Goal: Task Accomplishment & Management: Manage account settings

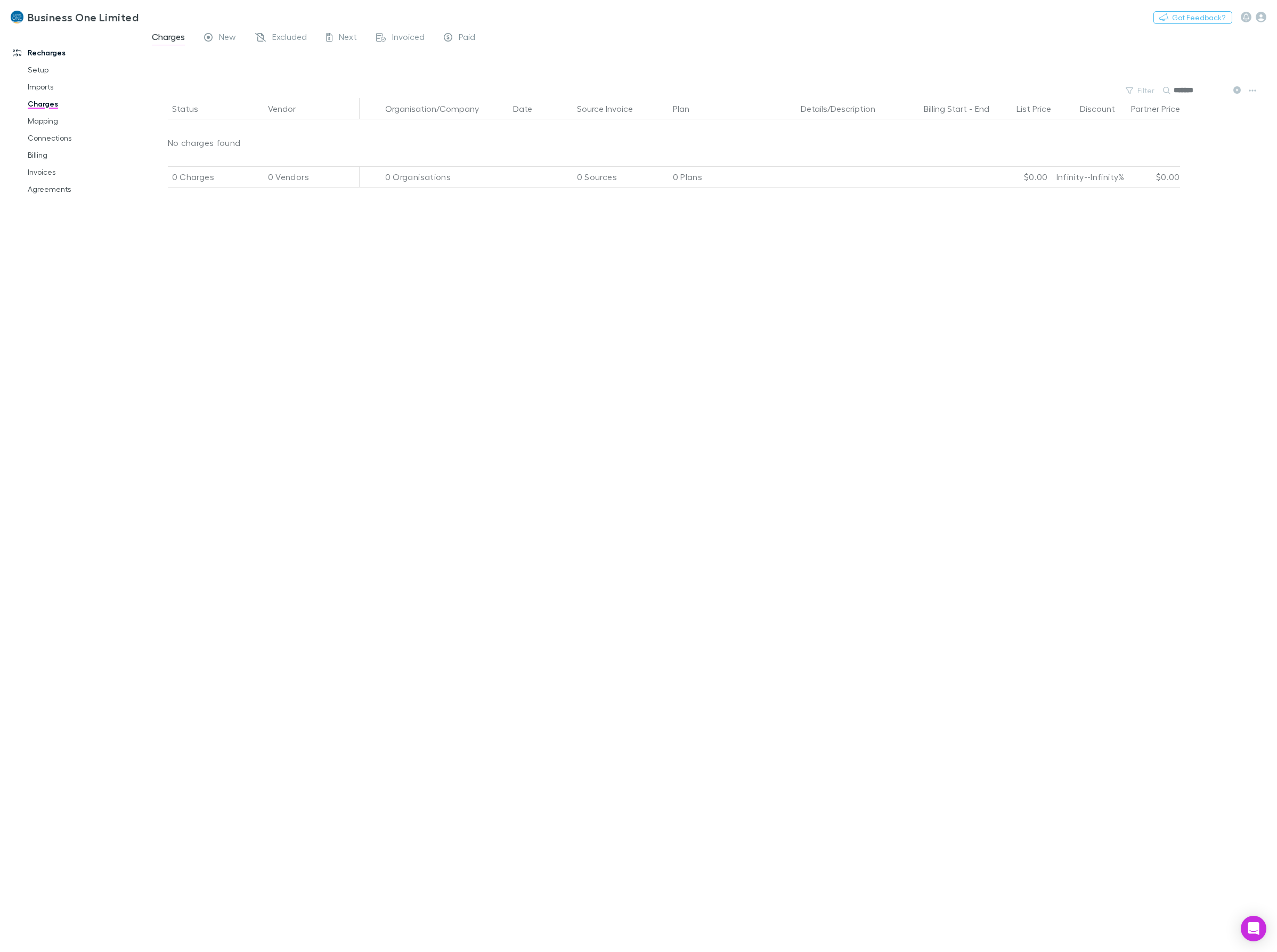
click at [656, 411] on div "Status Vendor Organisation/Company Date Source Invoice Plan Details/Description…" at bounding box center [710, 525] width 1135 height 854
drag, startPoint x: 1205, startPoint y: 91, endPoint x: 1143, endPoint y: 89, distance: 62.0
click at [1144, 89] on div "Filter Search *******" at bounding box center [710, 91] width 1135 height 15
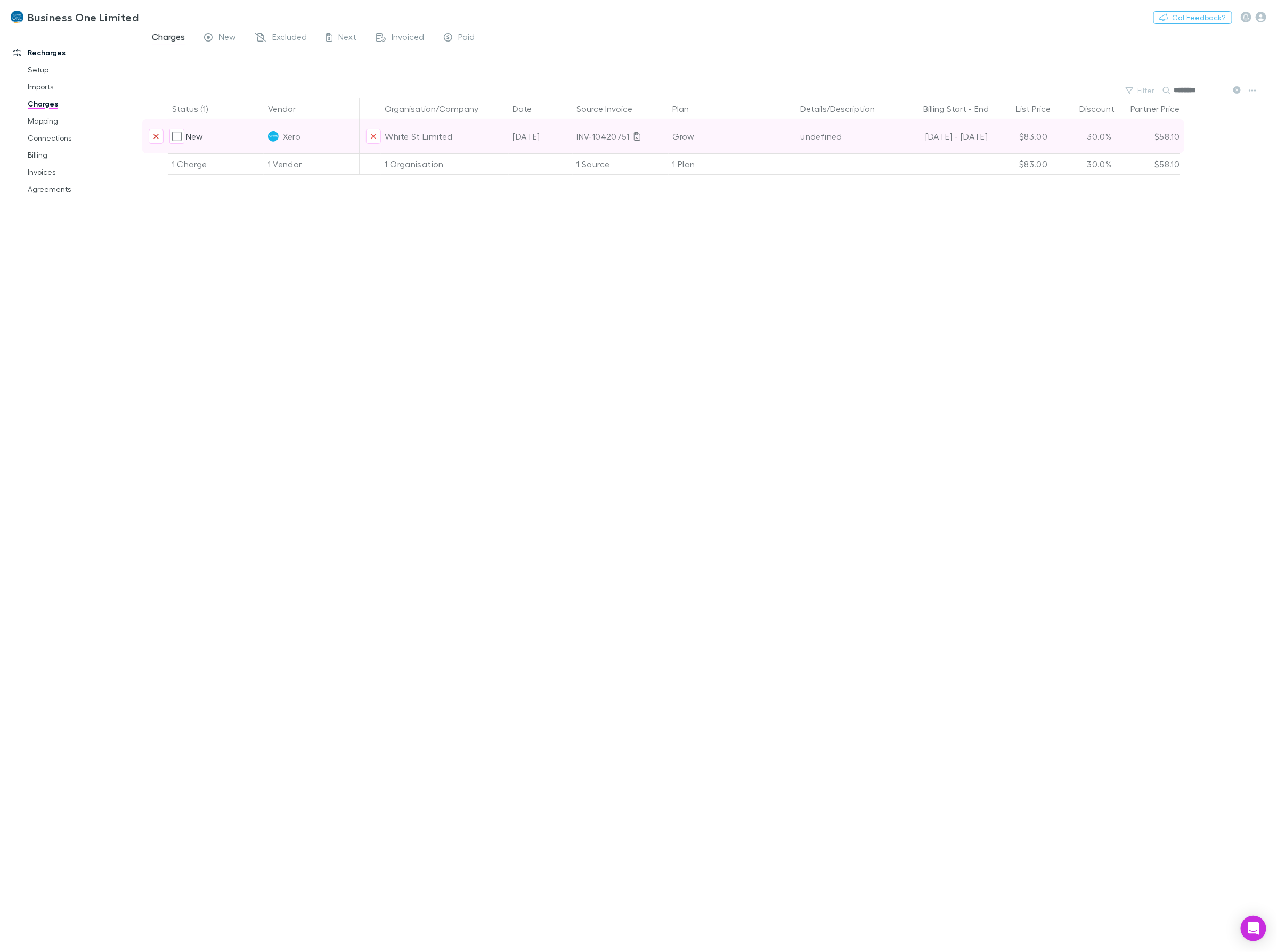
click at [156, 137] on icon "Exclude charge" at bounding box center [156, 137] width 6 height 9
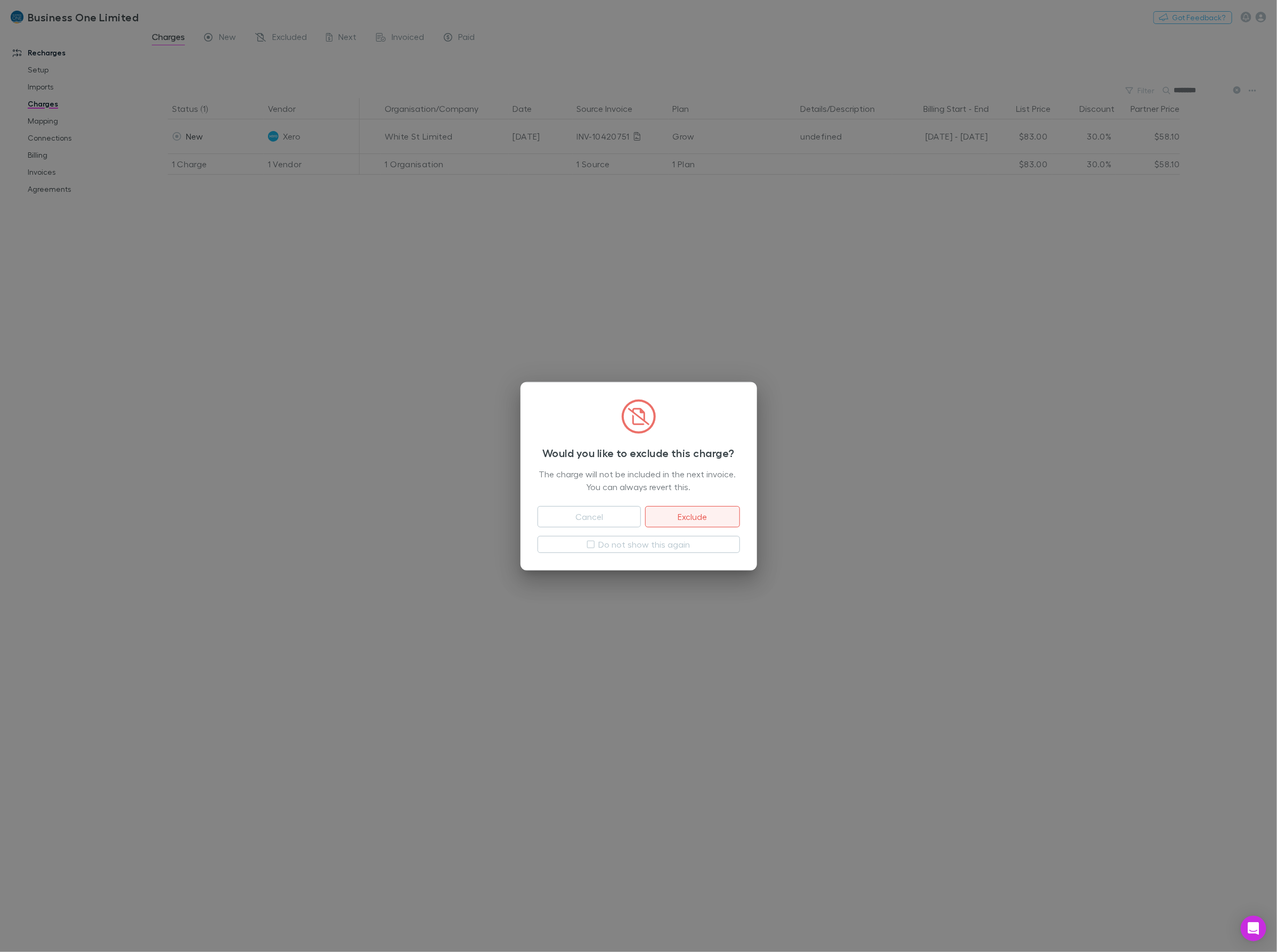
click at [674, 514] on button "Exclude" at bounding box center [692, 517] width 94 height 21
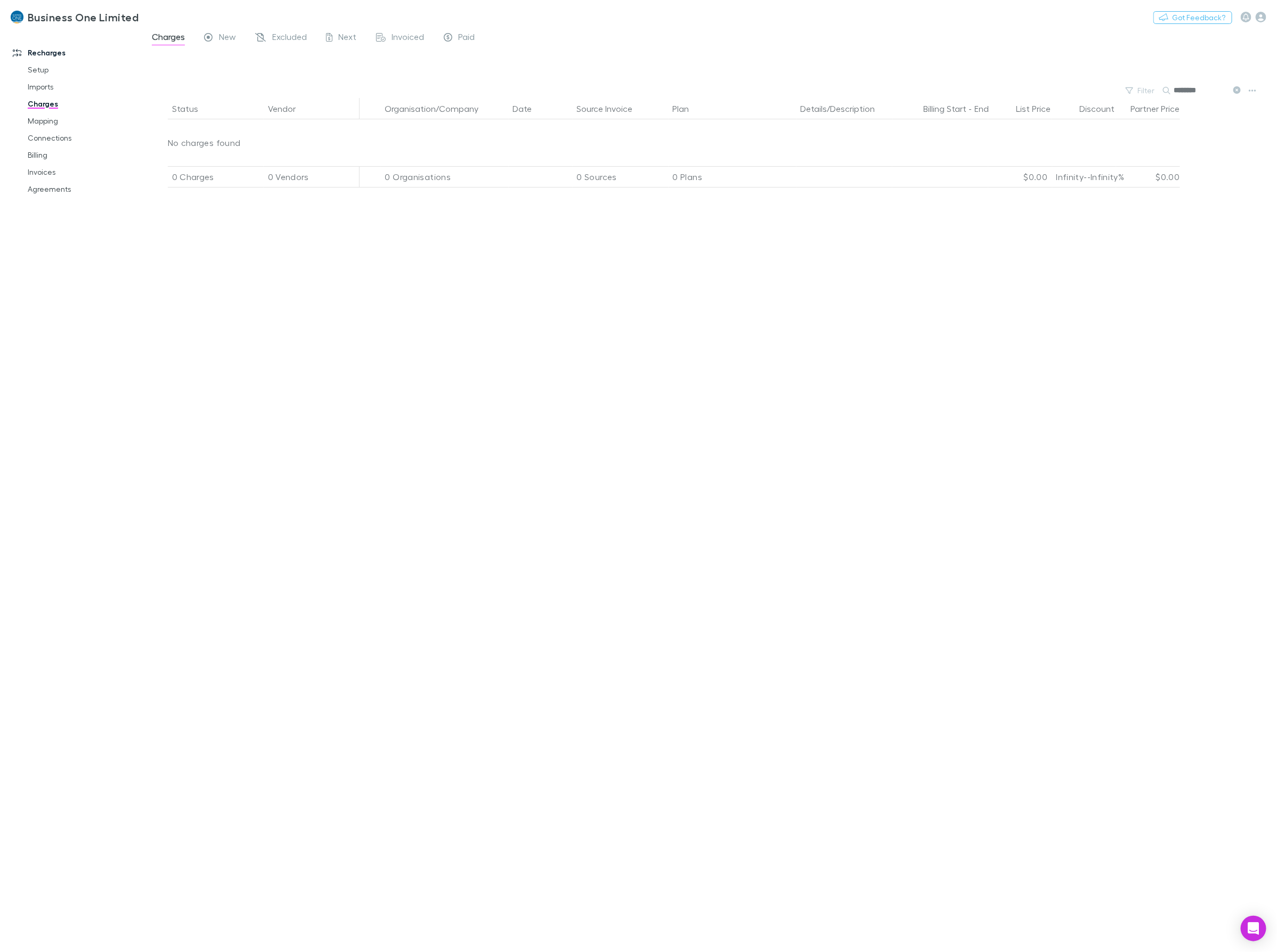
drag, startPoint x: 1199, startPoint y: 91, endPoint x: 1083, endPoint y: 89, distance: 116.0
click at [1083, 89] on div "Filter Search ********" at bounding box center [710, 91] width 1135 height 15
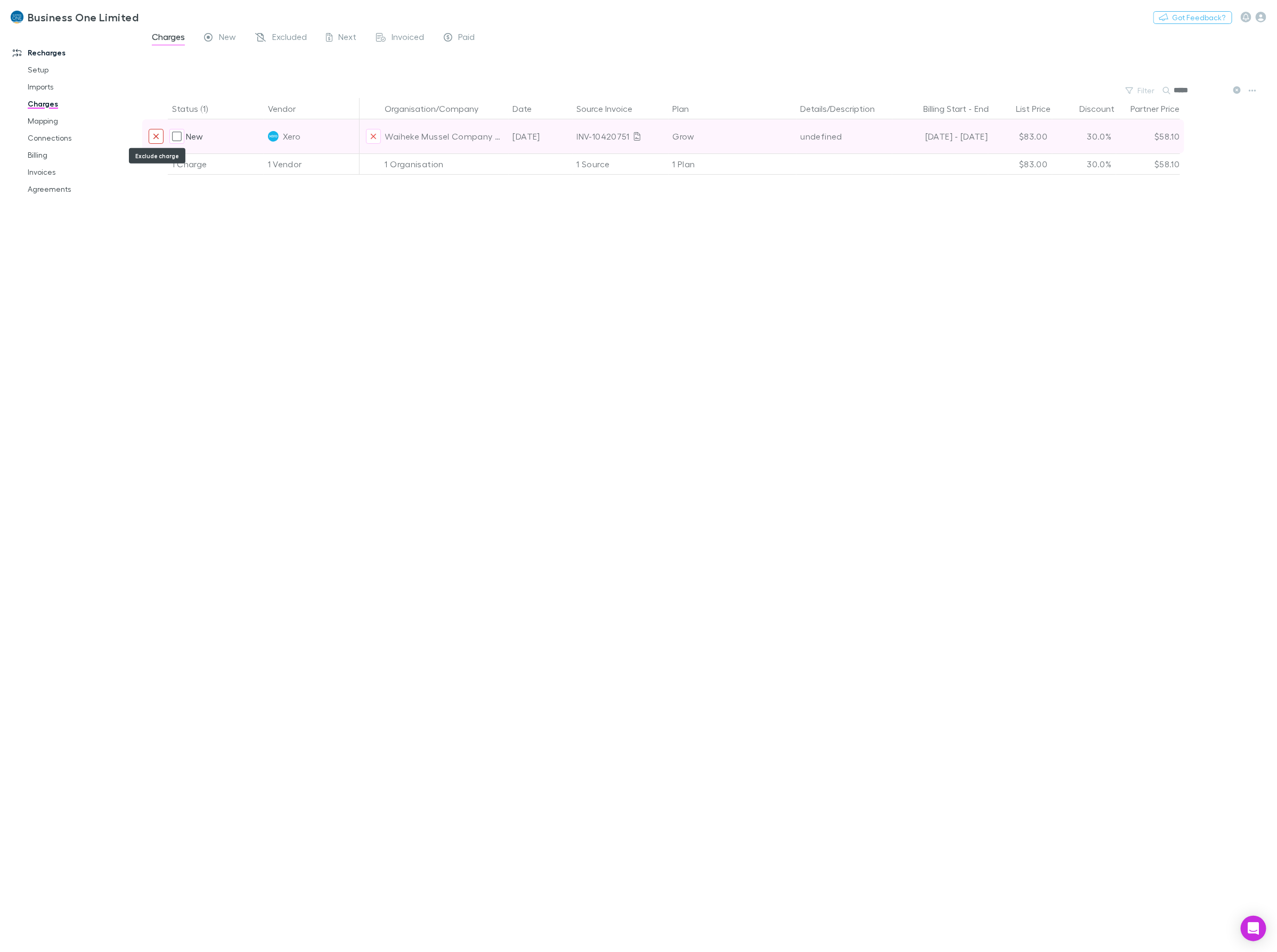
type input "*****"
click at [153, 137] on icon "Exclude charge" at bounding box center [156, 137] width 6 height 9
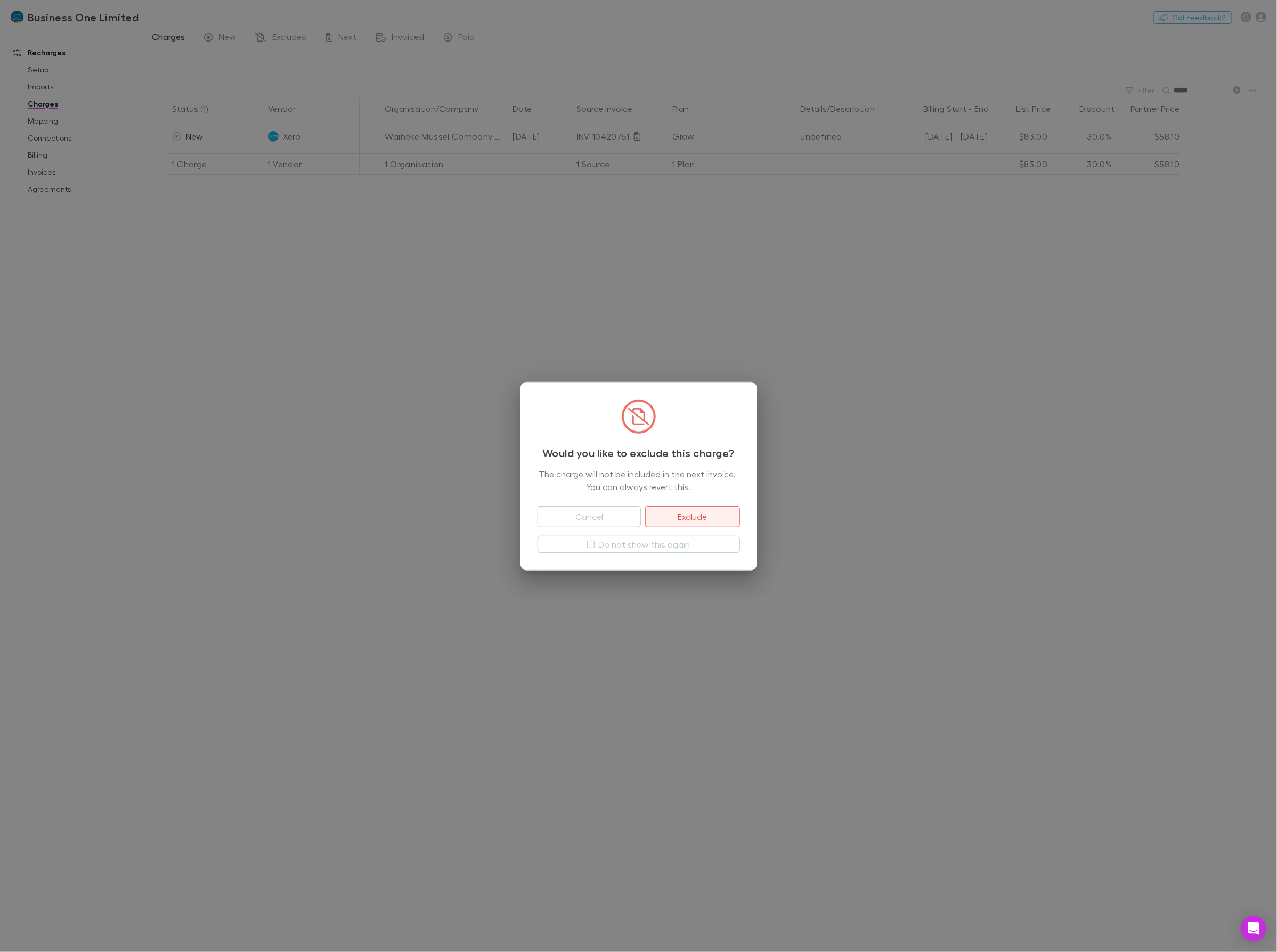
click at [691, 521] on button "Exclude" at bounding box center [692, 517] width 94 height 21
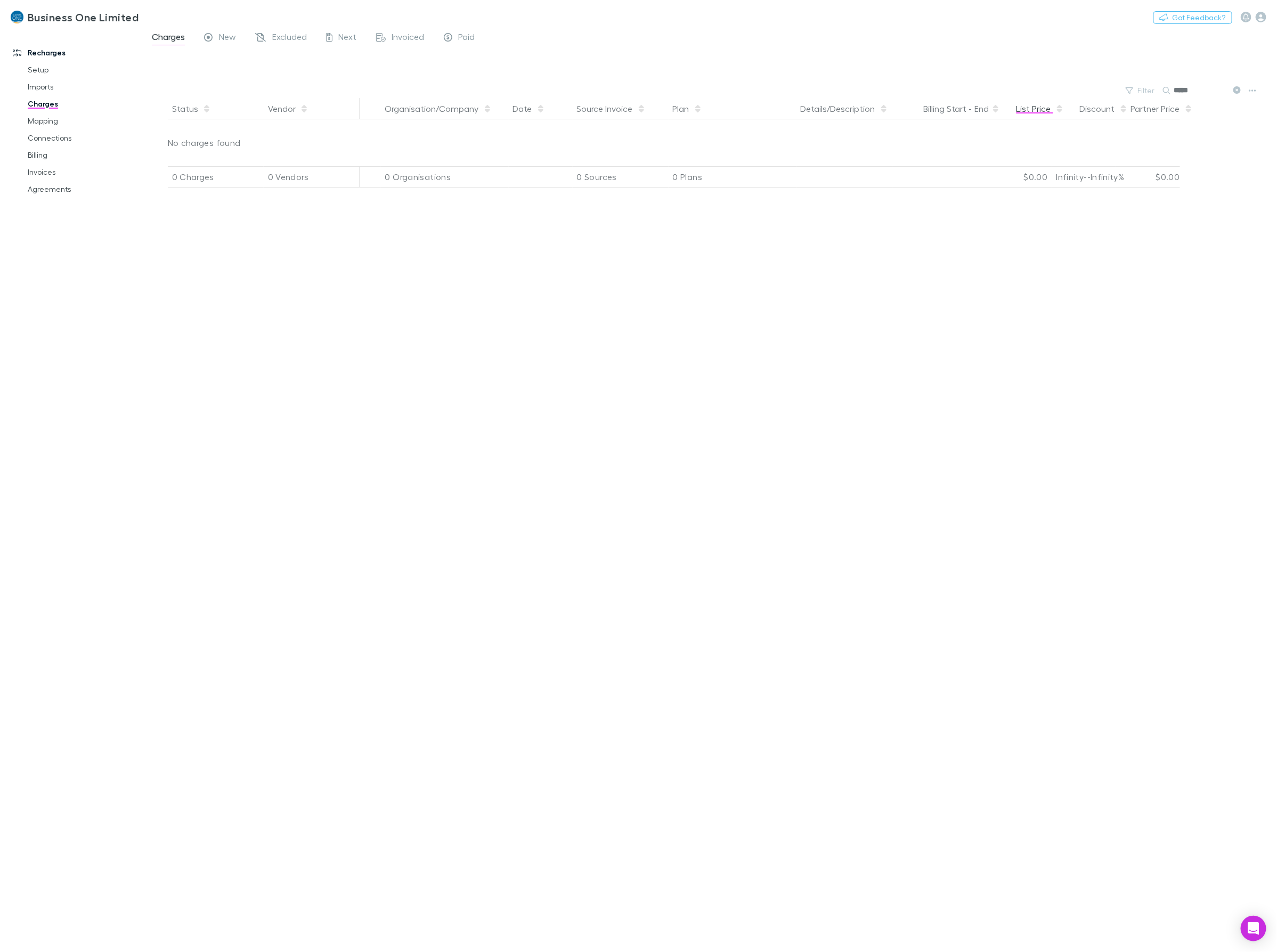
drag, startPoint x: 1188, startPoint y: 96, endPoint x: 1045, endPoint y: 105, distance: 143.3
click at [1058, 105] on main "Charges New Excluded Next Invoiced Paid Filter Search ***** Status Vendor Organ…" at bounding box center [710, 490] width 1135 height 922
type input "*"
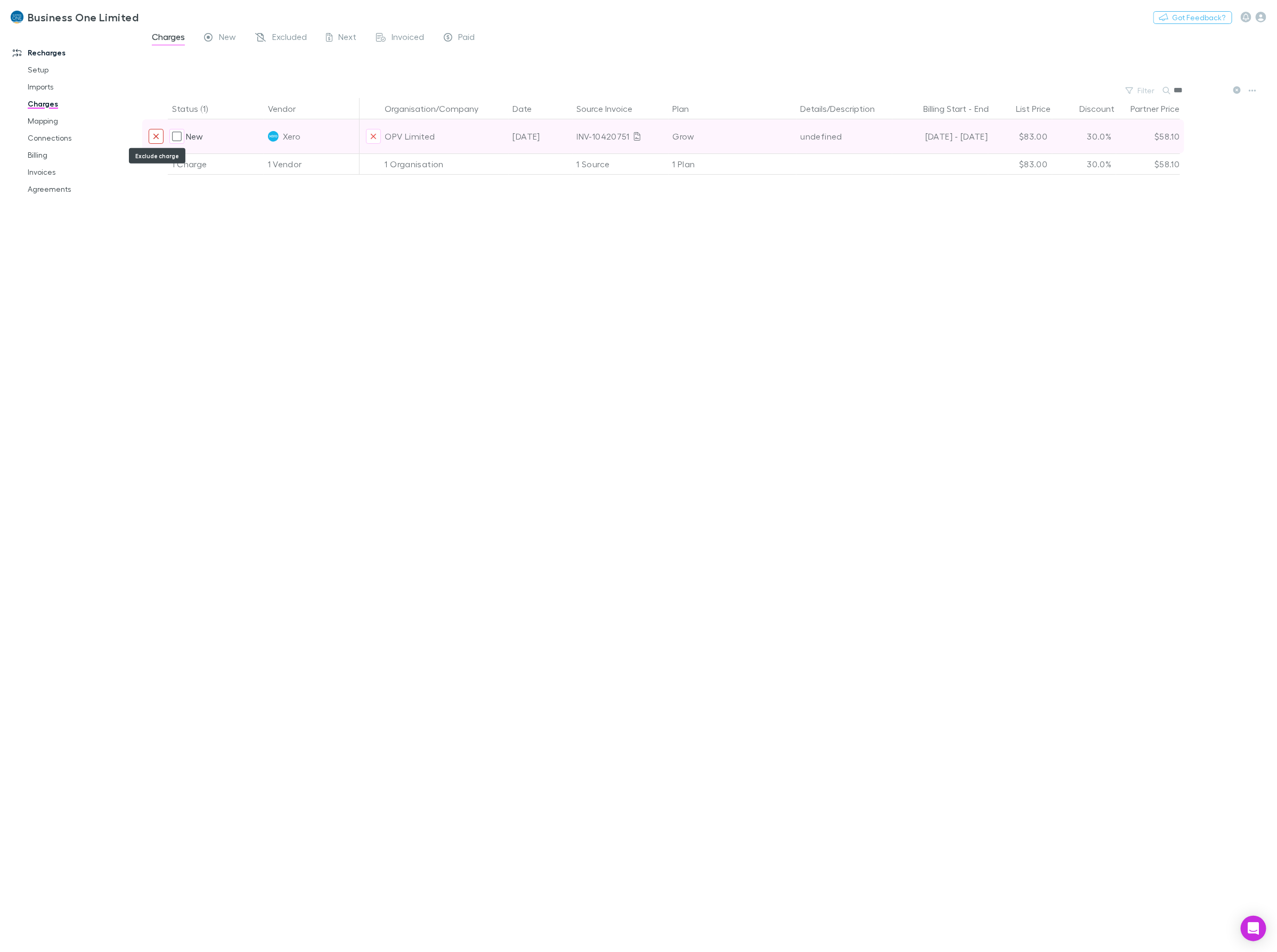
type input "***"
click at [158, 137] on icon "Exclude charge" at bounding box center [156, 137] width 6 height 9
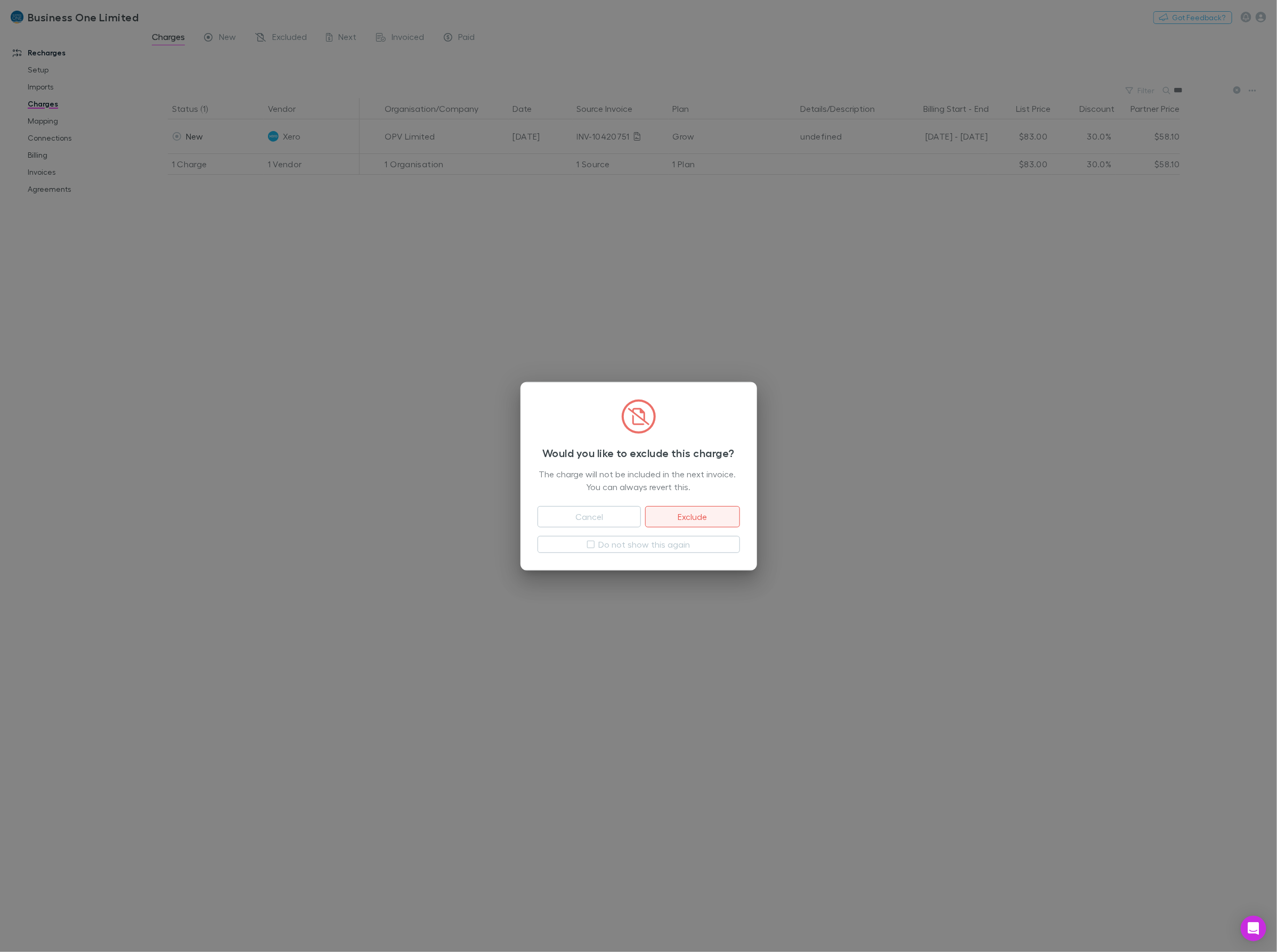
click at [686, 517] on button "Exclude" at bounding box center [692, 517] width 94 height 21
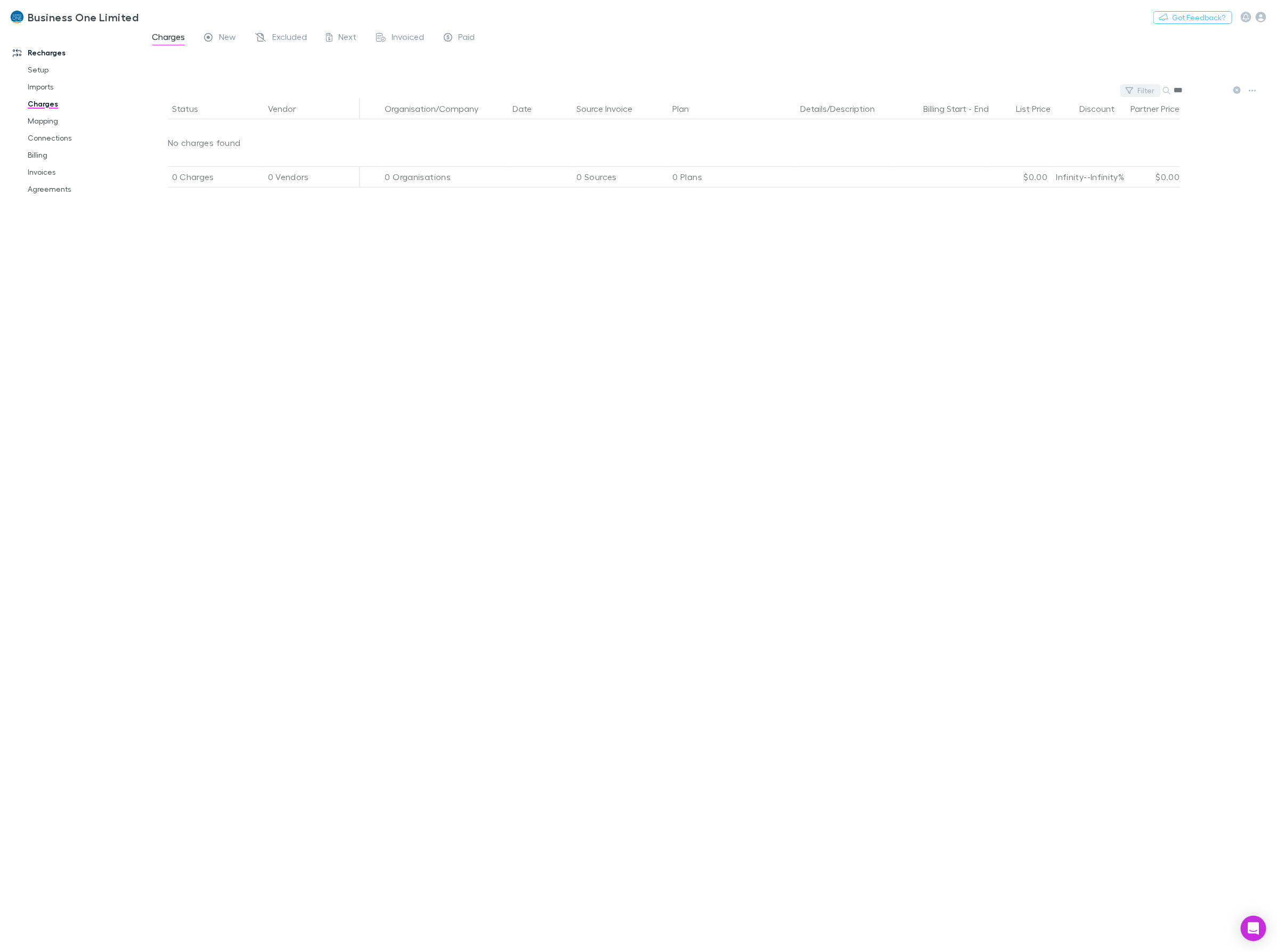
click at [1140, 89] on div "Filter Search ***" at bounding box center [710, 91] width 1135 height 15
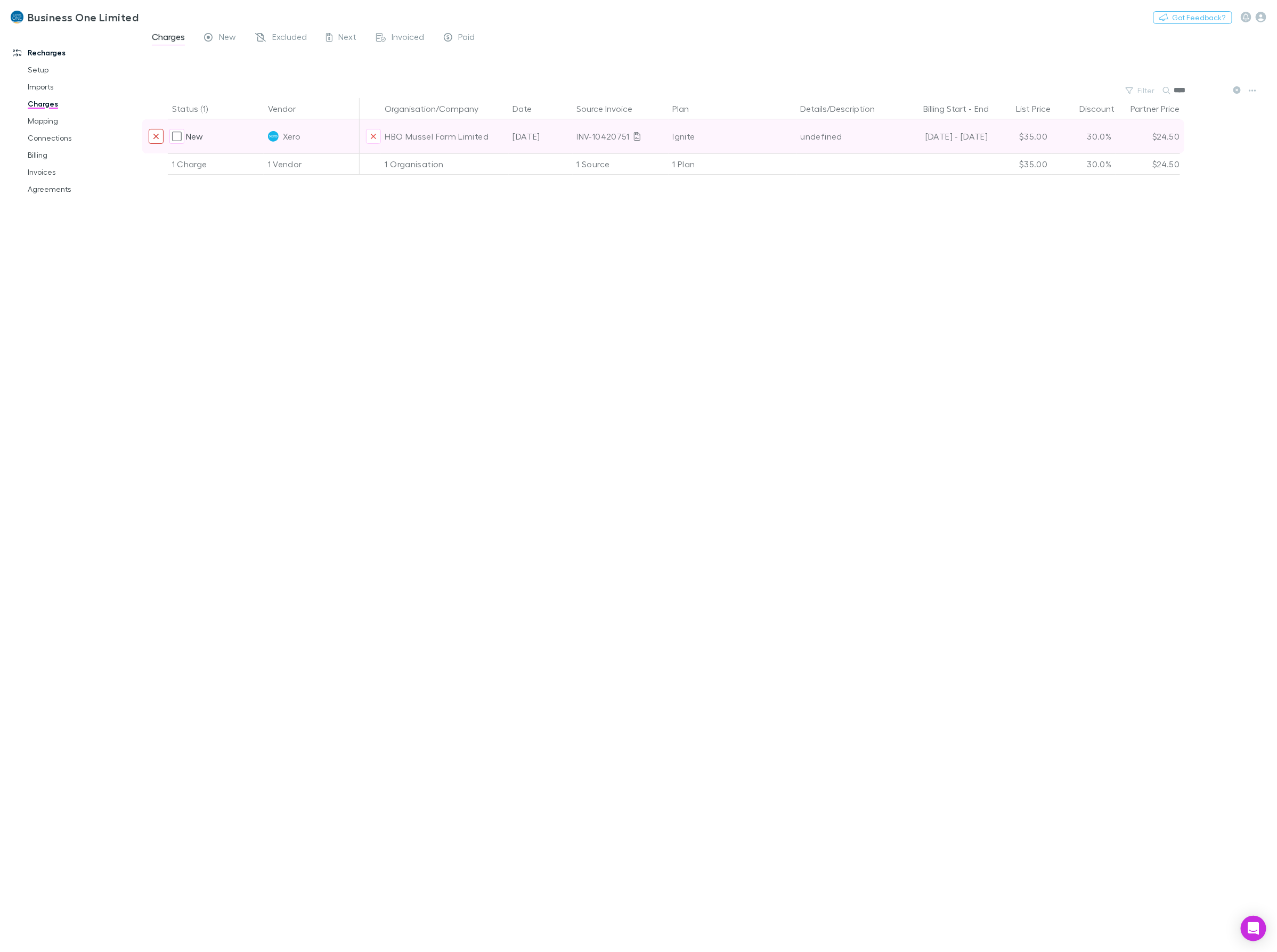
type input "***"
click at [156, 137] on icon "Exclude charge" at bounding box center [156, 137] width 6 height 9
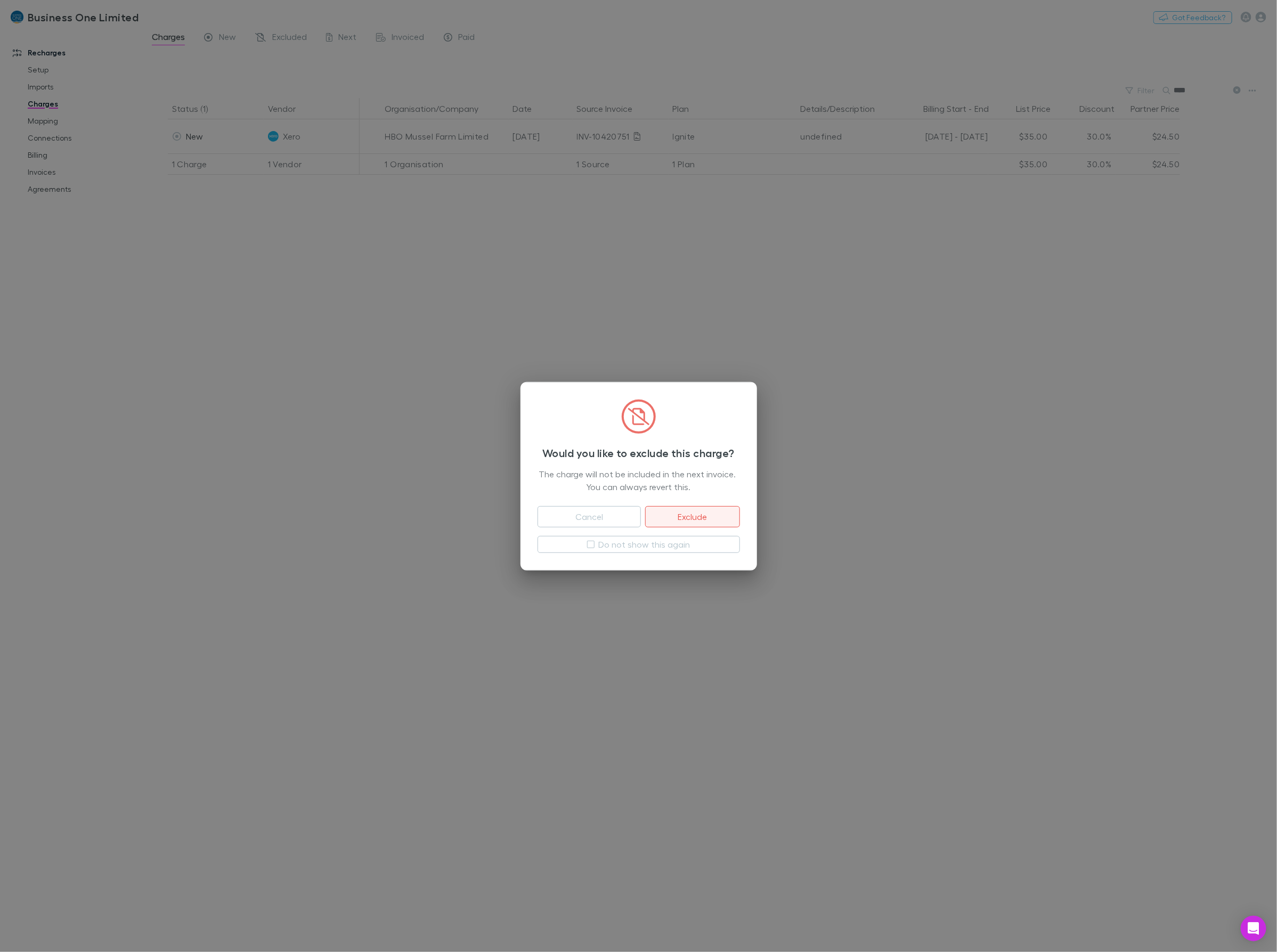
click at [695, 520] on button "Exclude" at bounding box center [692, 517] width 94 height 21
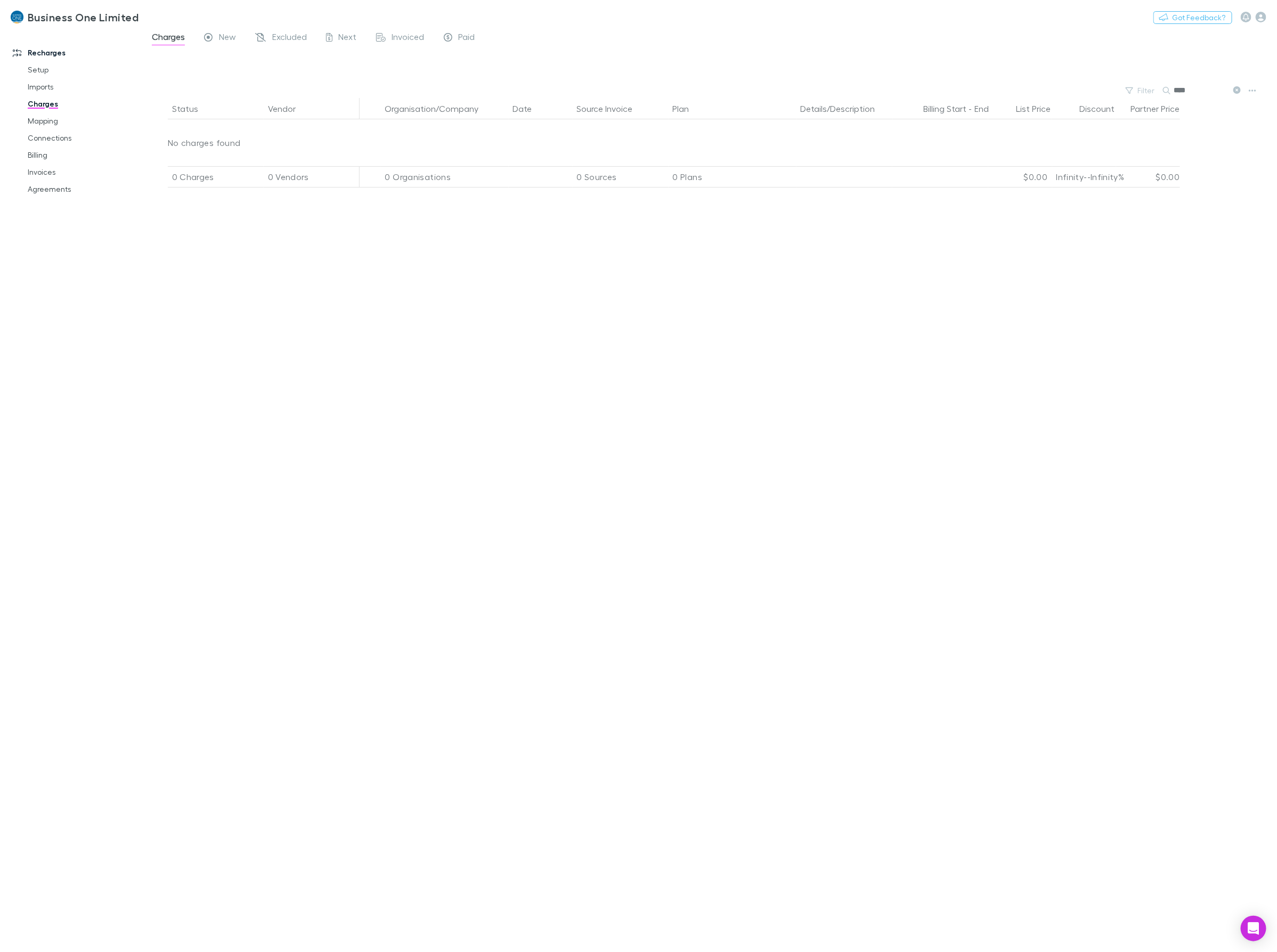
drag, startPoint x: 1203, startPoint y: 93, endPoint x: 1042, endPoint y: 86, distance: 161.2
click at [1048, 88] on div "Filter Search ***" at bounding box center [710, 91] width 1135 height 15
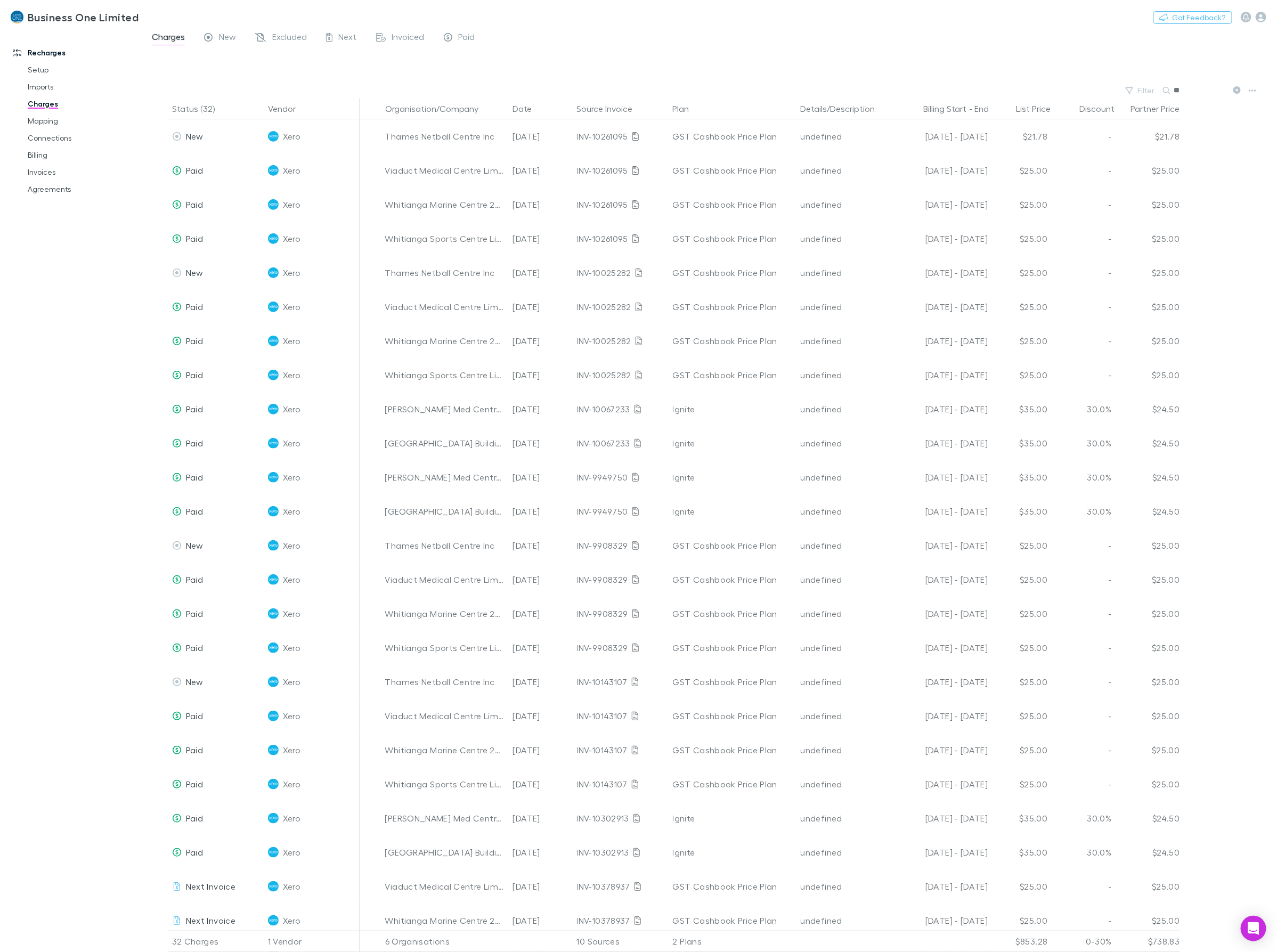
type input "*"
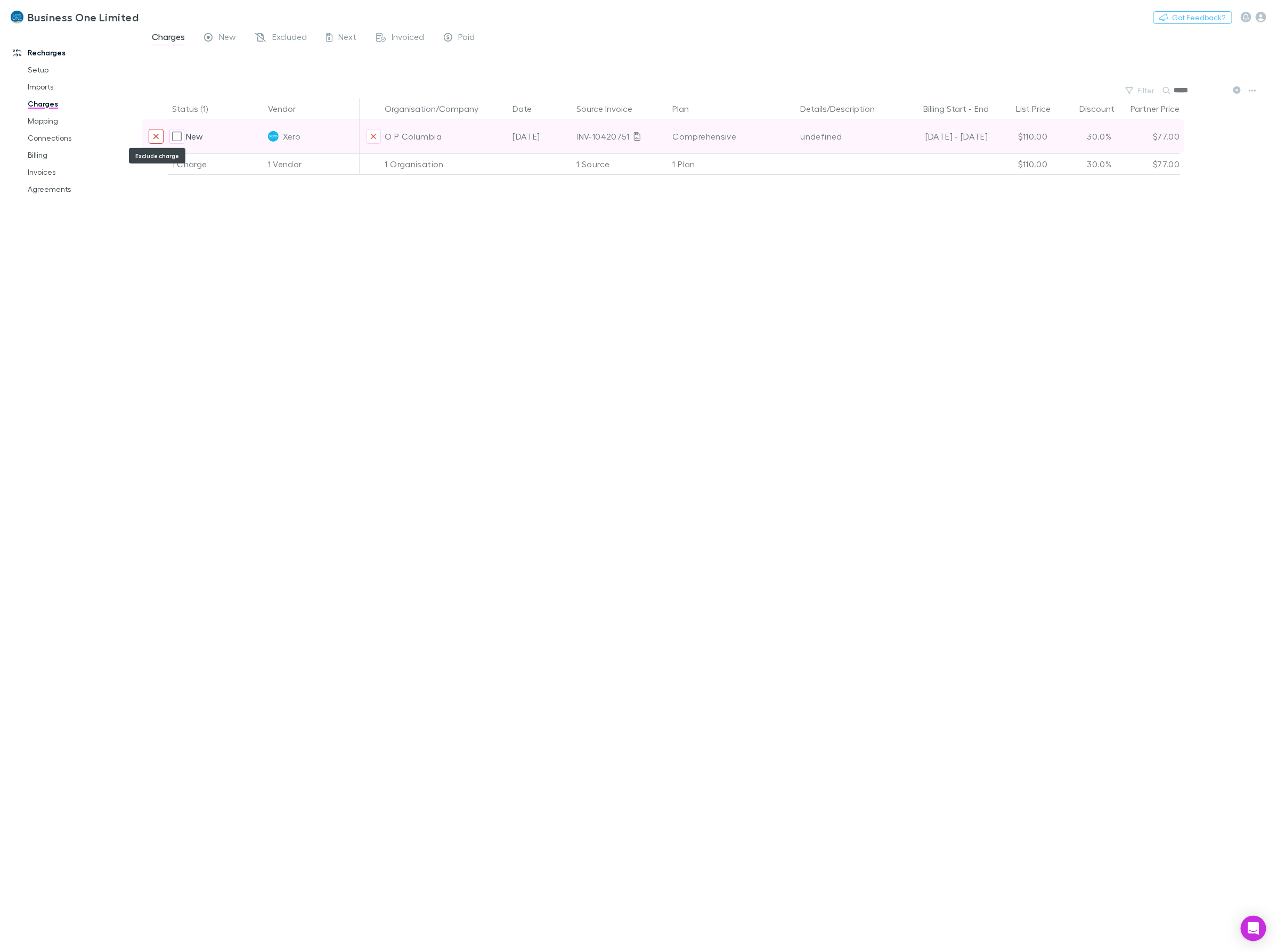
type input "*****"
click at [162, 139] on button "Exclude charge" at bounding box center [156, 137] width 15 height 15
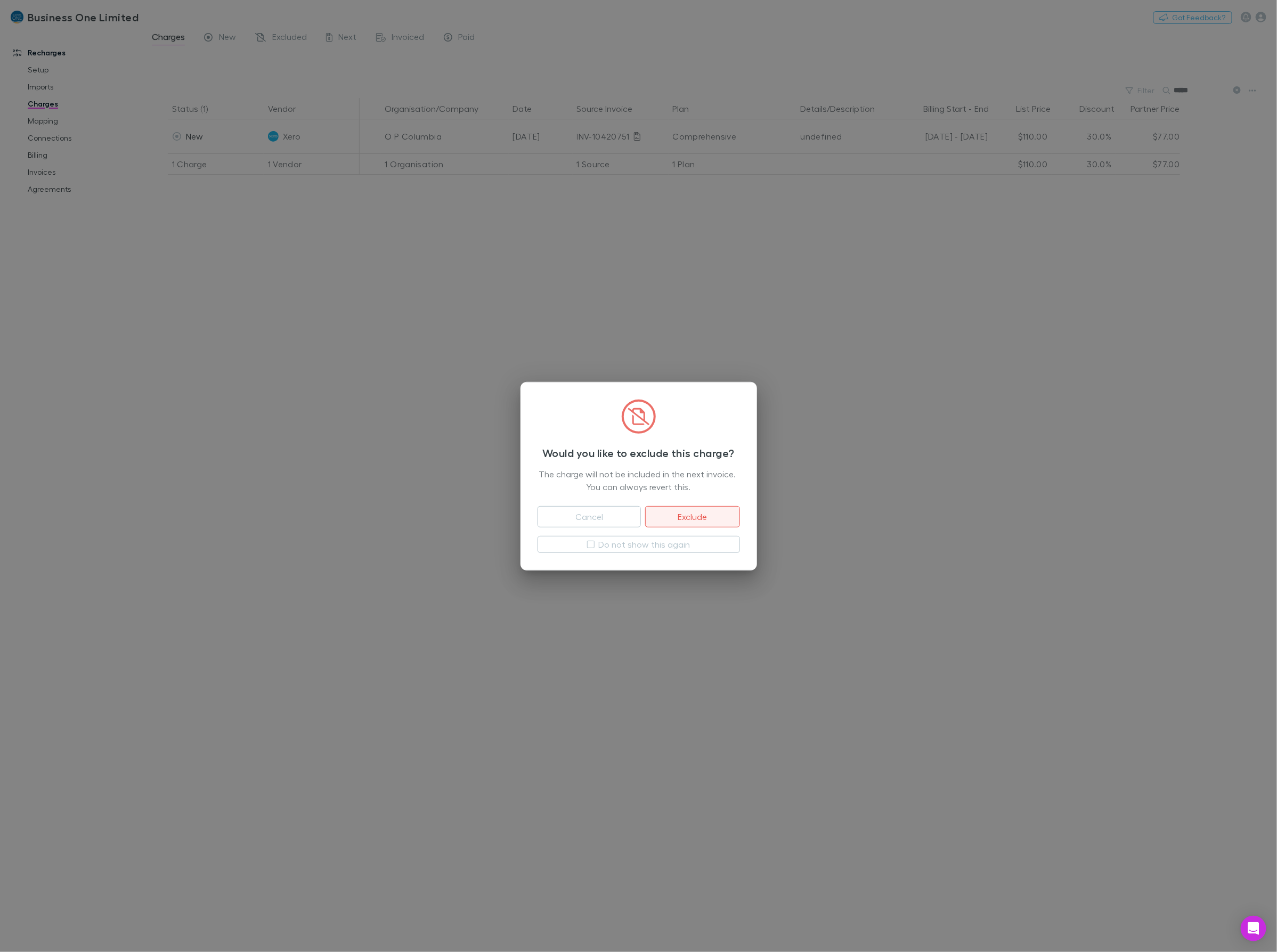
drag, startPoint x: 715, startPoint y: 519, endPoint x: 869, endPoint y: 515, distance: 154.1
click at [715, 518] on button "Exclude" at bounding box center [692, 517] width 94 height 21
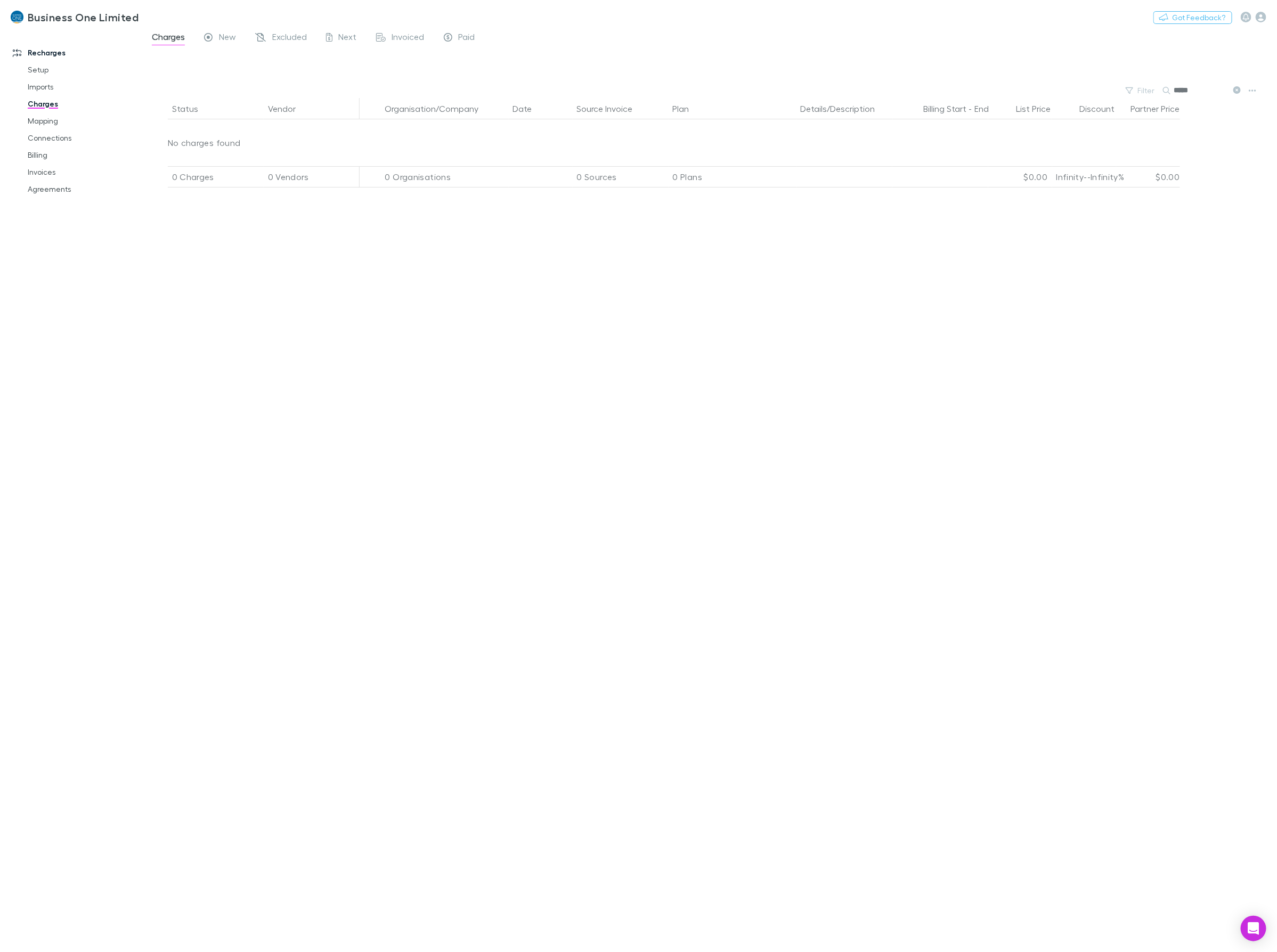
click at [801, 584] on div "Status Vendor Organisation/Company Date Source Invoice Plan Details/Description…" at bounding box center [710, 525] width 1135 height 854
click at [496, 453] on div "Status Vendor Organisation/Company Date Source Invoice Plan Details/Description…" at bounding box center [710, 525] width 1135 height 854
click at [37, 119] on link "Mapping" at bounding box center [83, 121] width 133 height 17
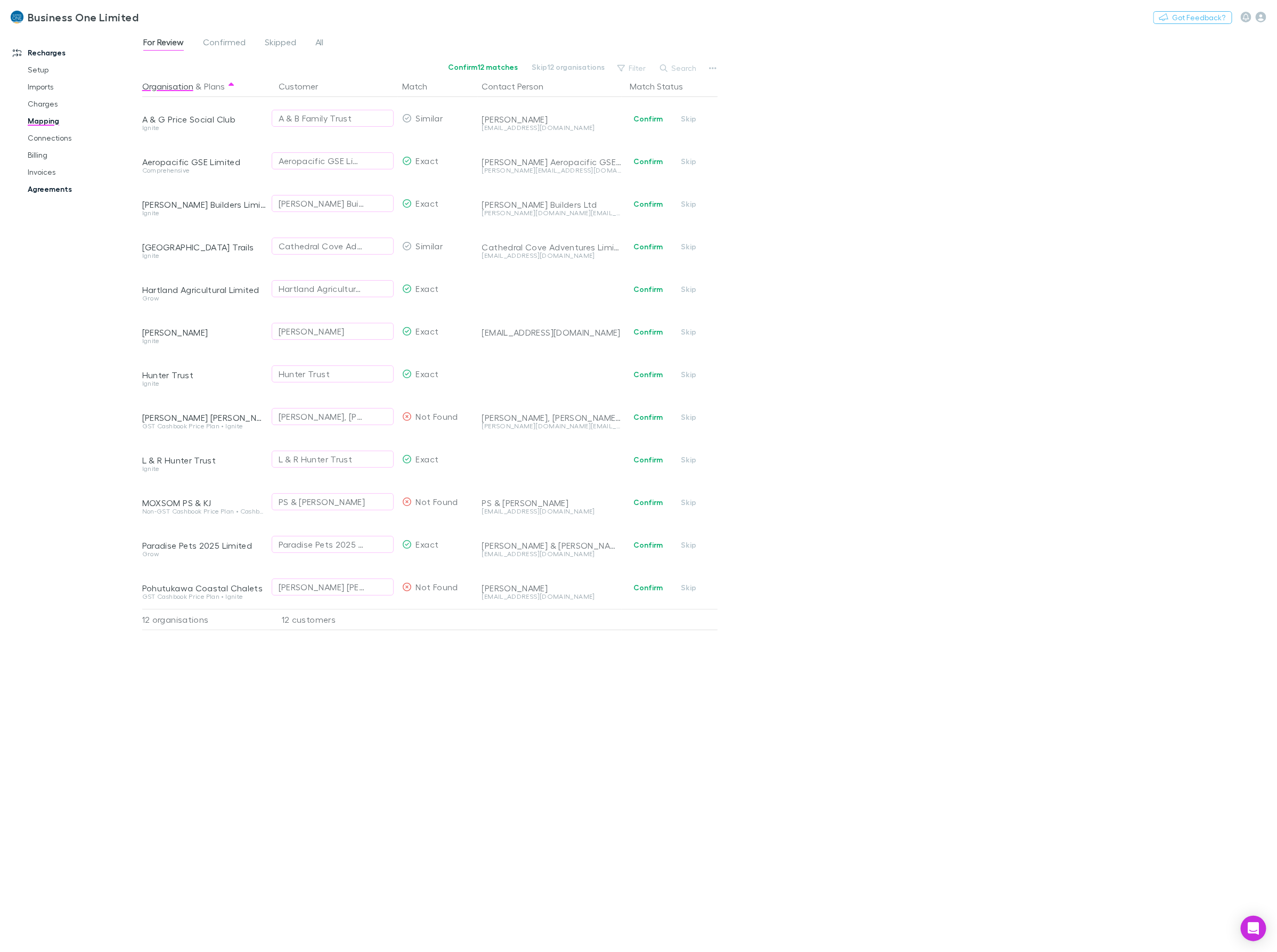
click at [43, 192] on link "Agreements" at bounding box center [83, 189] width 133 height 17
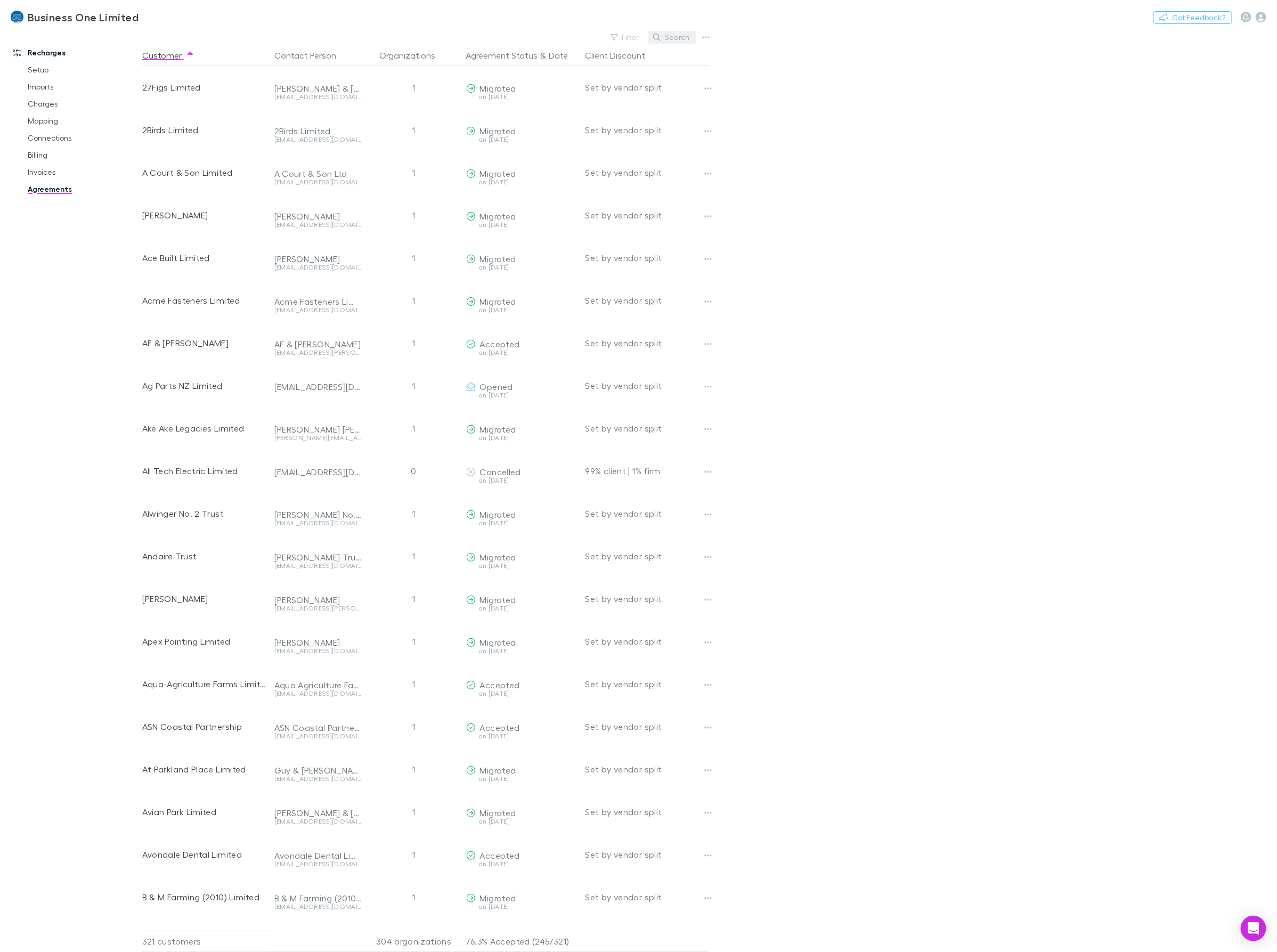
click at [669, 35] on button "Search" at bounding box center [672, 37] width 48 height 13
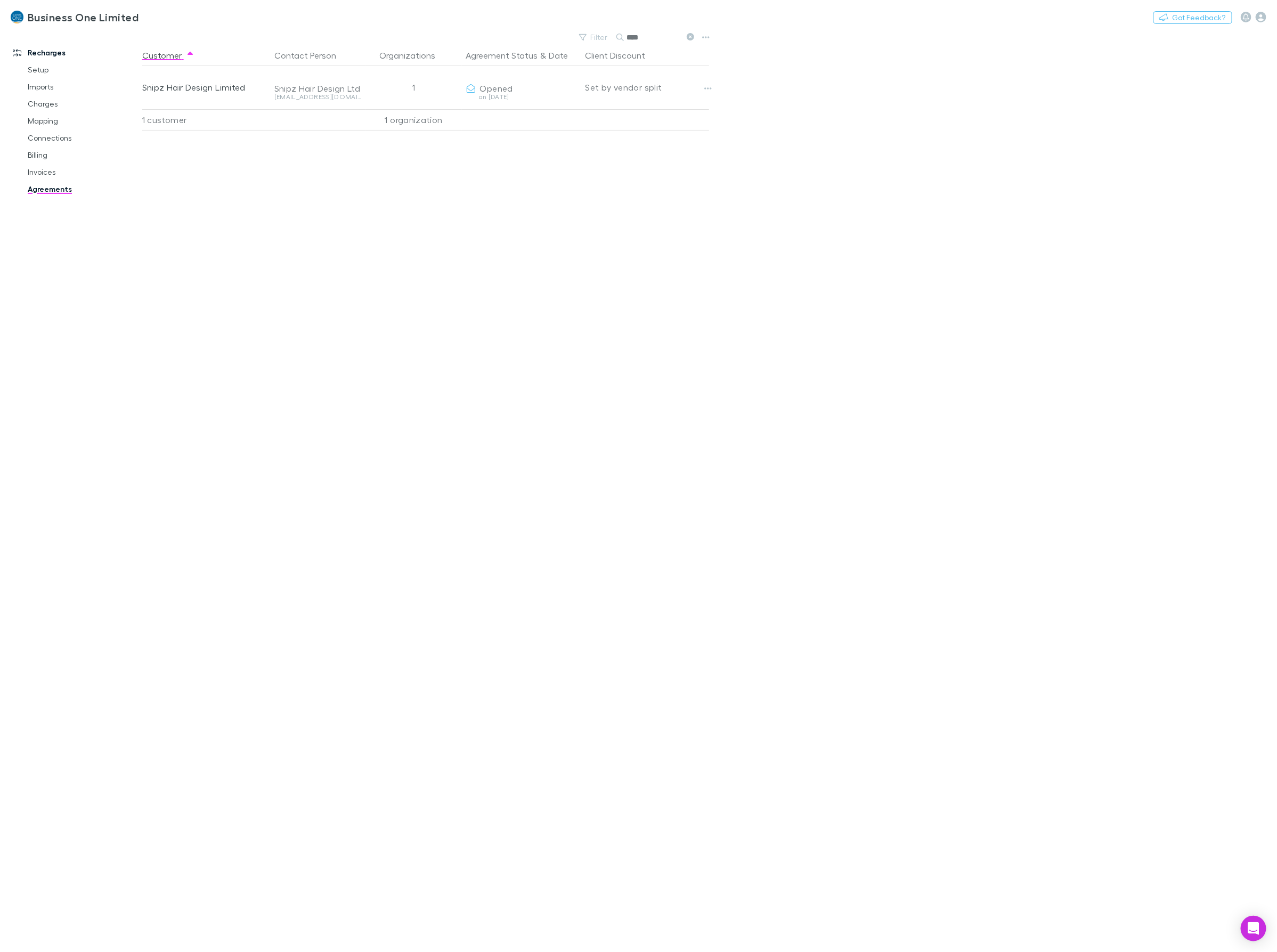
type input "*****"
drag, startPoint x: 664, startPoint y: 38, endPoint x: 477, endPoint y: 30, distance: 187.2
click at [487, 31] on div "Business One Limited Nothing Got Feedback? Recharges Setup Imports Charges Mapp…" at bounding box center [638, 476] width 1277 height 952
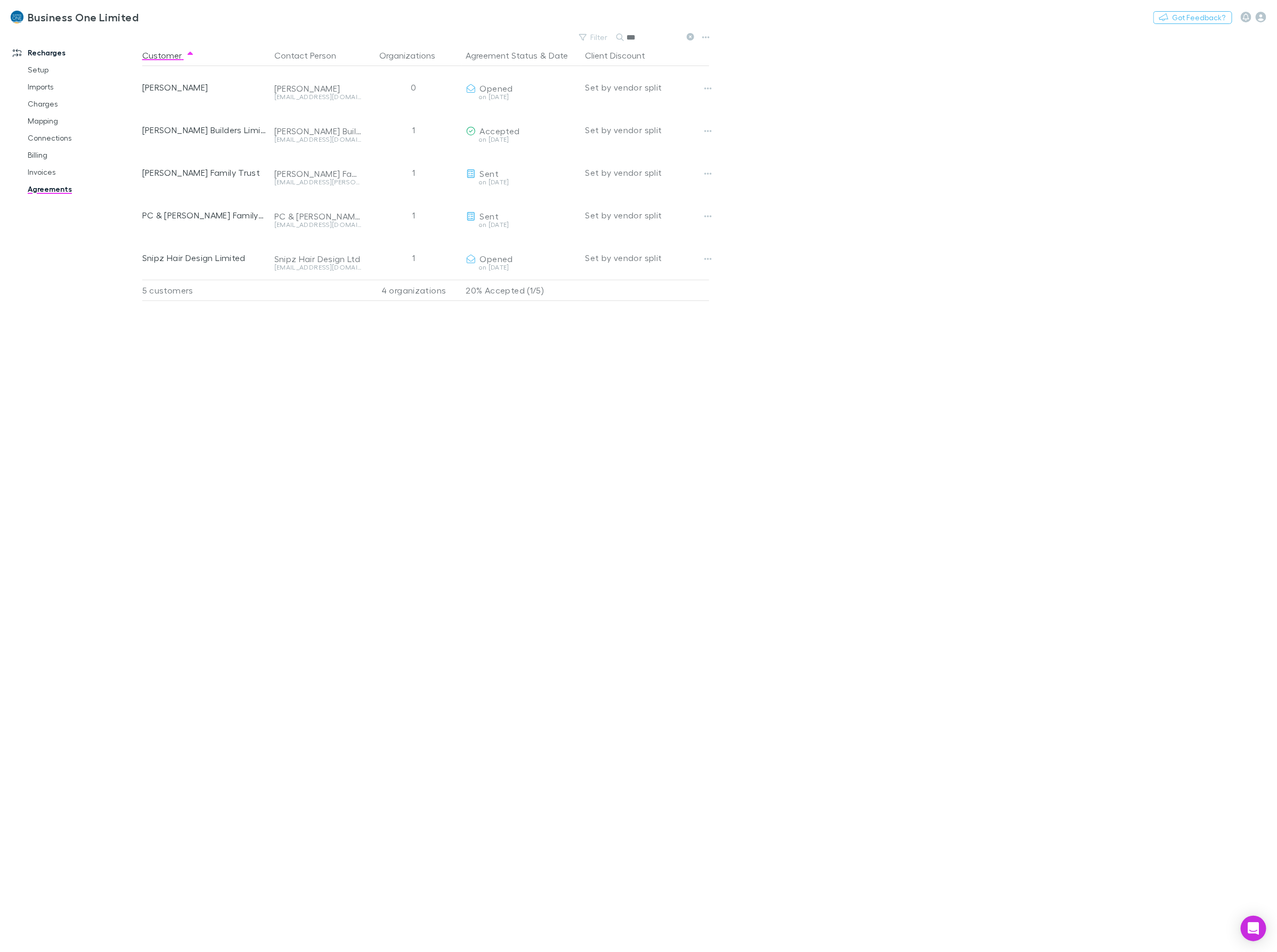
type input "****"
click at [45, 113] on link "Mapping" at bounding box center [83, 121] width 133 height 17
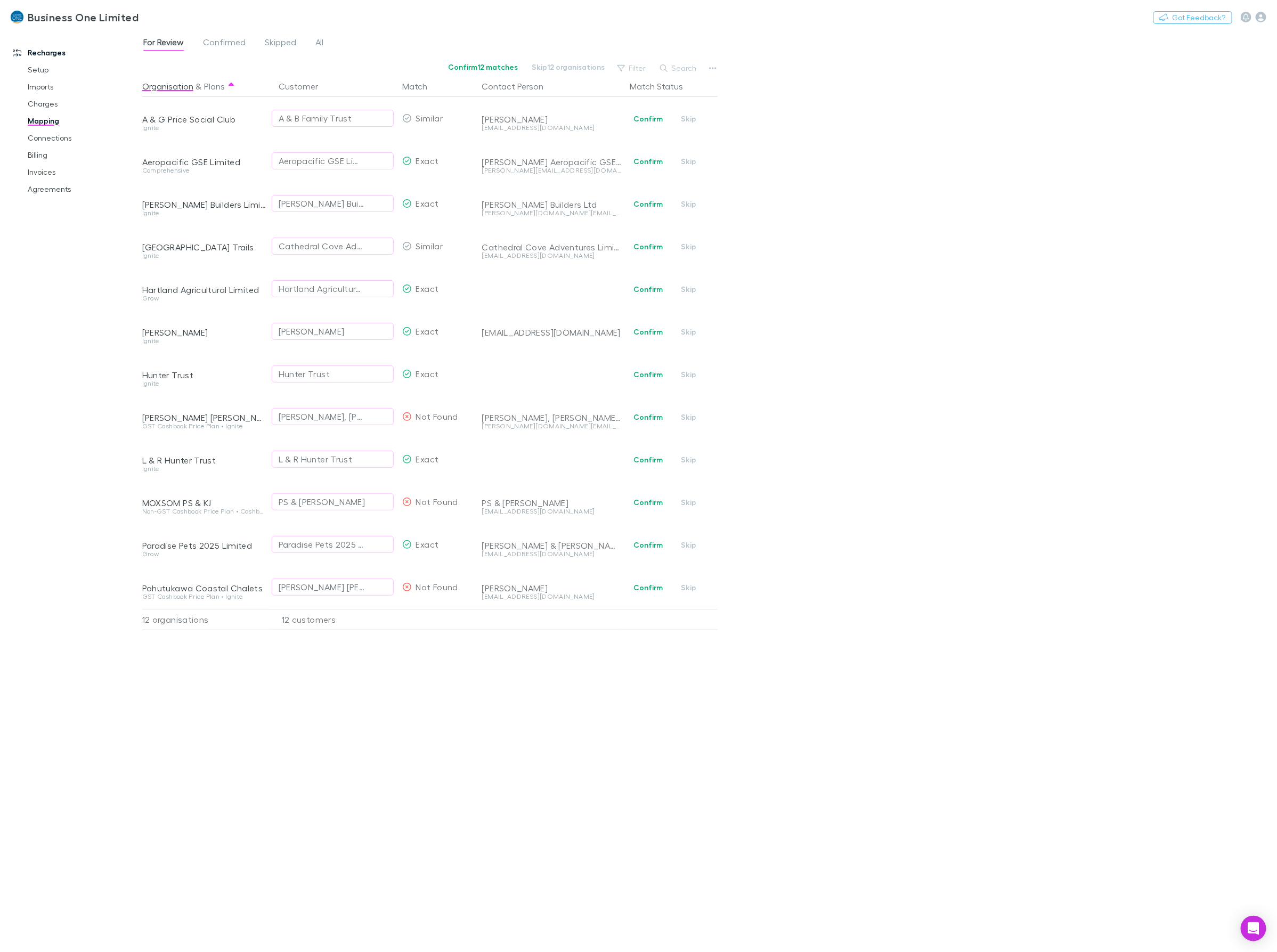
click at [1050, 492] on div "For Review Confirmed Skipped All Confirm 12 matches Skip 12 organisations Filte…" at bounding box center [710, 490] width 1135 height 922
click at [648, 547] on button "Confirm" at bounding box center [648, 545] width 43 height 13
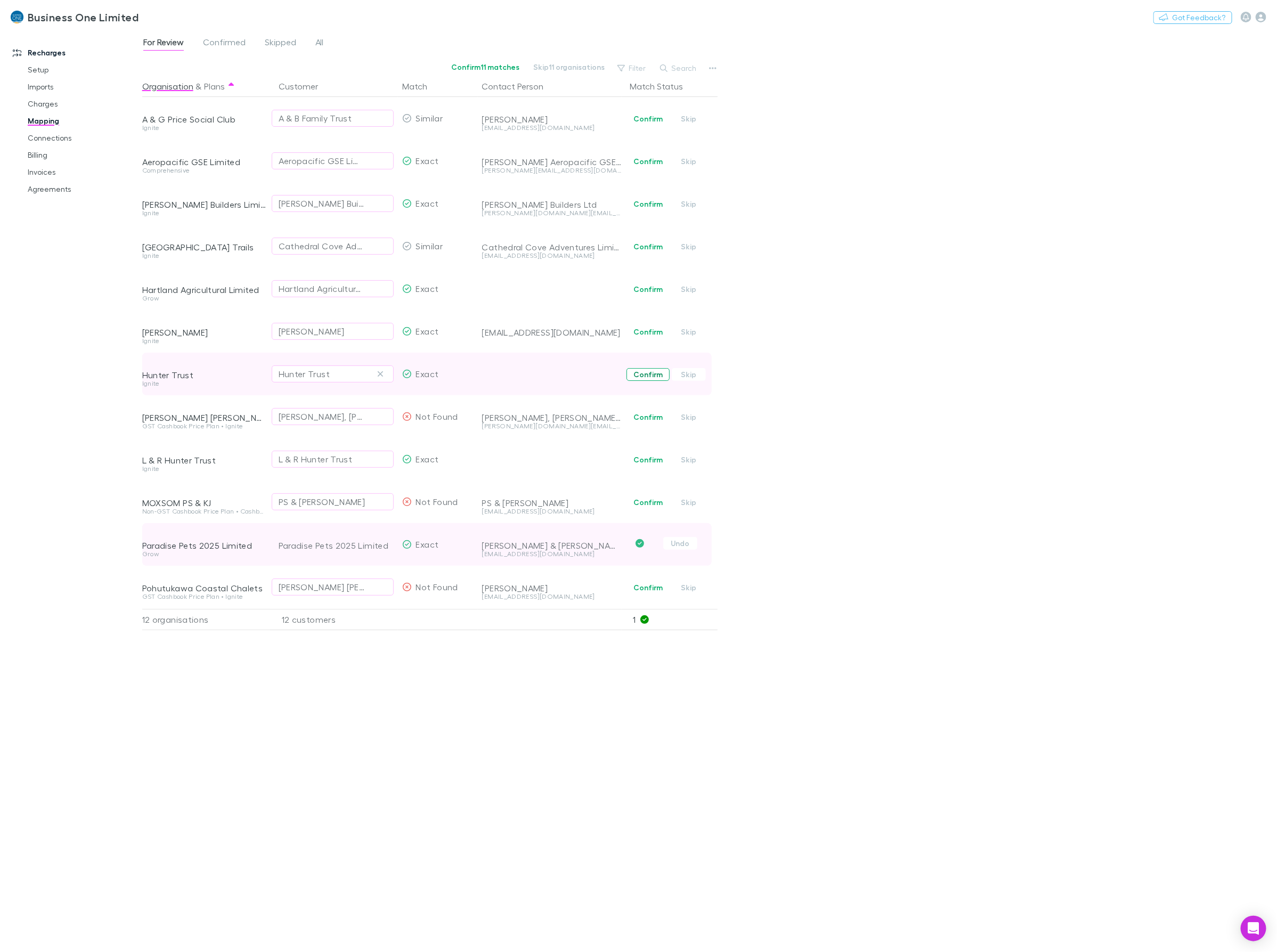
click at [654, 375] on button "Confirm" at bounding box center [648, 375] width 43 height 13
click at [659, 288] on button "Confirm" at bounding box center [648, 289] width 43 height 13
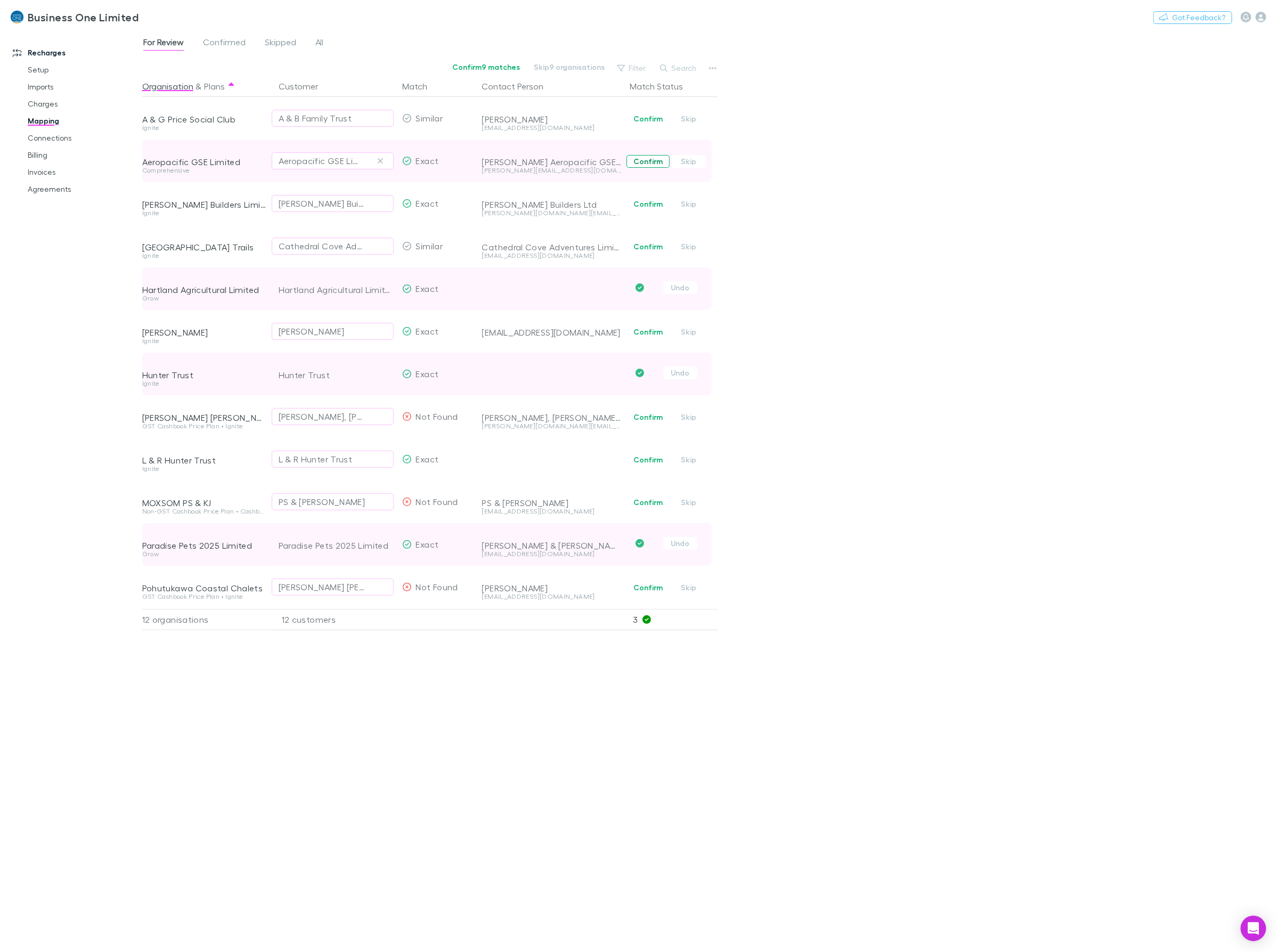
click at [642, 158] on button "Confirm" at bounding box center [648, 161] width 43 height 13
click at [379, 119] on icon "button" at bounding box center [380, 118] width 5 height 5
click at [339, 116] on div "Select a customer" at bounding box center [332, 118] width 108 height 13
type input "*****"
click at [325, 154] on li "ZZZ A & G Price Social Club - XERO SUB ONLY" at bounding box center [365, 165] width 185 height 30
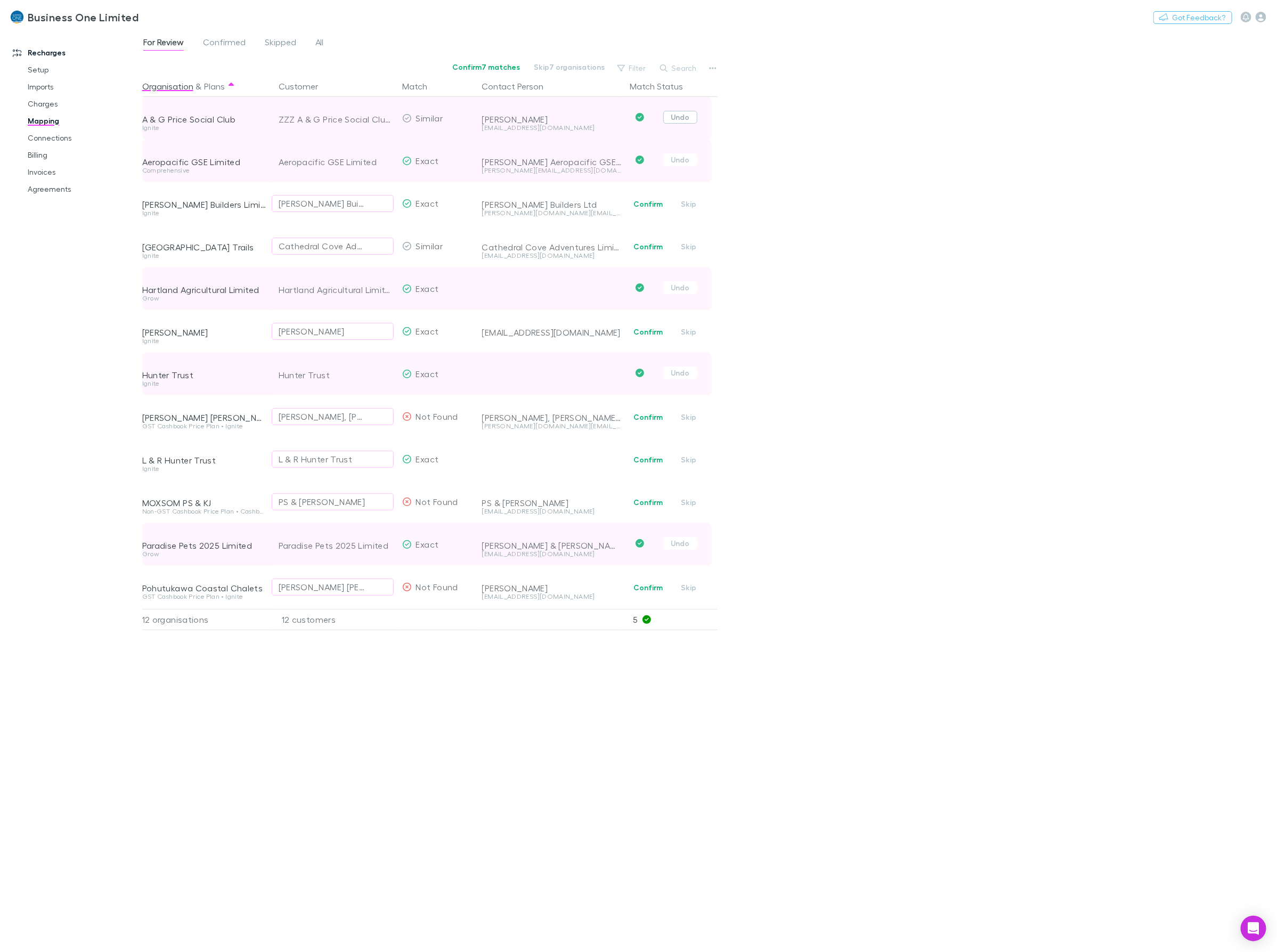
click at [674, 120] on button "Undo" at bounding box center [680, 117] width 34 height 13
click at [987, 261] on div "For Review Confirmed Skipped All Confirm 8 matches Skip 8 organisations Filter …" at bounding box center [710, 490] width 1135 height 922
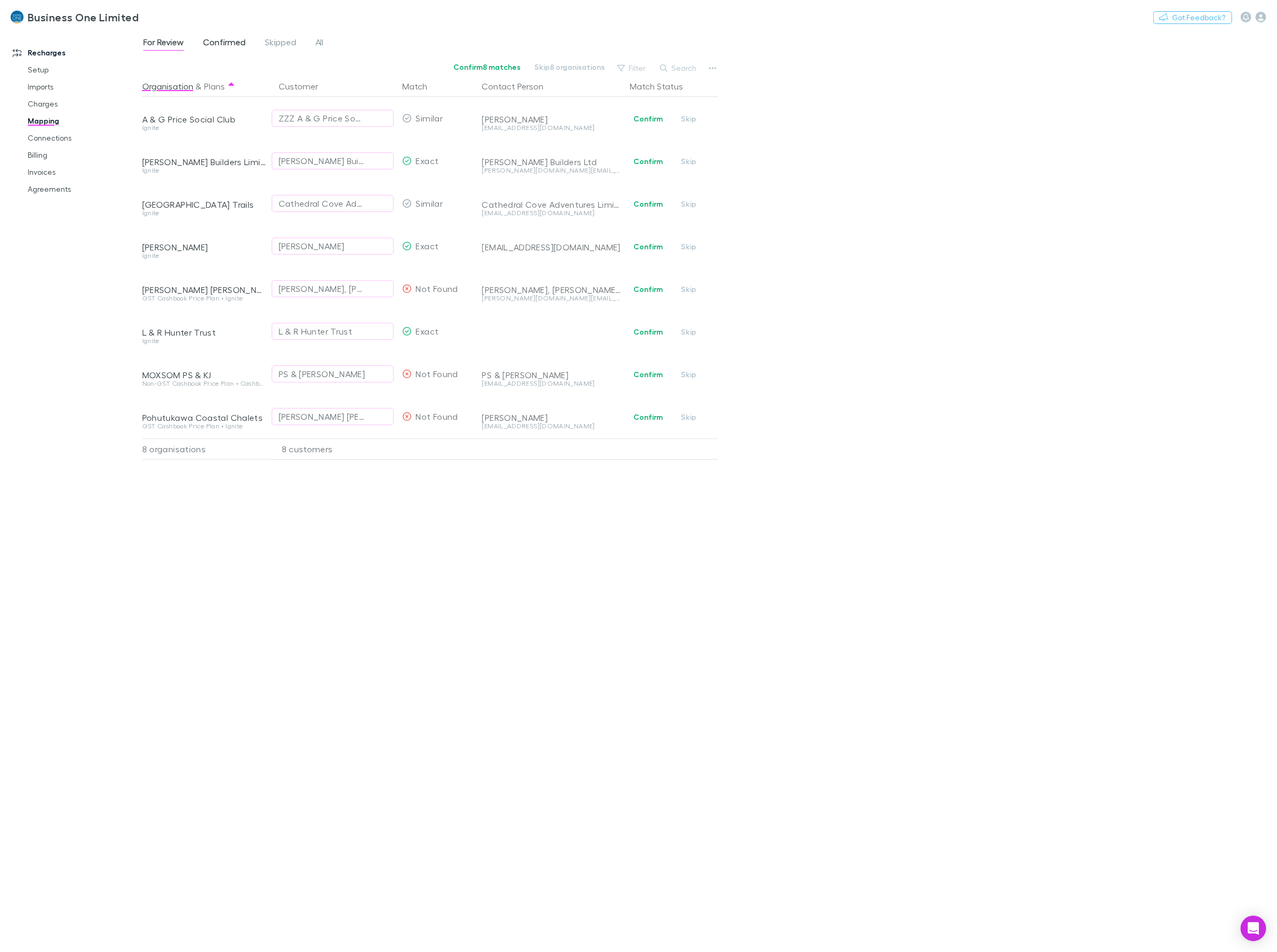
click at [217, 42] on span "Confirmed" at bounding box center [224, 43] width 43 height 14
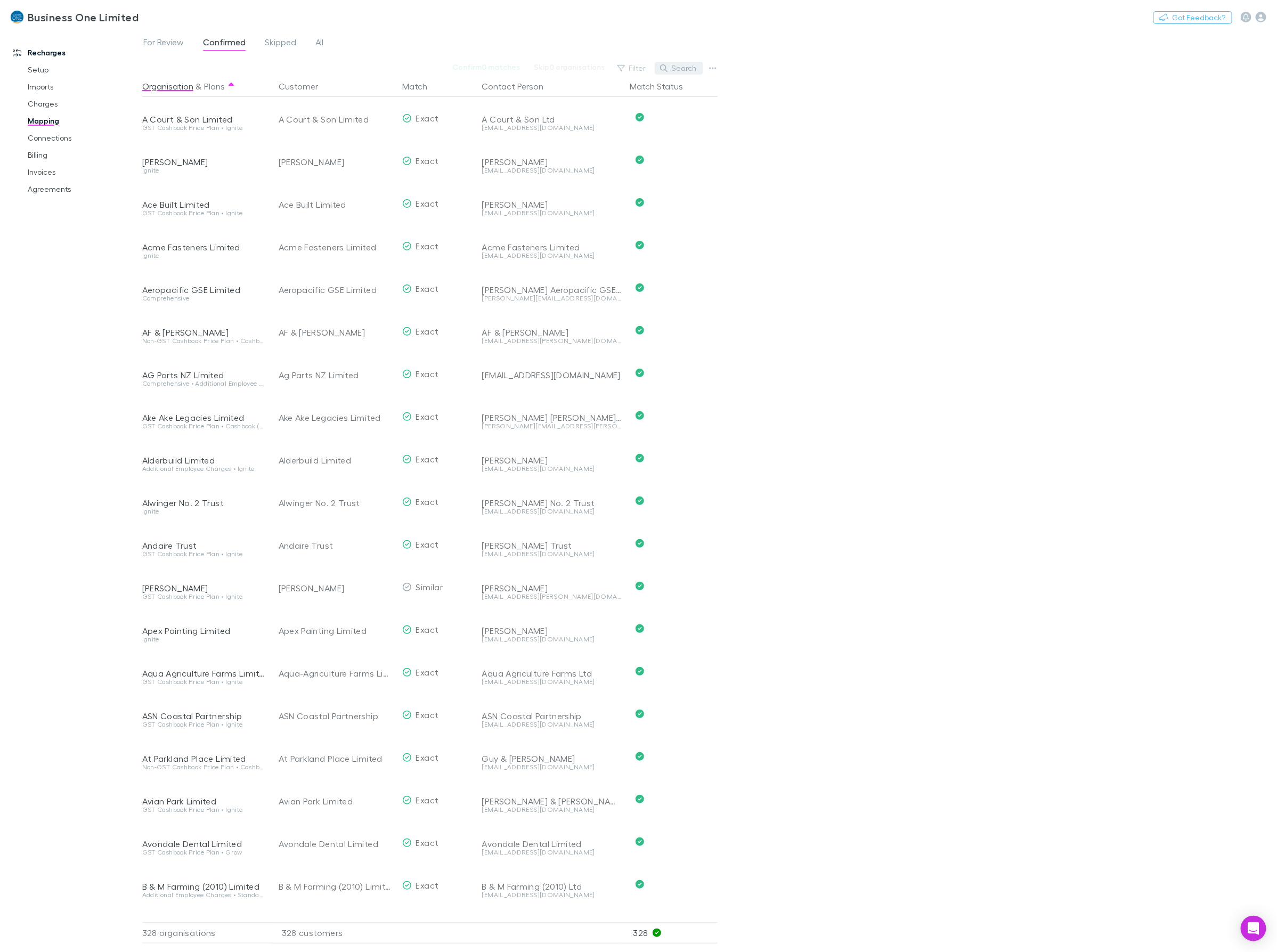
click at [674, 67] on button "Search" at bounding box center [679, 68] width 48 height 13
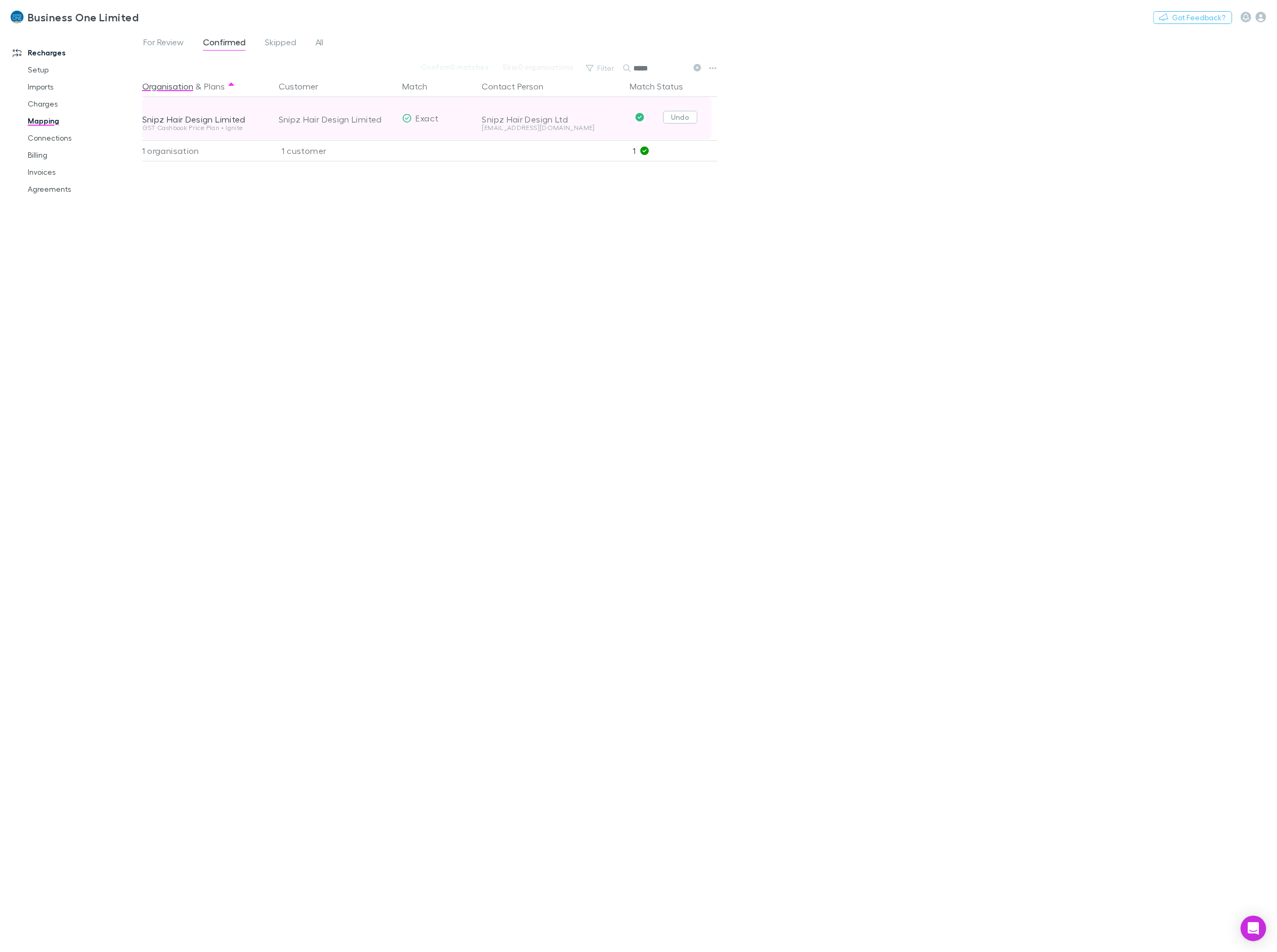
click at [687, 120] on button "Undo" at bounding box center [680, 117] width 34 height 13
drag, startPoint x: 656, startPoint y: 67, endPoint x: 569, endPoint y: 67, distance: 87.0
click at [585, 67] on div "Filter Search *****" at bounding box center [643, 68] width 125 height 15
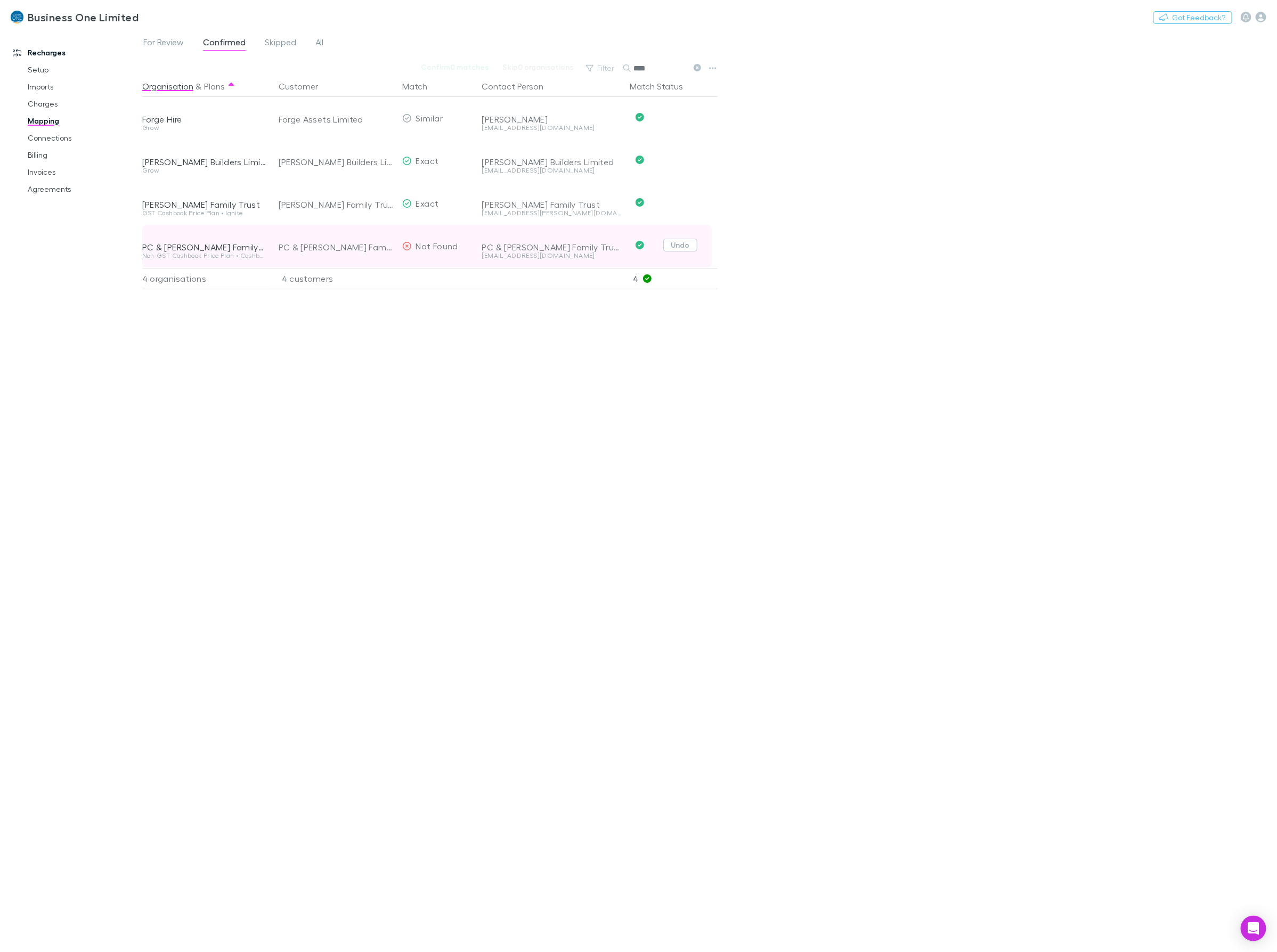
type input "****"
click at [682, 247] on button "Undo" at bounding box center [680, 245] width 34 height 13
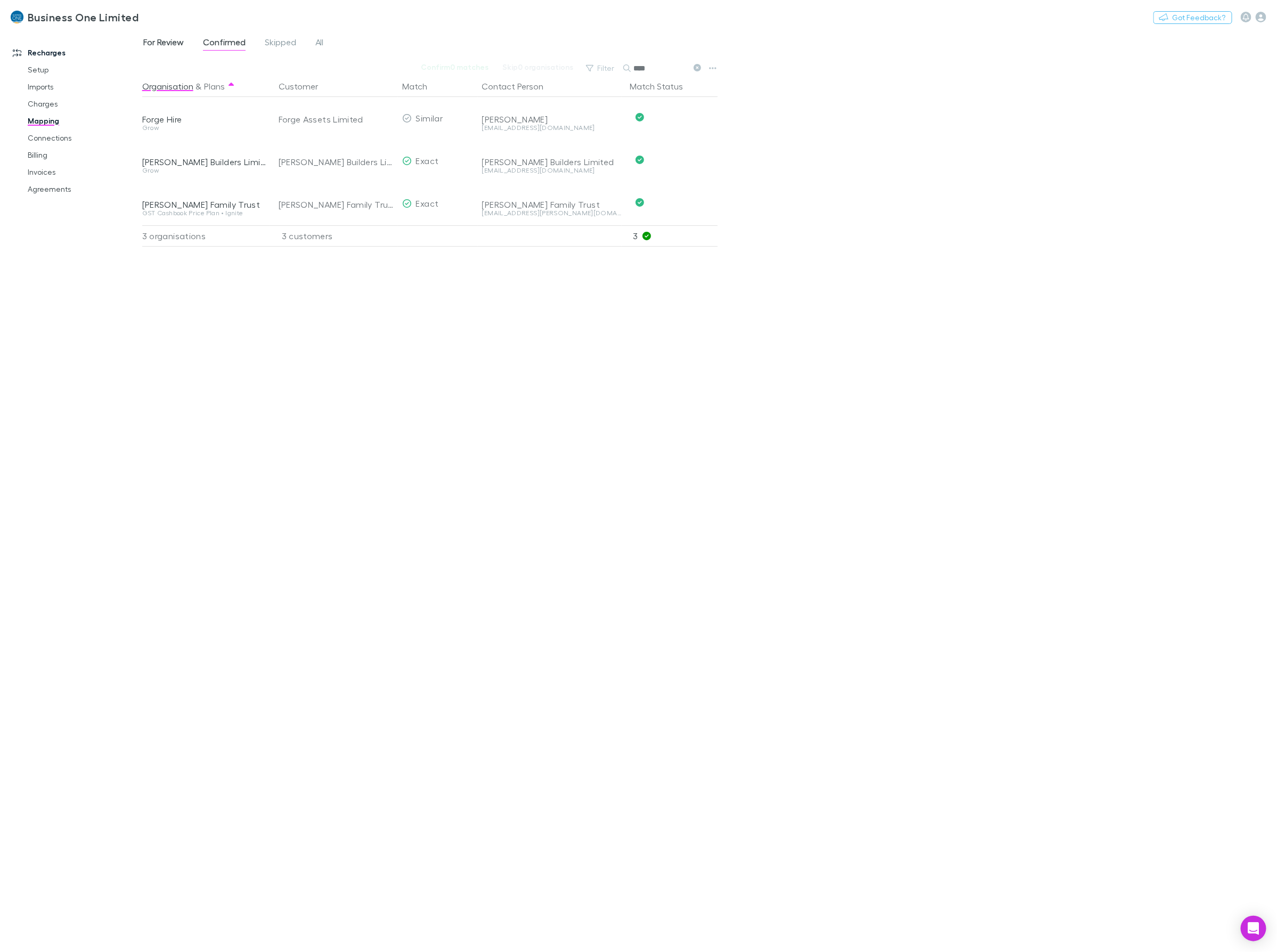
click at [169, 47] on span "For Review" at bounding box center [164, 43] width 40 height 14
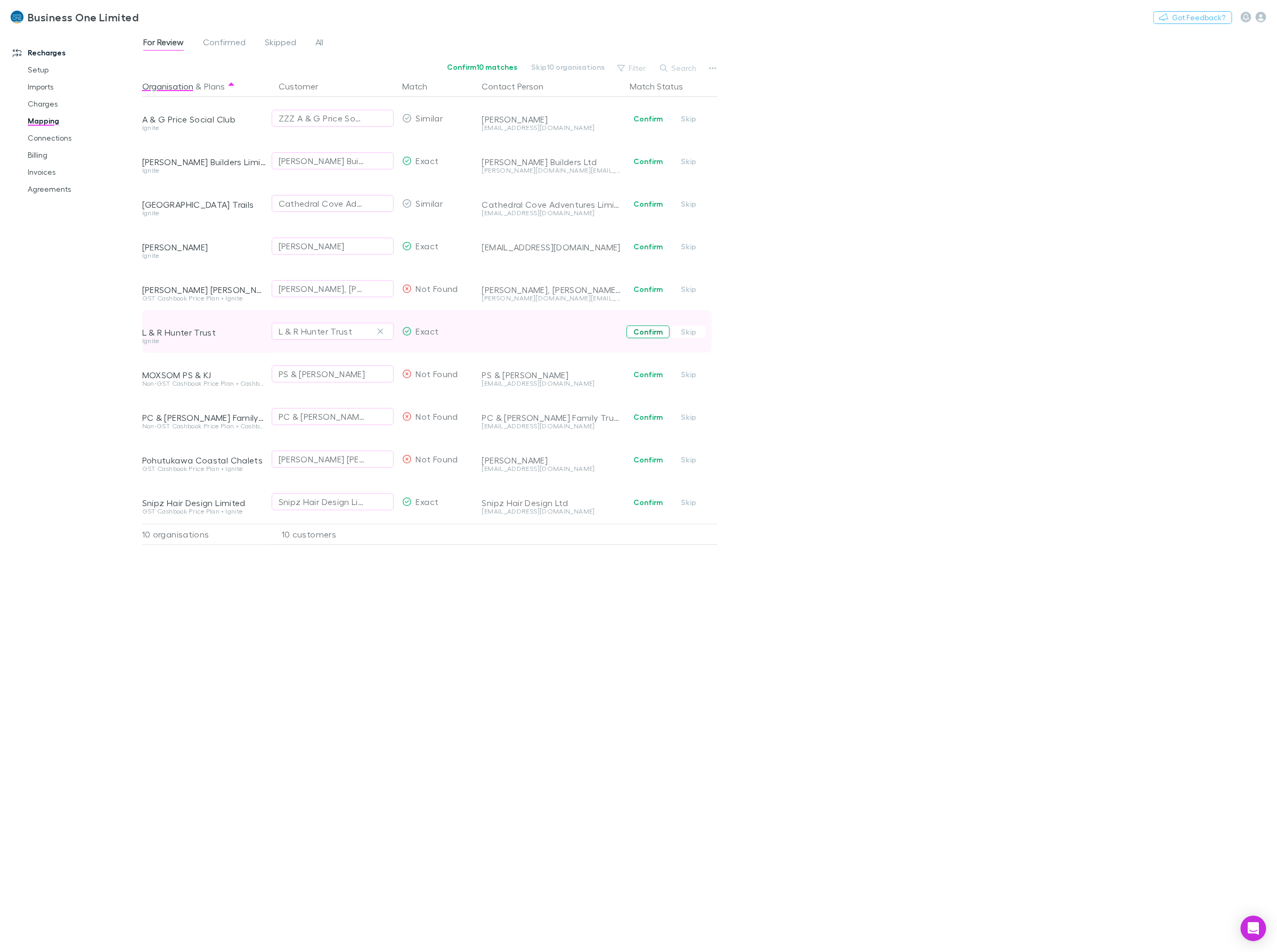
click at [652, 331] on button "Confirm" at bounding box center [648, 332] width 43 height 13
click at [1260, 17] on icon "button" at bounding box center [1261, 17] width 11 height 11
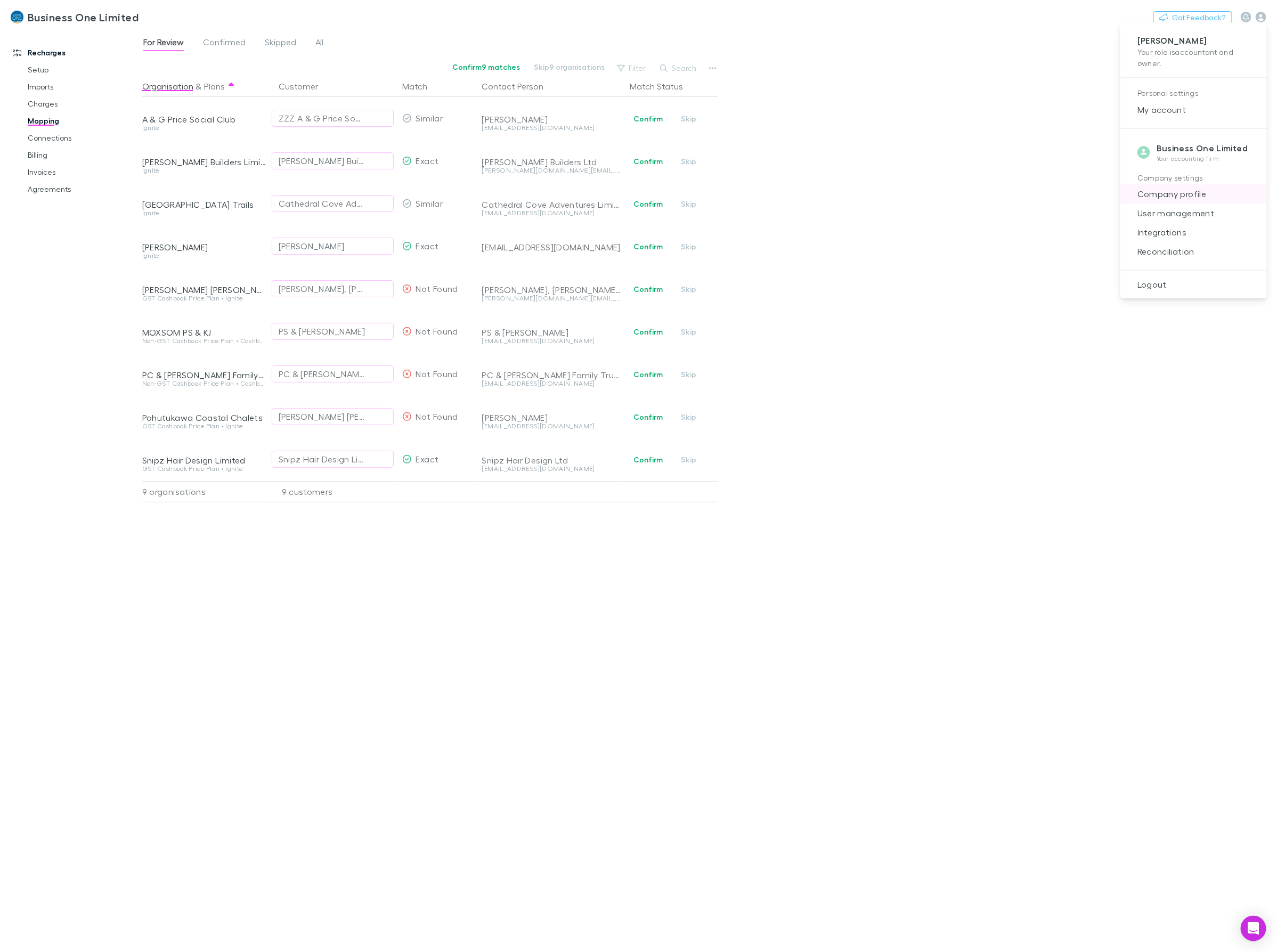
click at [1178, 192] on span "Company profile" at bounding box center [1194, 194] width 130 height 13
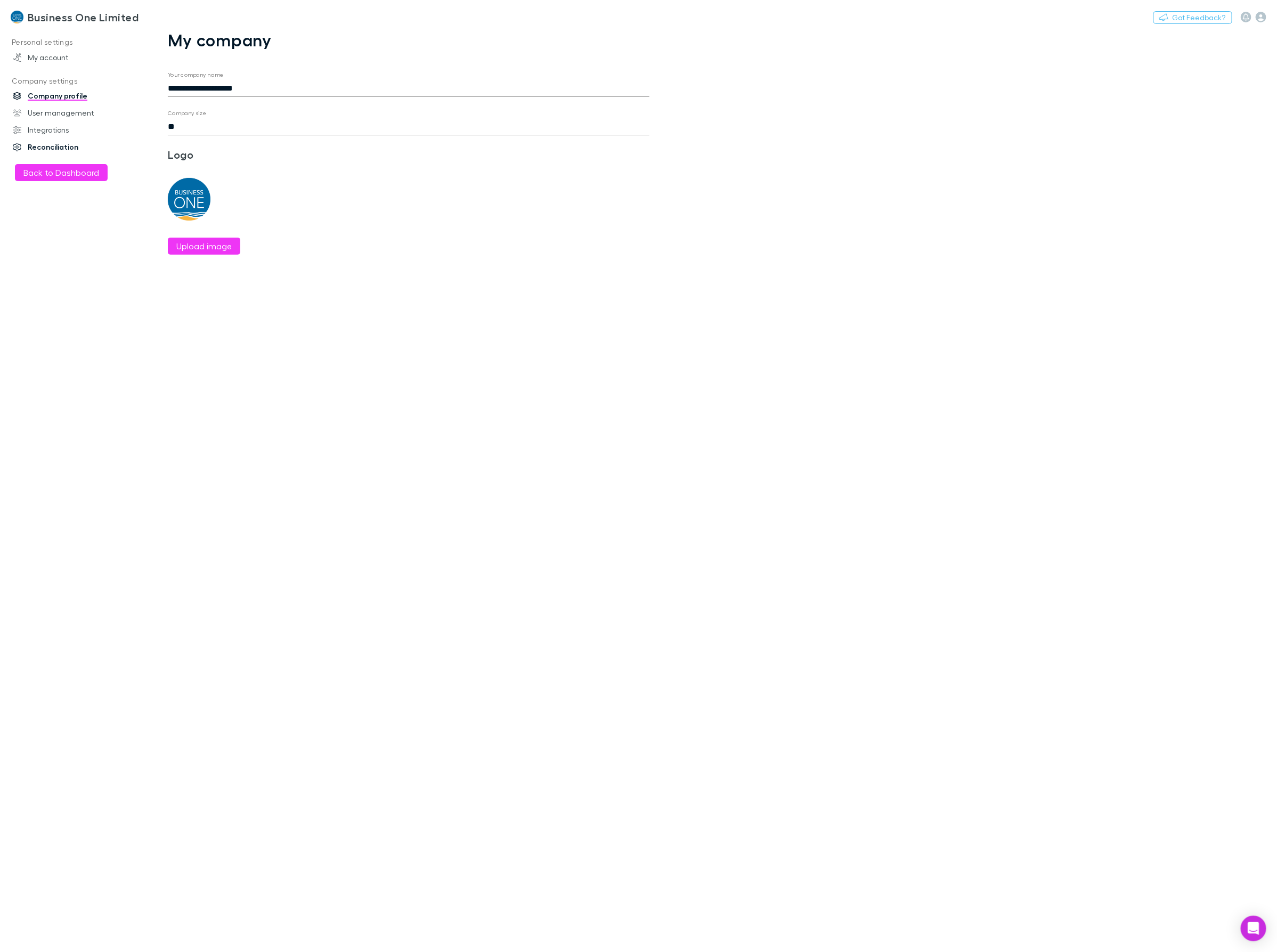
click at [55, 150] on link "Reconciliation" at bounding box center [76, 147] width 148 height 17
click at [43, 132] on link "Integrations" at bounding box center [76, 130] width 148 height 17
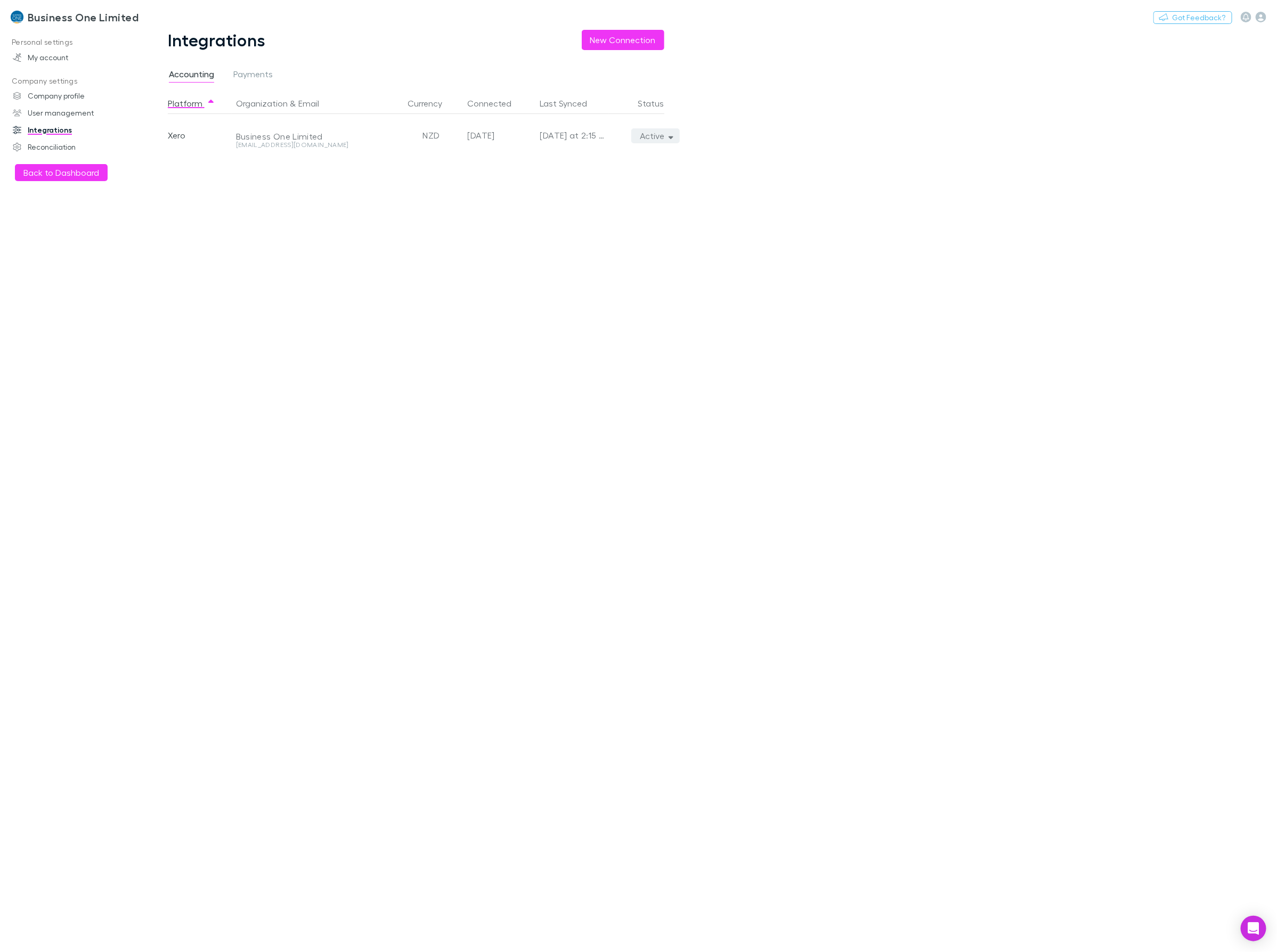
click at [669, 137] on icon "button" at bounding box center [671, 136] width 5 height 8
click at [563, 169] on p "We'll fetch all new contacts since last sync" at bounding box center [606, 173] width 130 height 19
click at [40, 169] on div at bounding box center [638, 476] width 1277 height 952
click at [83, 180] on button "Back to Dashboard" at bounding box center [61, 173] width 93 height 17
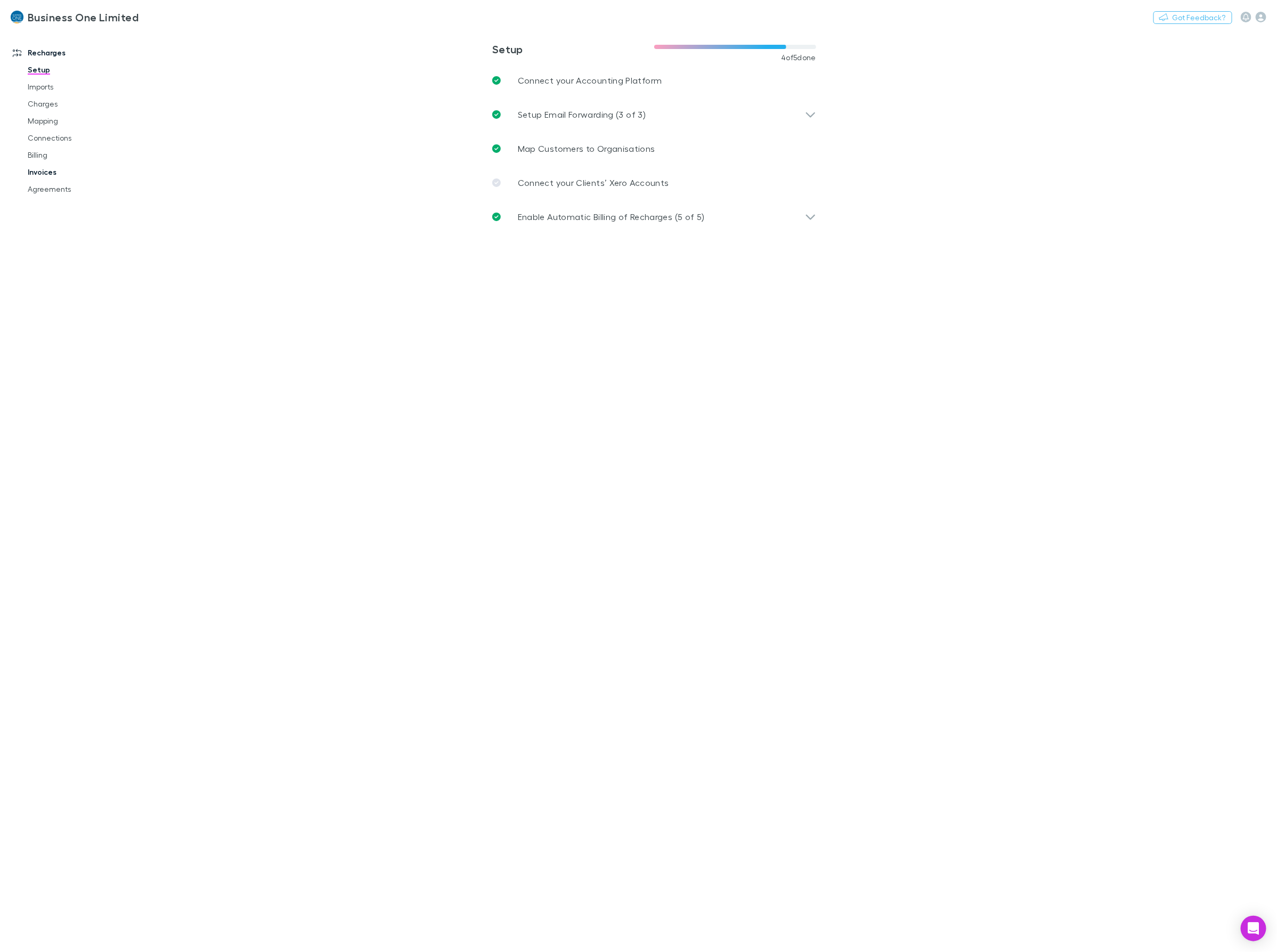
click at [74, 172] on link "Invoices" at bounding box center [83, 172] width 133 height 17
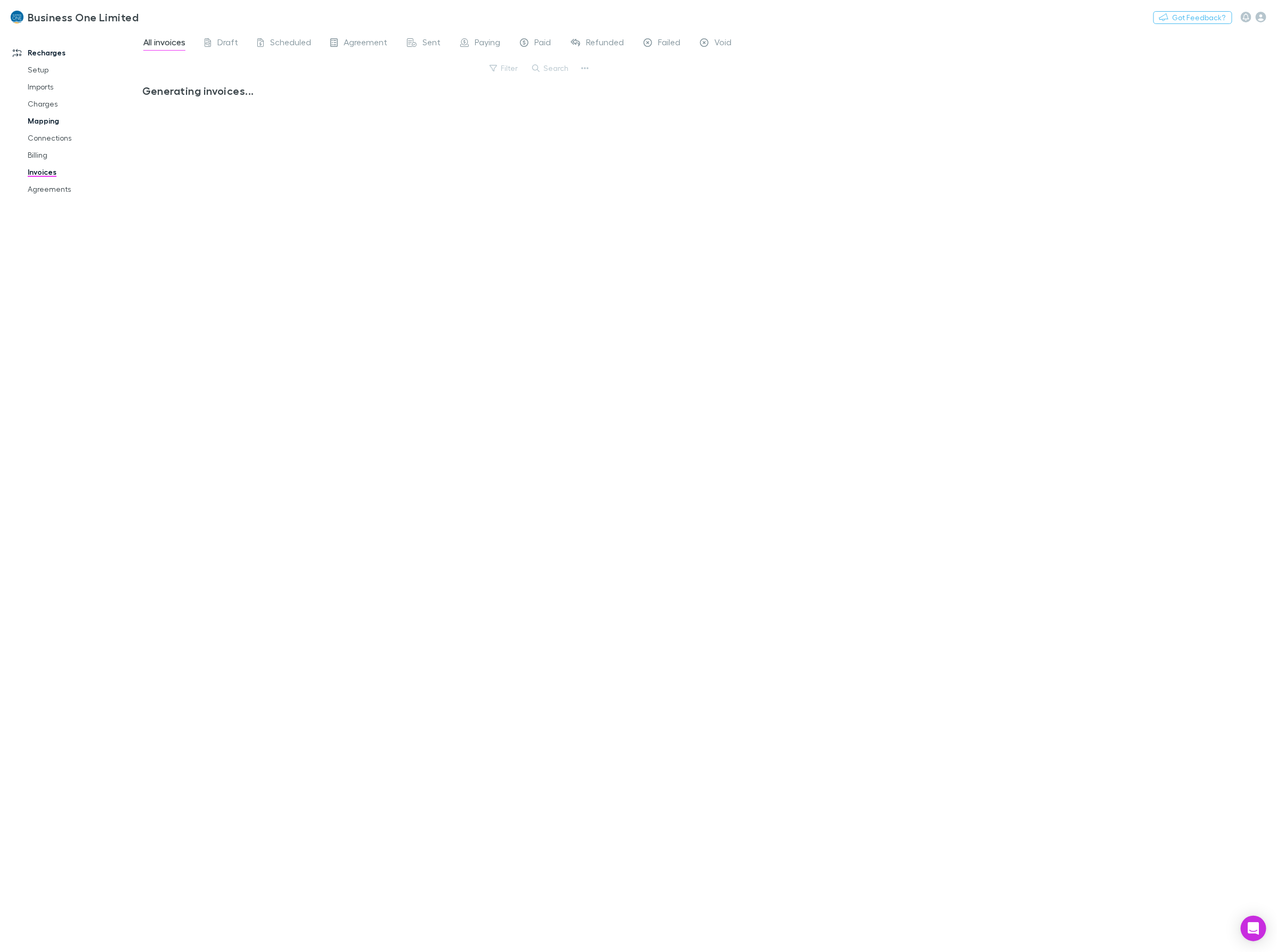
click at [33, 117] on link "Mapping" at bounding box center [83, 121] width 133 height 17
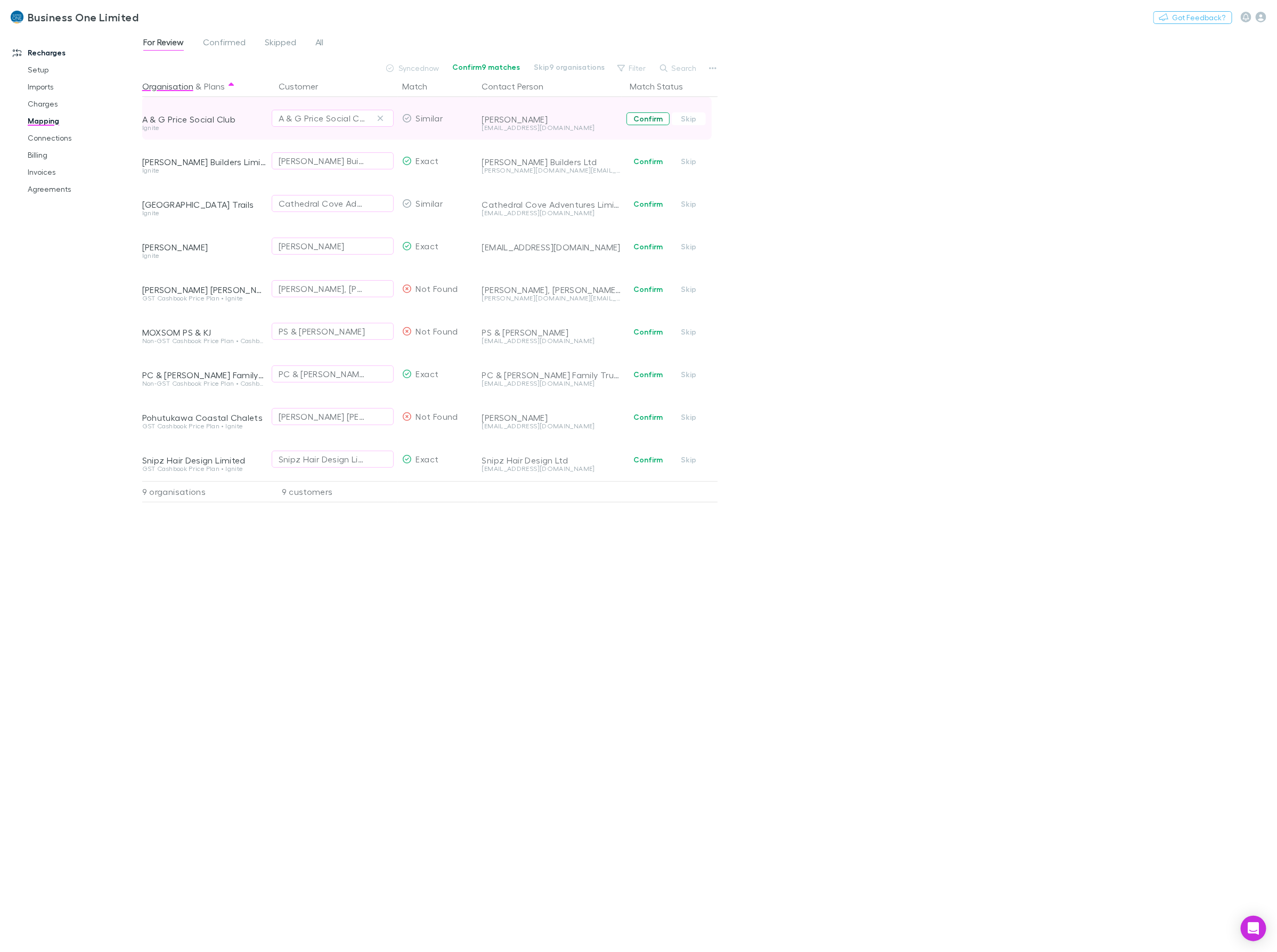
click at [642, 115] on button "Confirm" at bounding box center [648, 119] width 43 height 13
click at [382, 462] on button "button" at bounding box center [380, 459] width 13 height 13
click at [343, 461] on div "Select a customer" at bounding box center [332, 459] width 108 height 13
type input "****"
click at [329, 520] on li "xSnipz Hair Design Limited - Rechargly" at bounding box center [365, 516] width 185 height 17
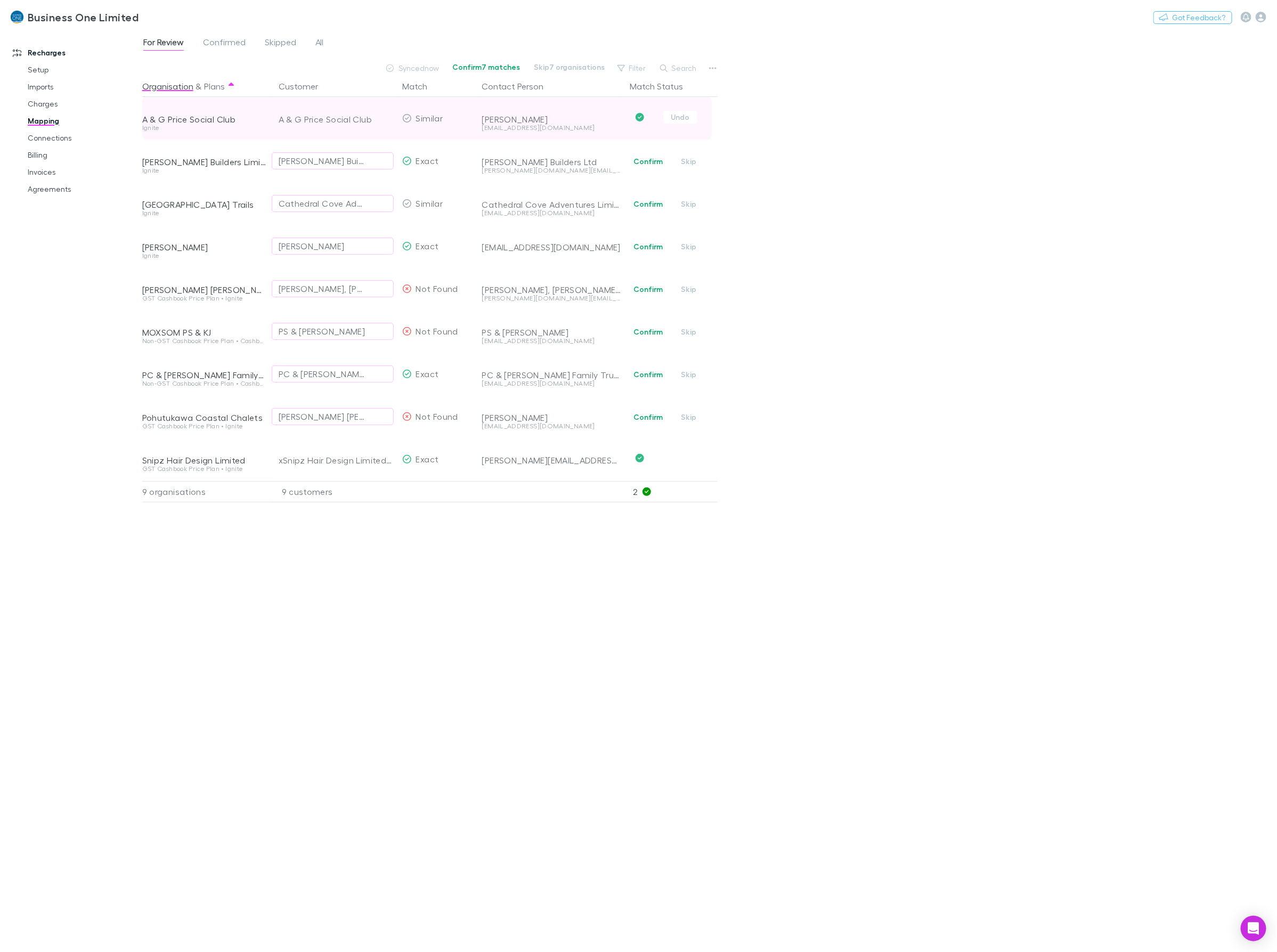
click at [616, 587] on div "Organisation & Plans Customer Match Contact Person Match Status A & G Price Soc…" at bounding box center [431, 509] width 578 height 868
click at [381, 373] on icon "button" at bounding box center [380, 374] width 5 height 5
click at [331, 379] on div "Select a customer" at bounding box center [332, 374] width 108 height 13
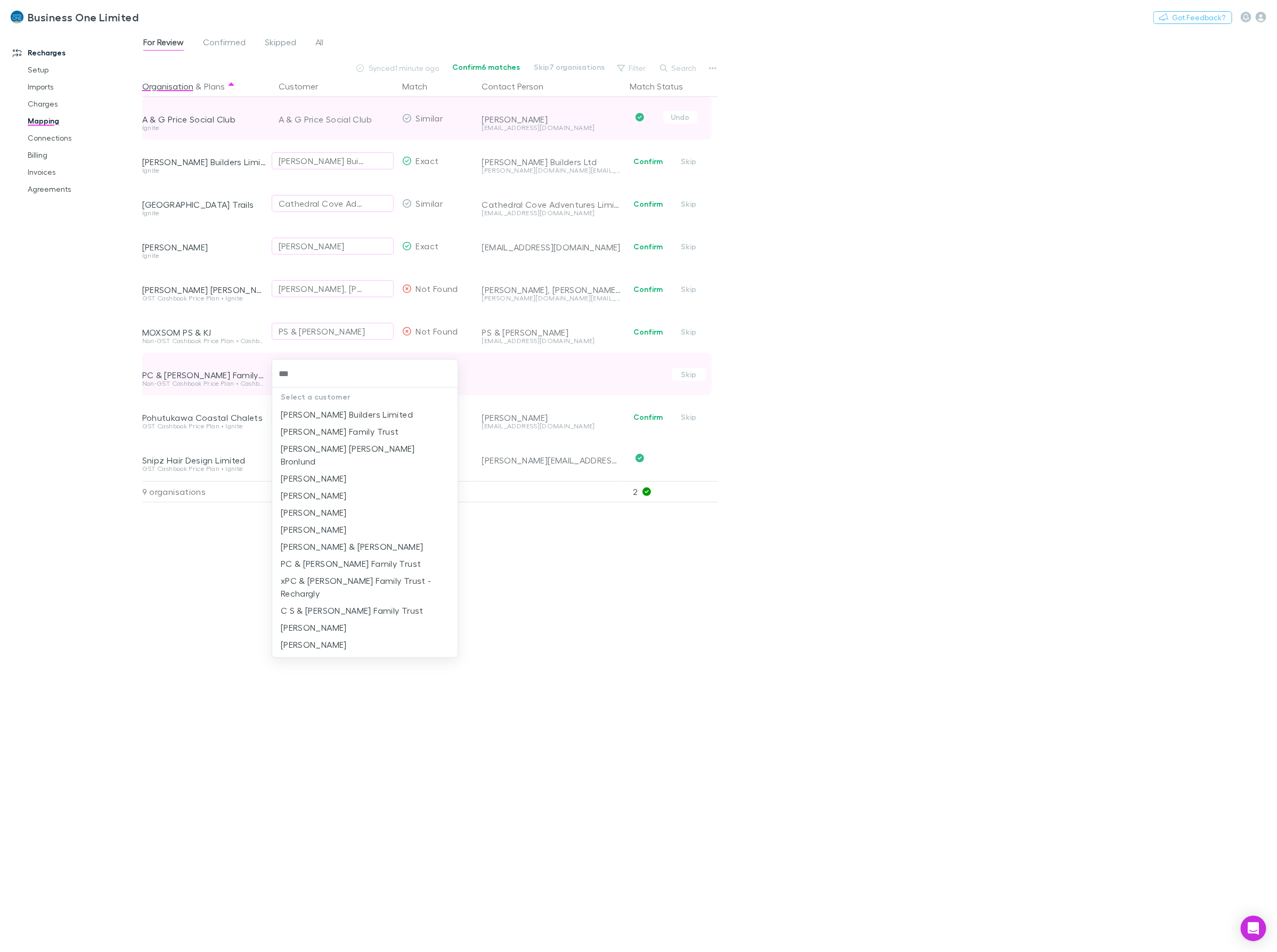
type input "****"
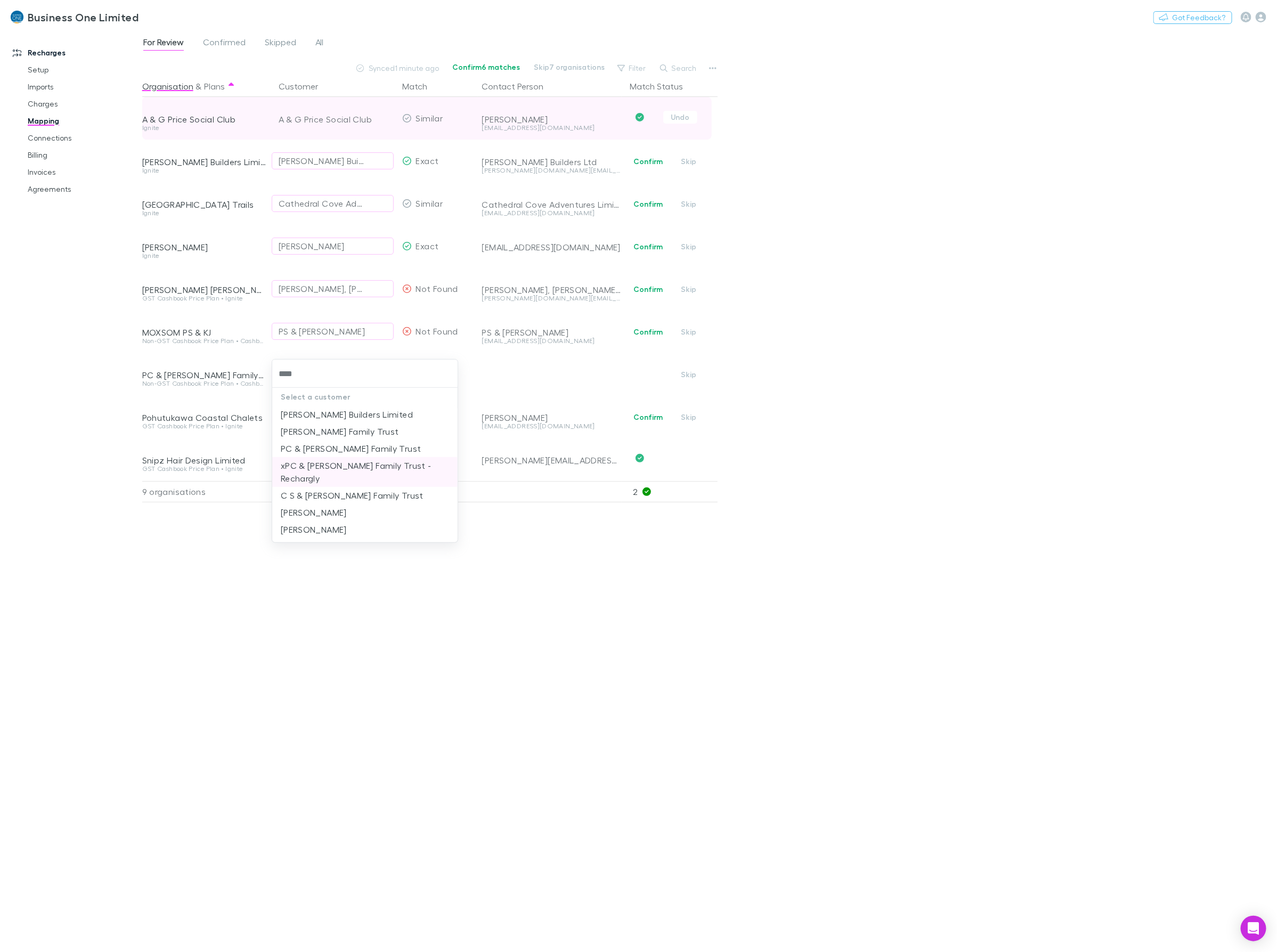
click at [320, 468] on li "xPC & KM Judd Family Trust - Rechargly" at bounding box center [365, 472] width 185 height 30
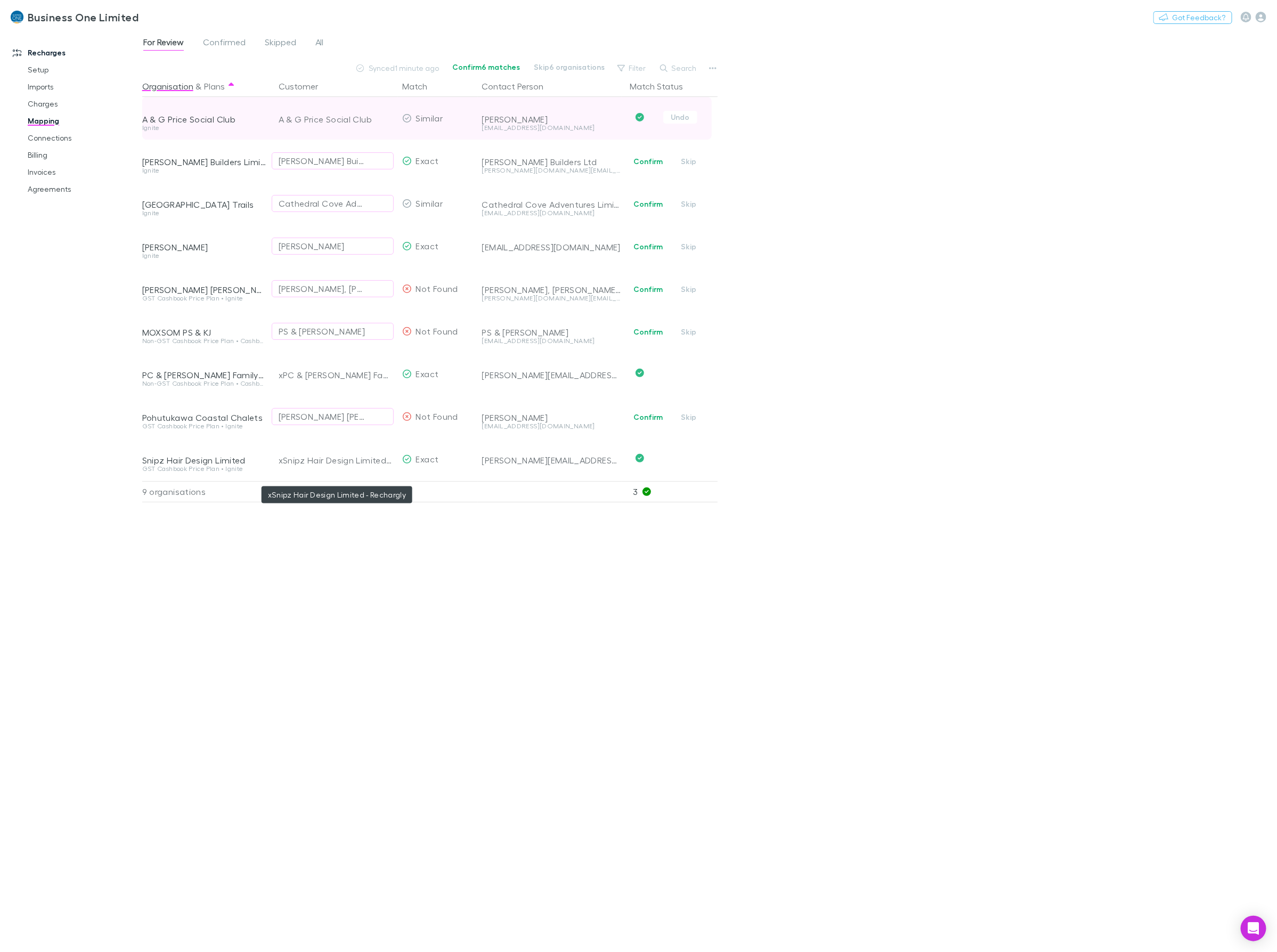
click at [386, 728] on div "Organisation & Plans Customer Match Contact Person Match Status A & G Price Soc…" at bounding box center [431, 509] width 578 height 868
click at [990, 533] on div "For Review Confirmed Skipped All Synced 1 minute ago Confirm 6 matches Skip 6 o…" at bounding box center [710, 490] width 1135 height 922
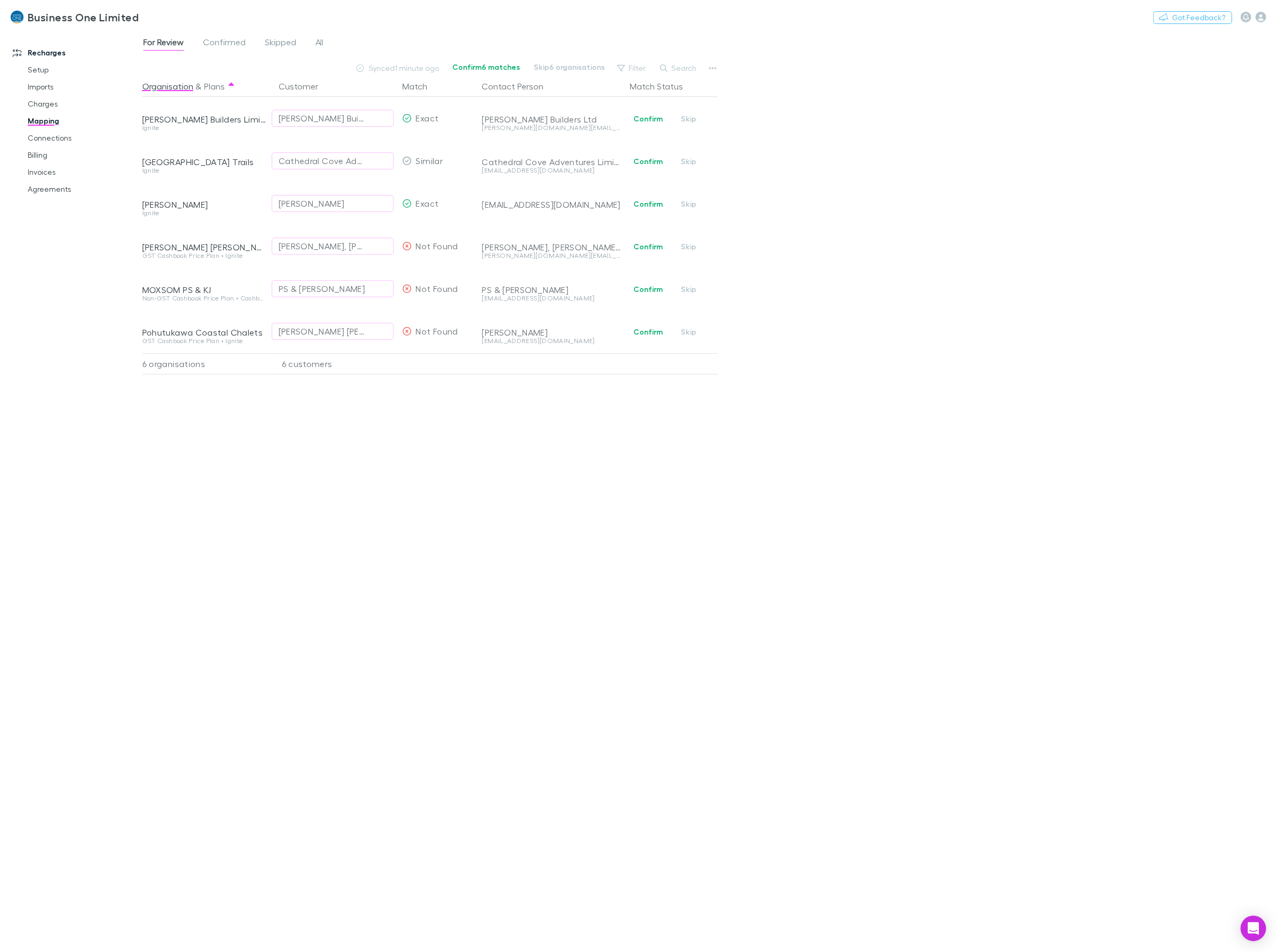
click at [886, 382] on div "For Review Confirmed Skipped All Synced 1 minute ago Confirm 6 matches Skip 6 o…" at bounding box center [710, 490] width 1135 height 922
click at [45, 140] on link "Connections" at bounding box center [83, 138] width 133 height 17
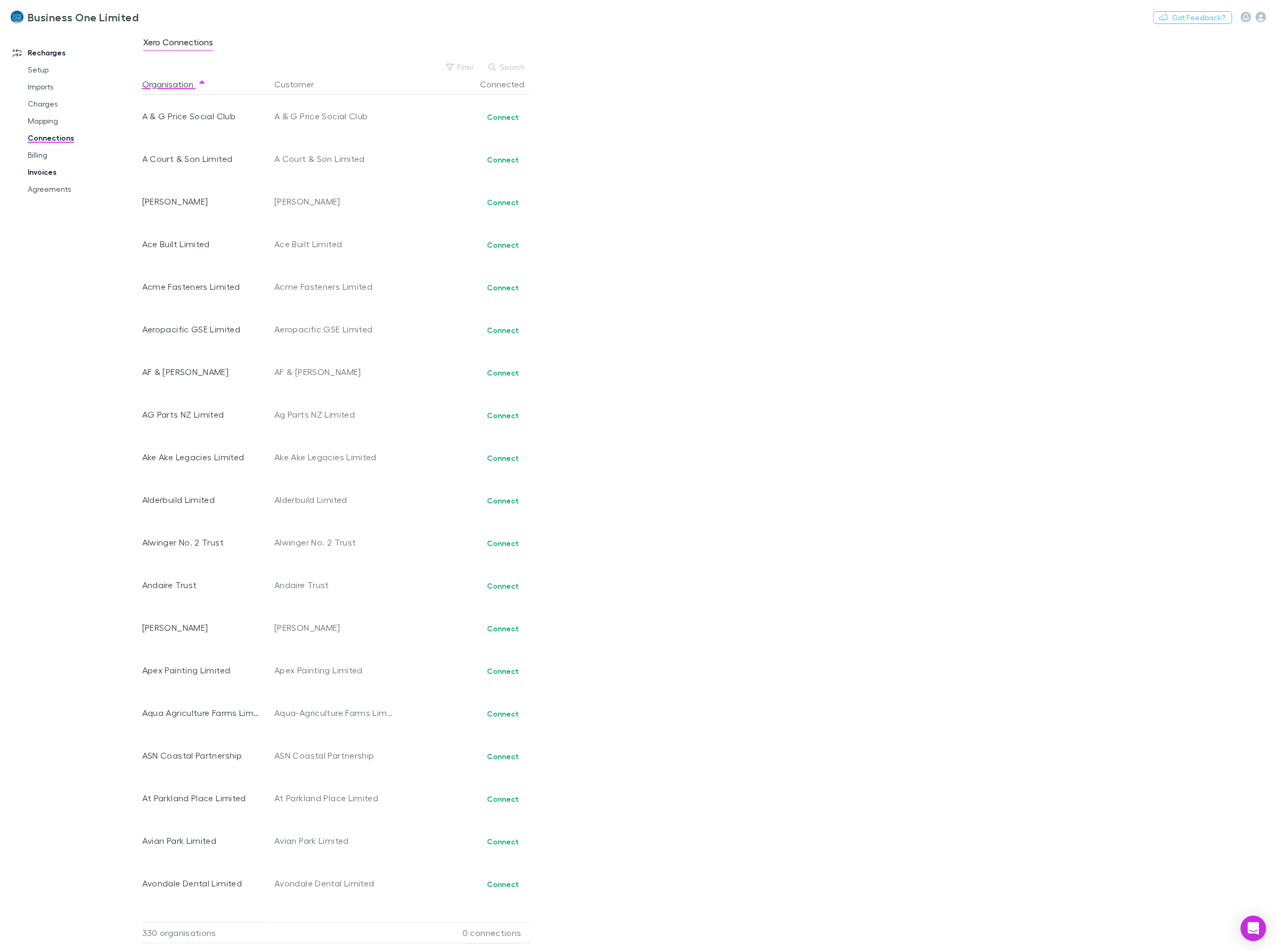
click at [38, 172] on link "Invoices" at bounding box center [83, 172] width 133 height 17
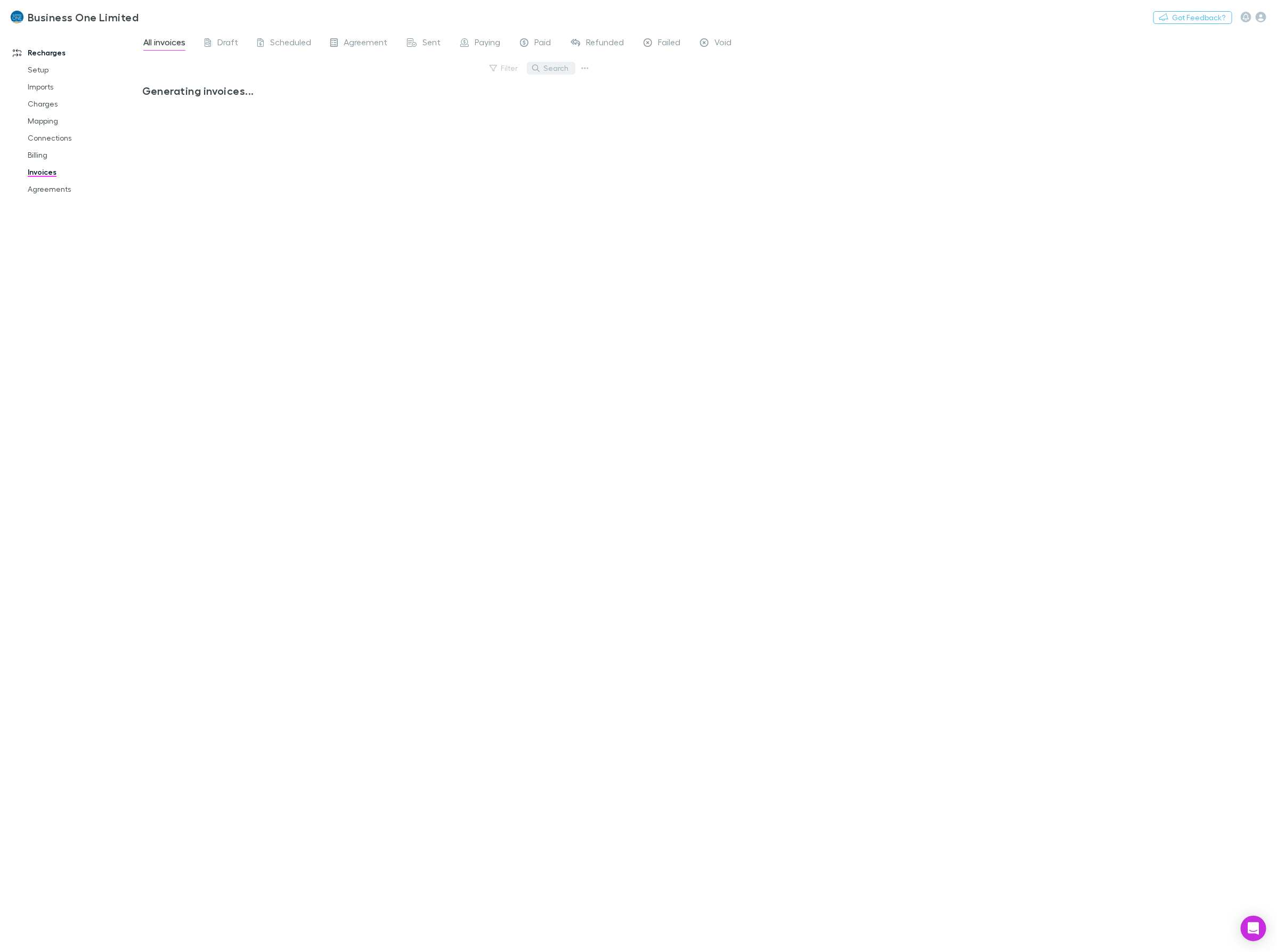
click at [540, 70] on icon "button" at bounding box center [536, 68] width 8 height 8
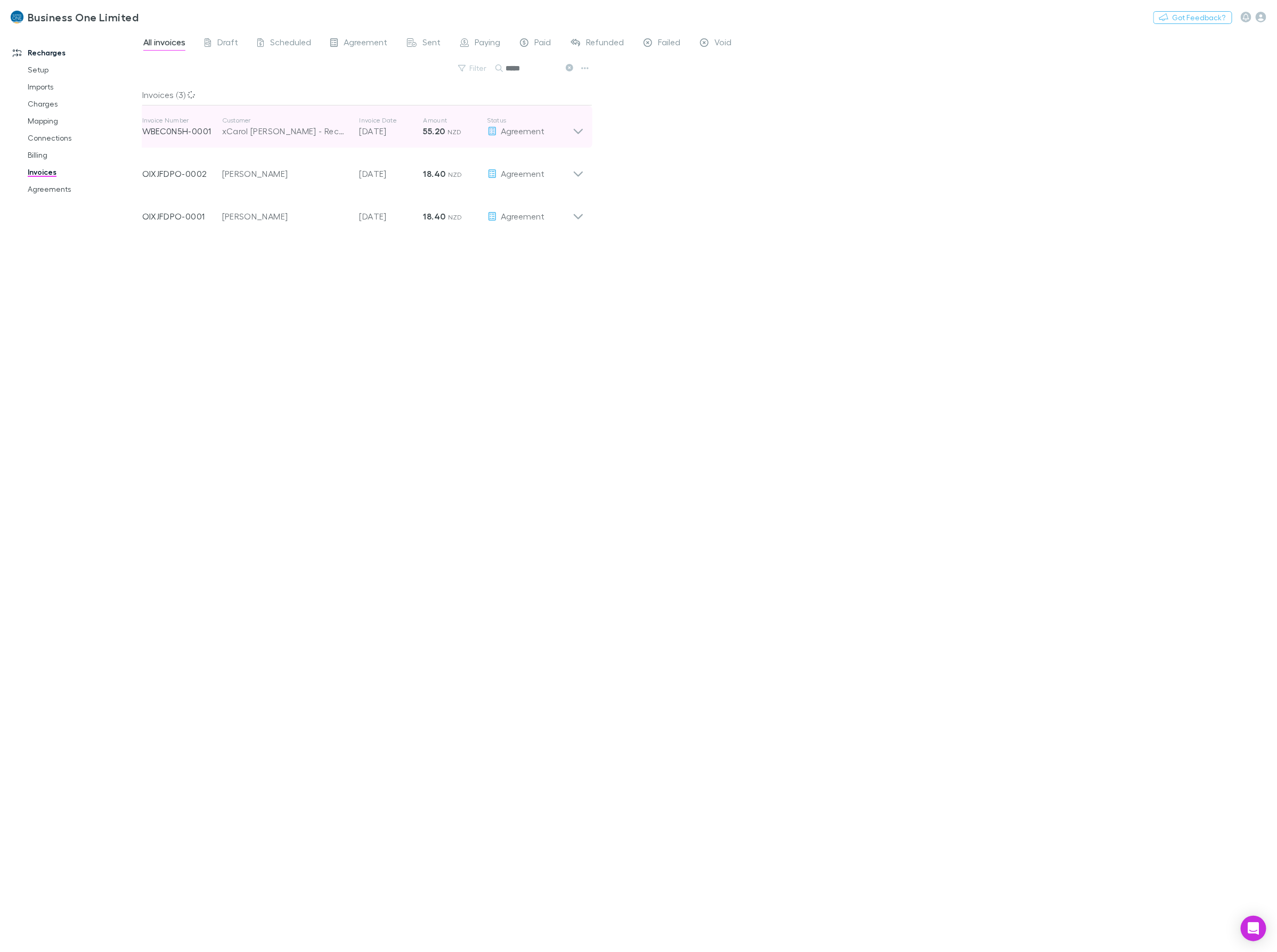
type input "*****"
click at [578, 131] on icon at bounding box center [578, 127] width 11 height 21
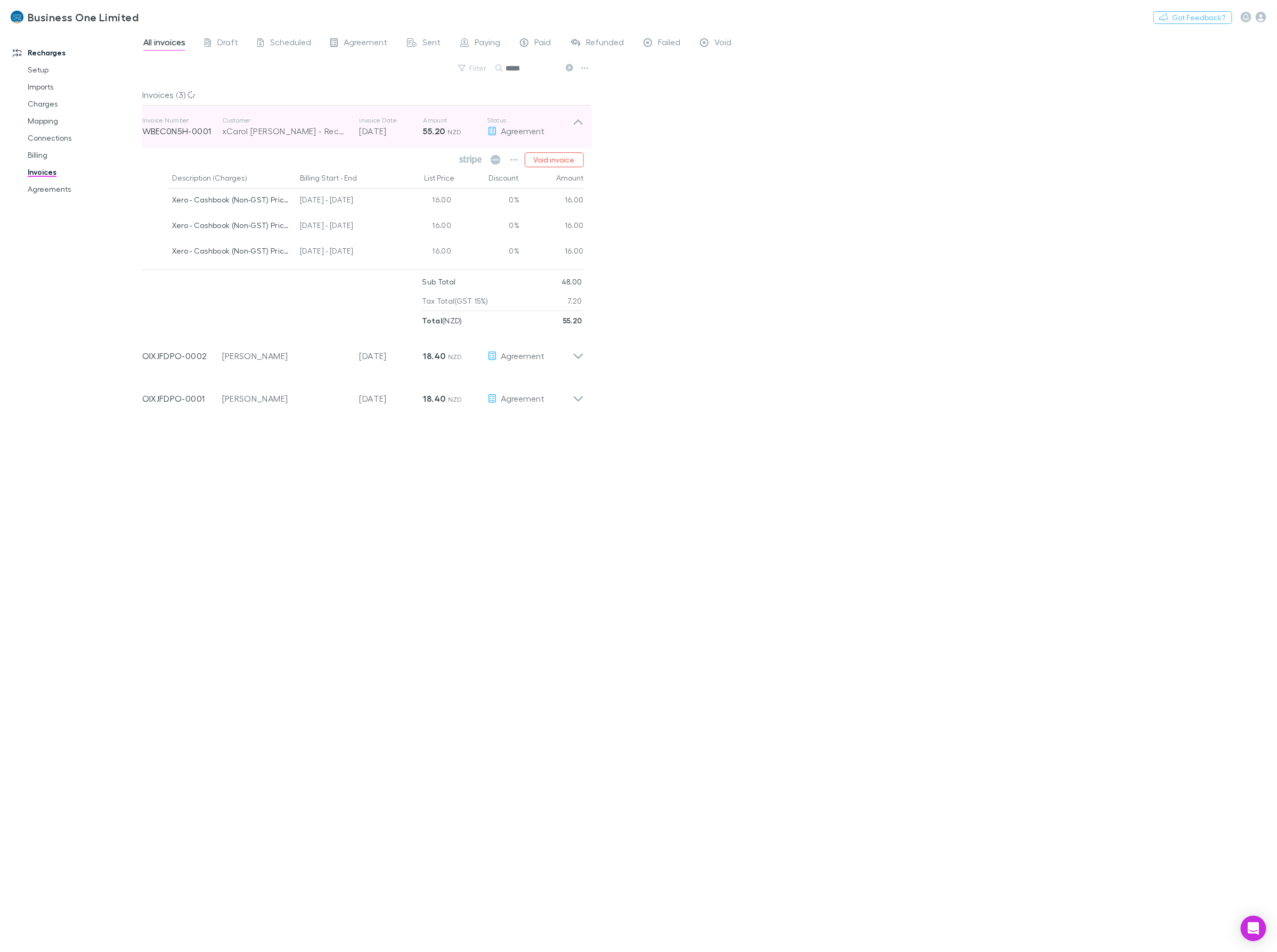
click at [578, 131] on icon at bounding box center [578, 127] width 11 height 21
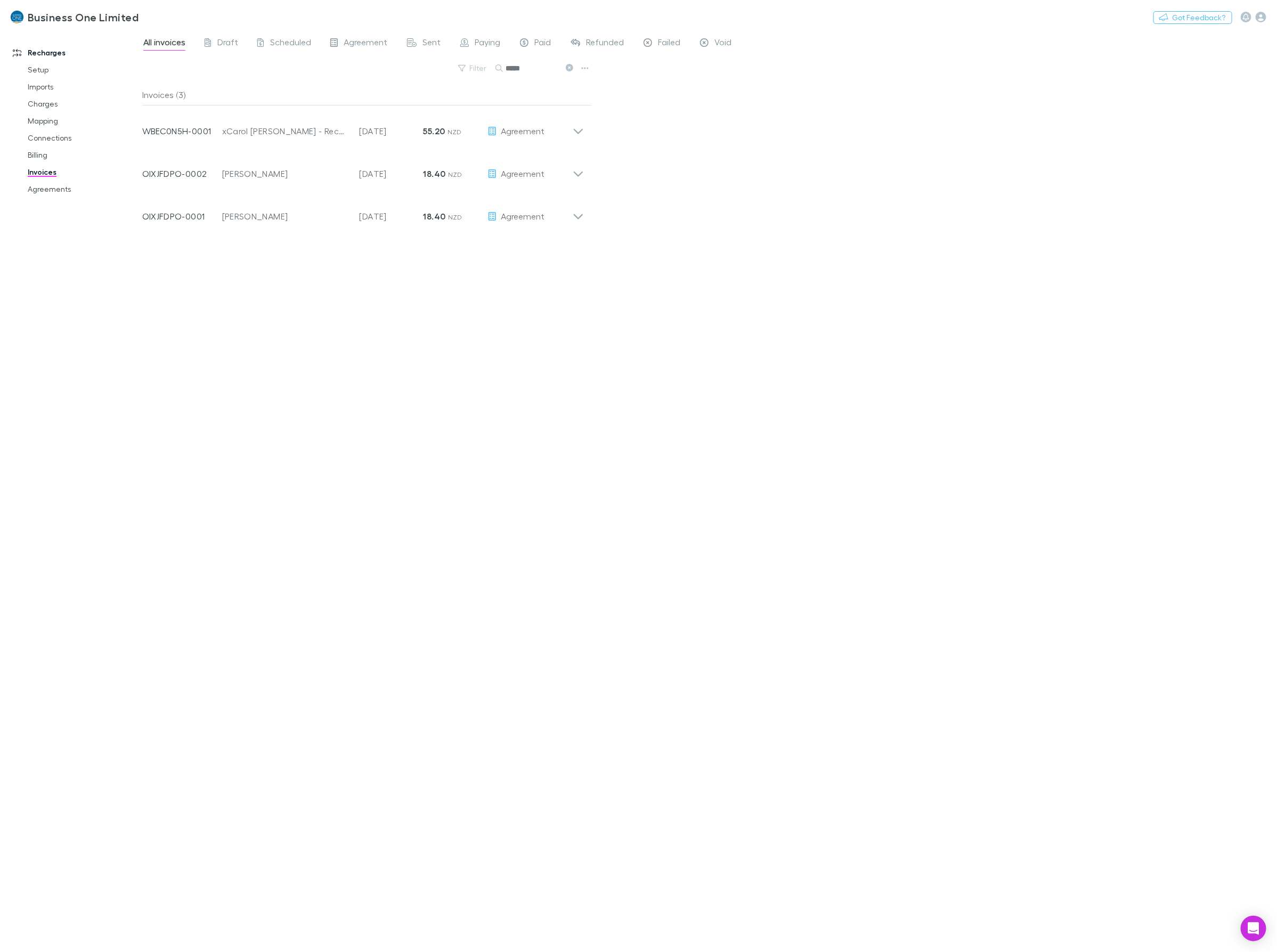
drag, startPoint x: 545, startPoint y: 71, endPoint x: 385, endPoint y: 71, distance: 160.0
click at [386, 71] on div "Filter Search *****" at bounding box center [367, 72] width 450 height 23
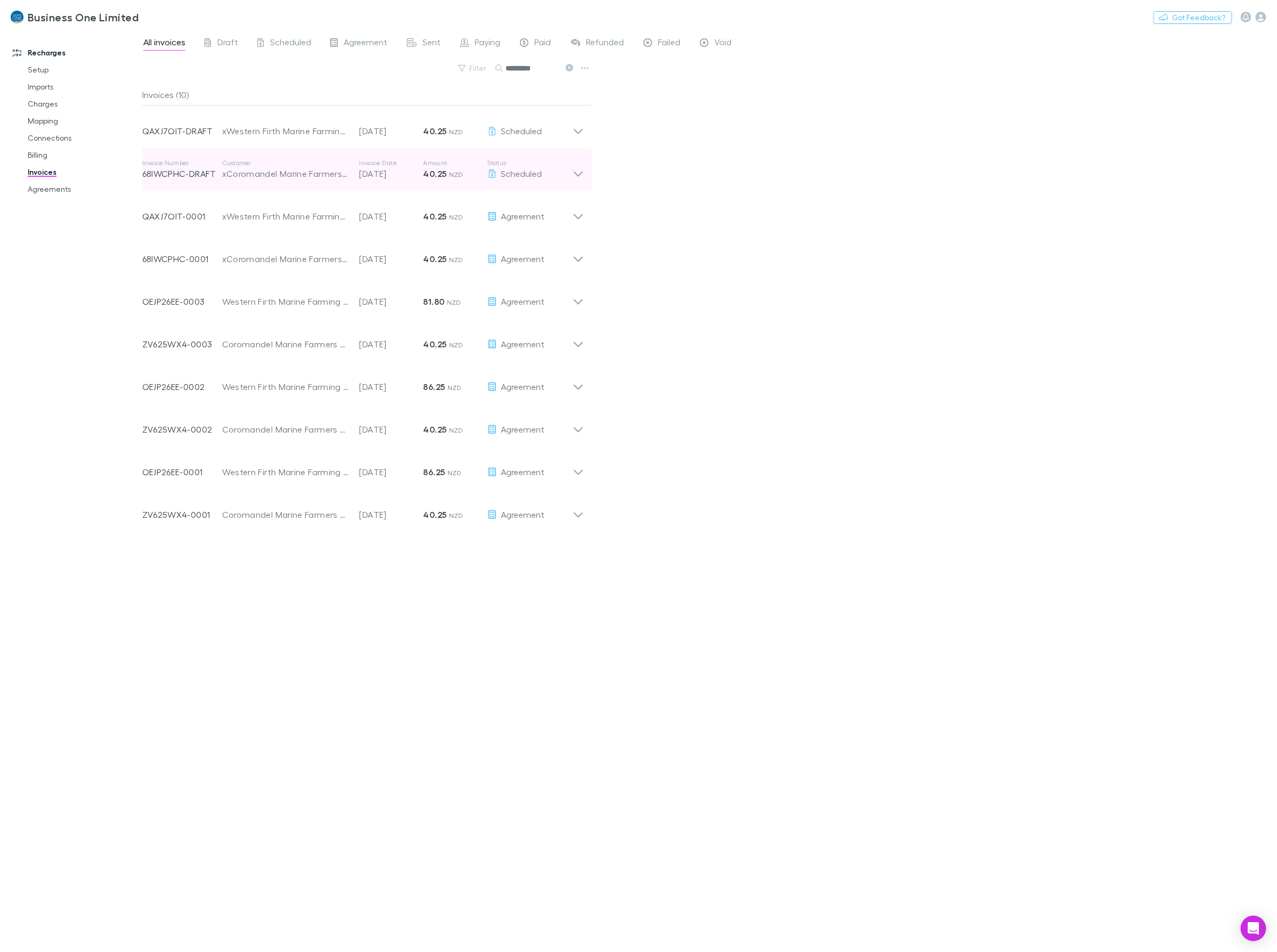
type input "*********"
click at [579, 184] on div "Invoice Number 68IWCPHC-DRAFT Customer xCoromandel Marine Farmers Limited - Rec…" at bounding box center [363, 169] width 458 height 43
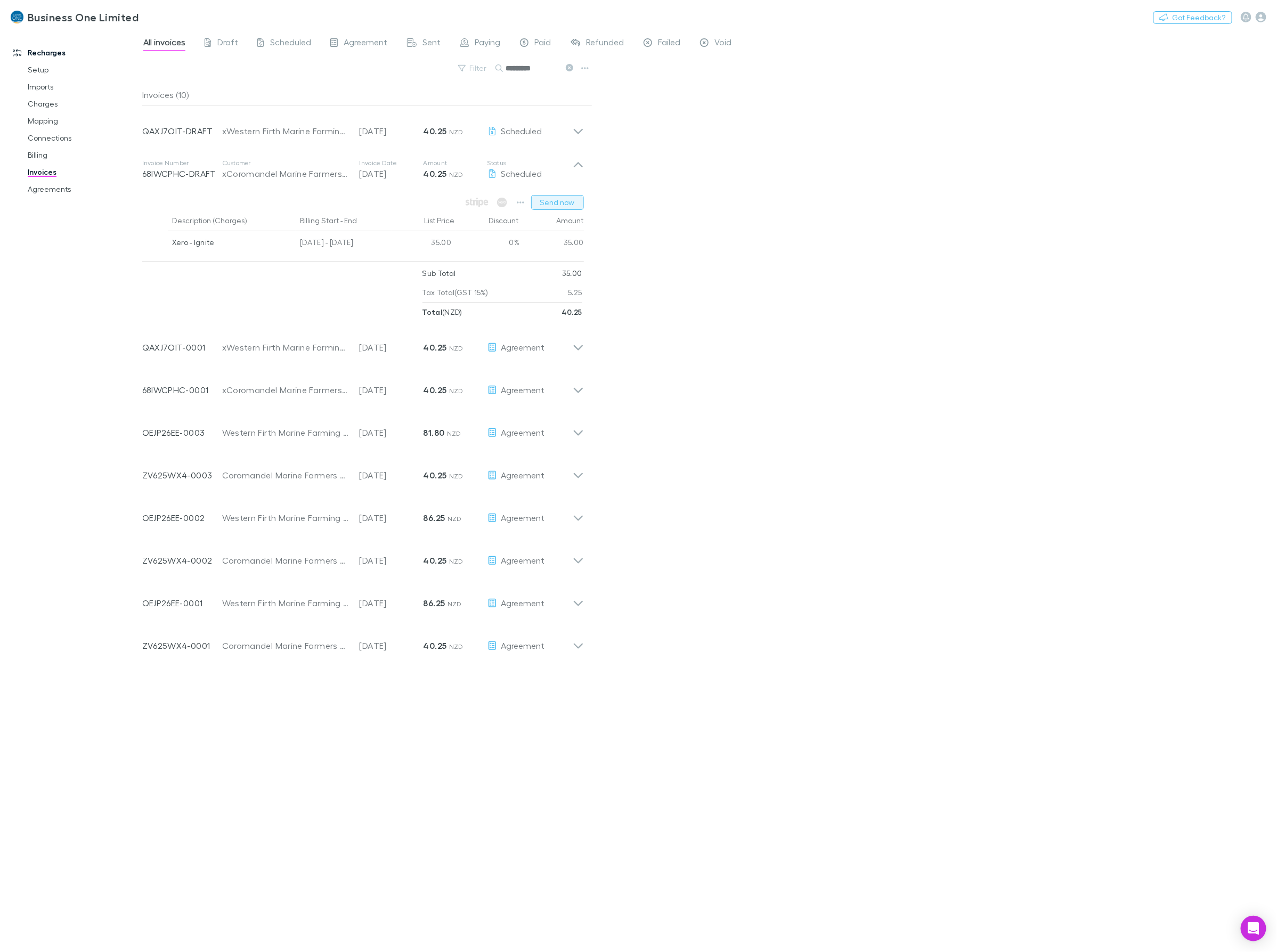
click at [560, 201] on button "Send now" at bounding box center [557, 203] width 53 height 15
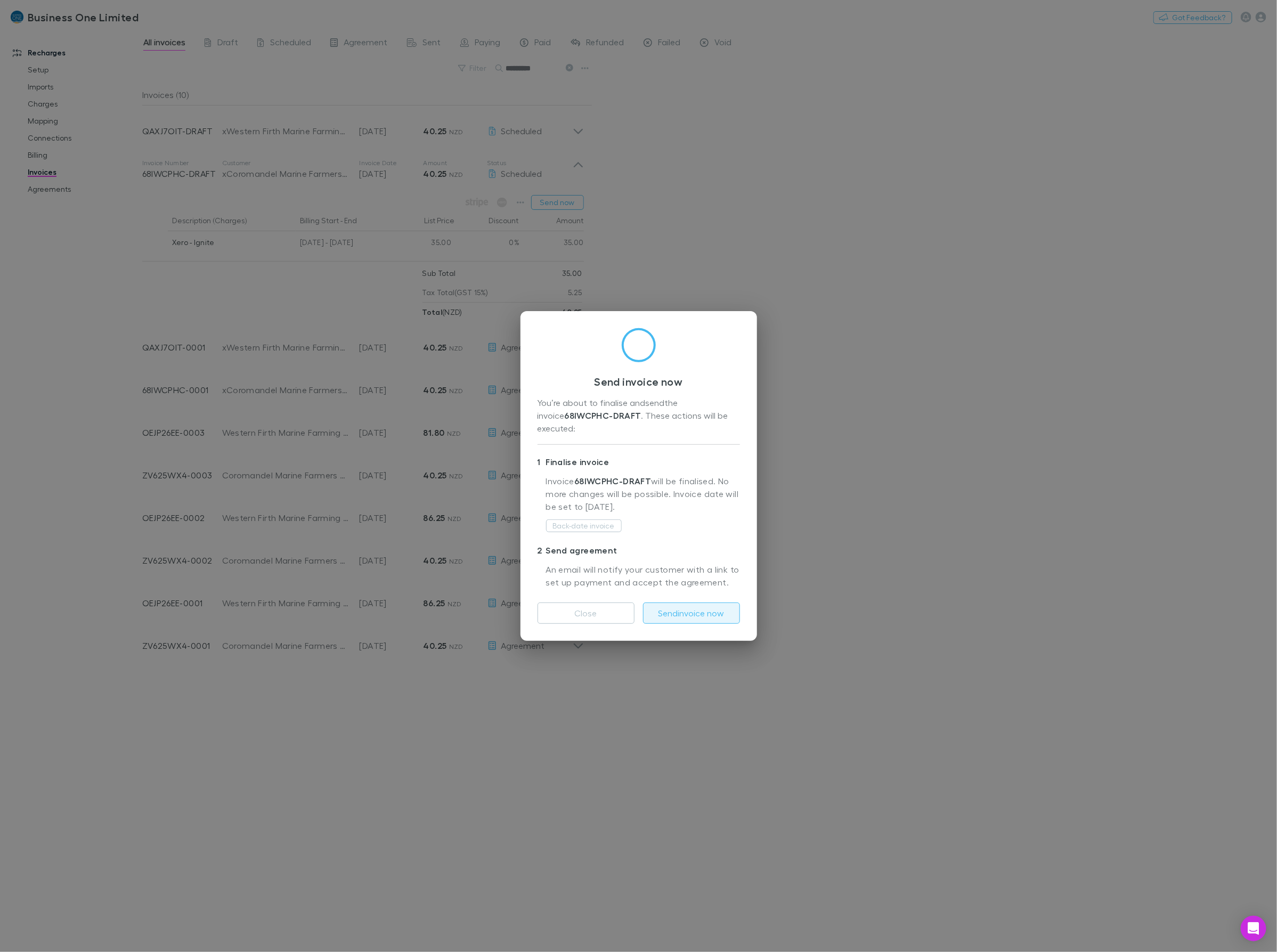
click at [690, 609] on button "Send invoice now" at bounding box center [691, 613] width 97 height 21
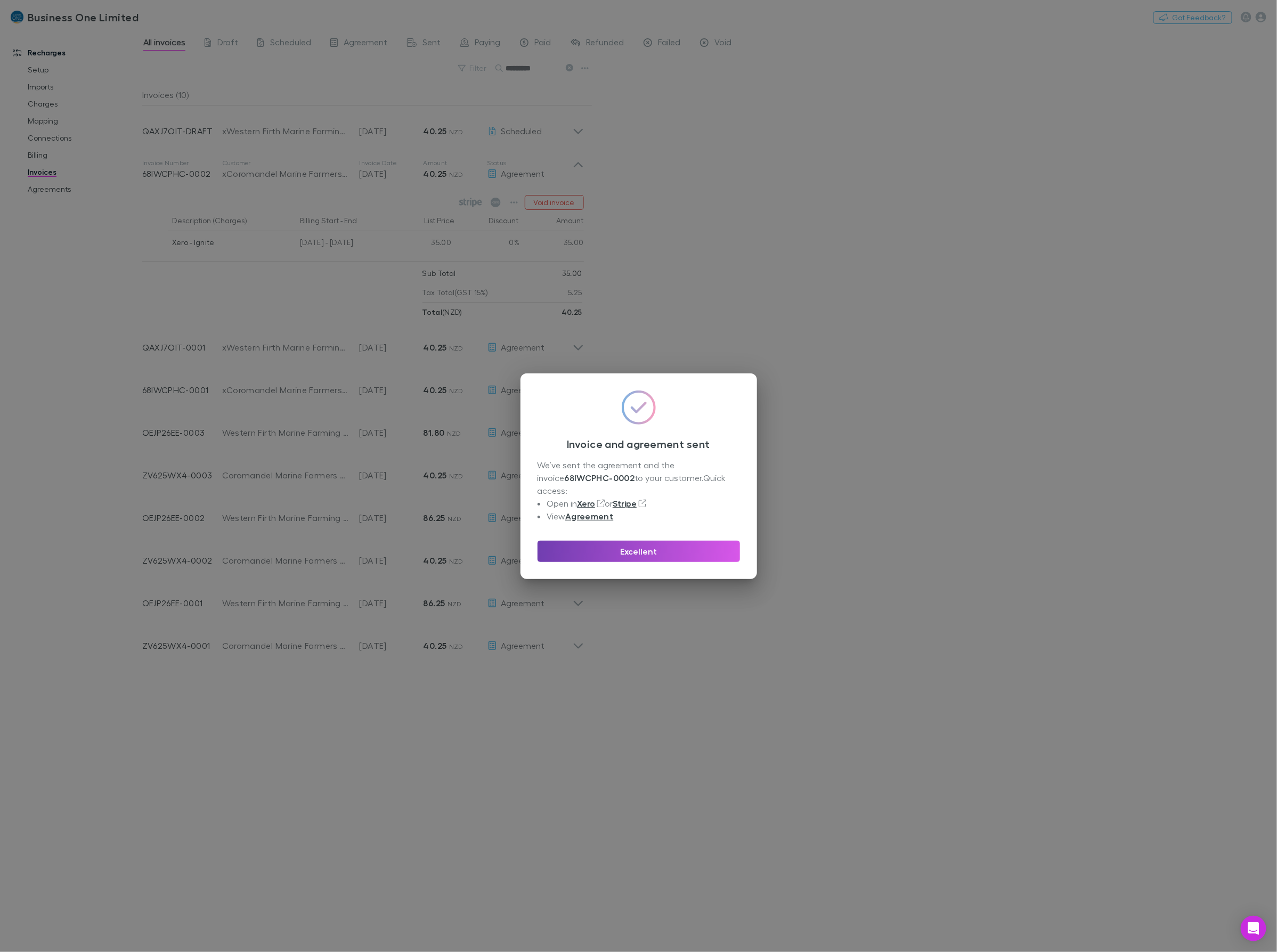
click at [596, 541] on button "Excellent" at bounding box center [638, 552] width 202 height 21
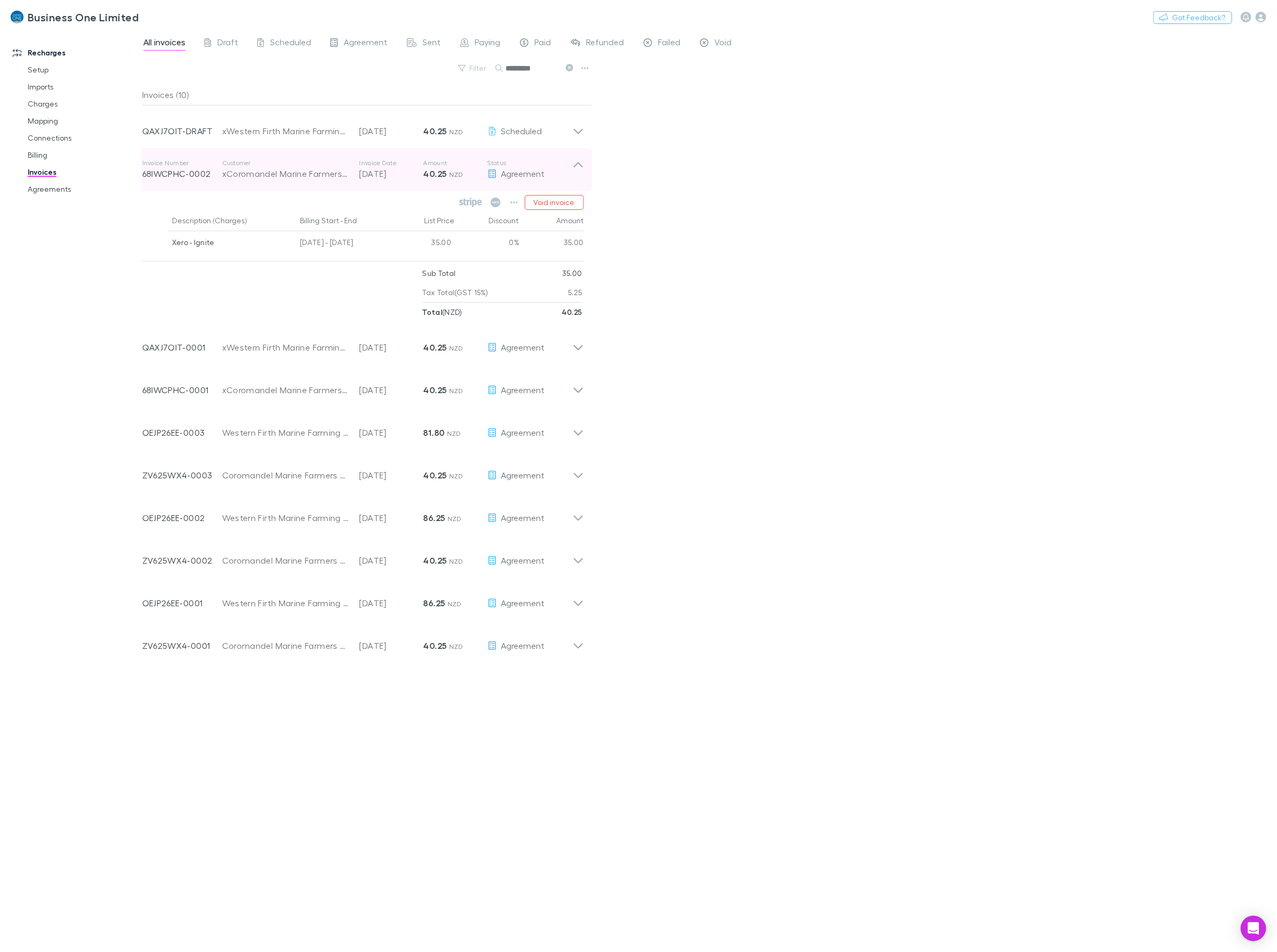
click at [578, 174] on icon at bounding box center [578, 169] width 11 height 21
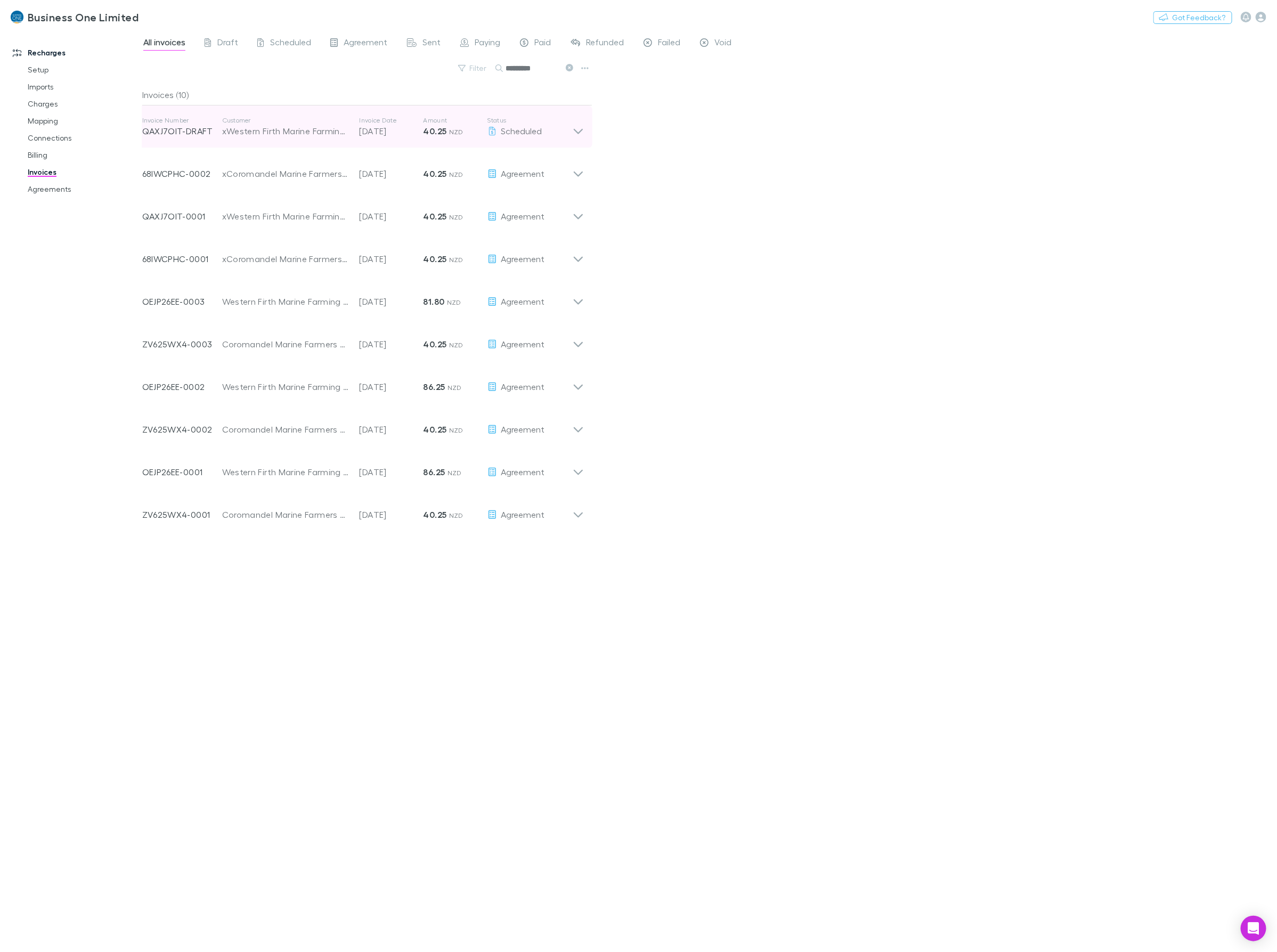
click at [578, 124] on icon at bounding box center [578, 127] width 11 height 21
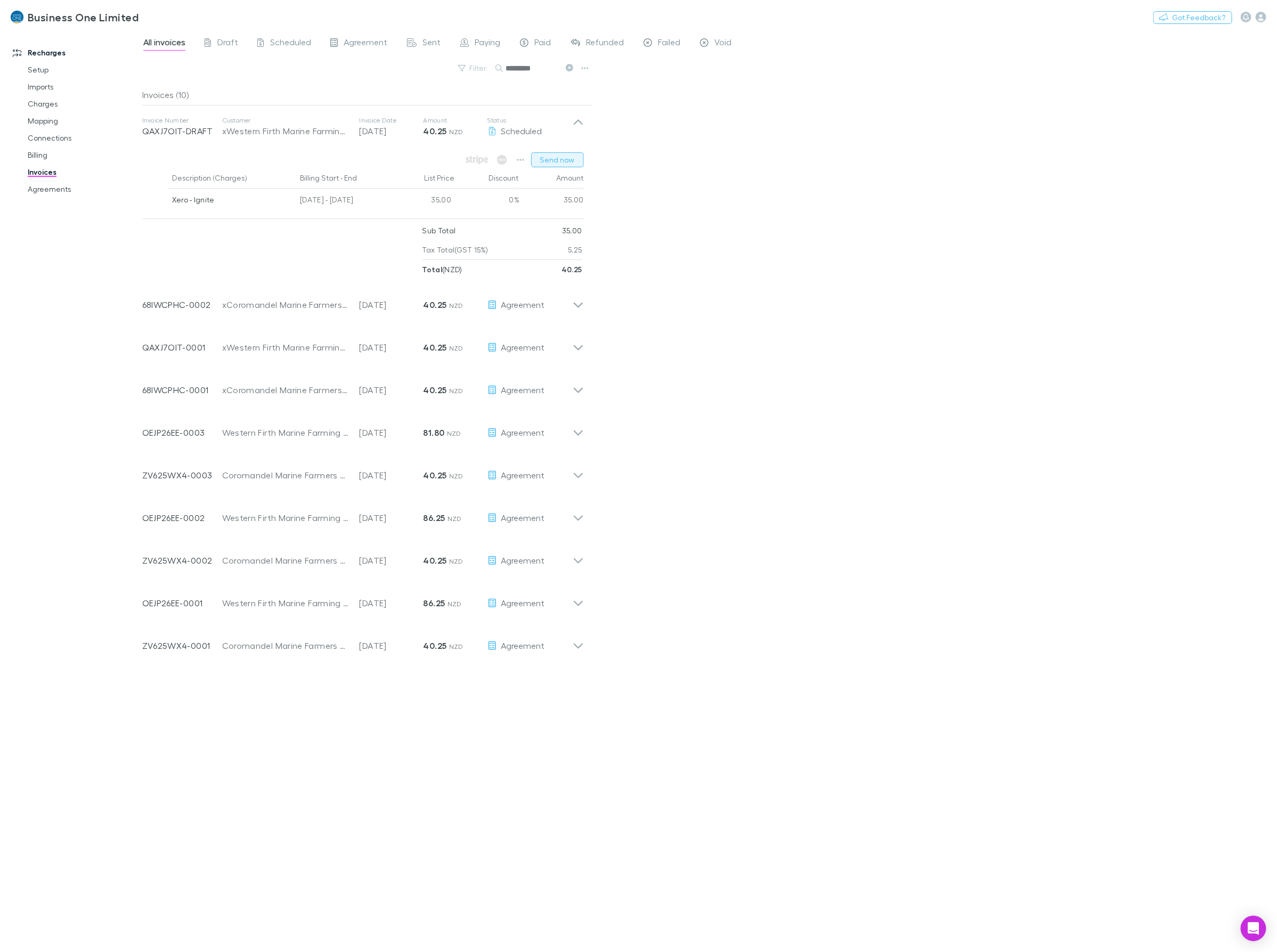
click at [542, 163] on button "Send now" at bounding box center [557, 160] width 53 height 15
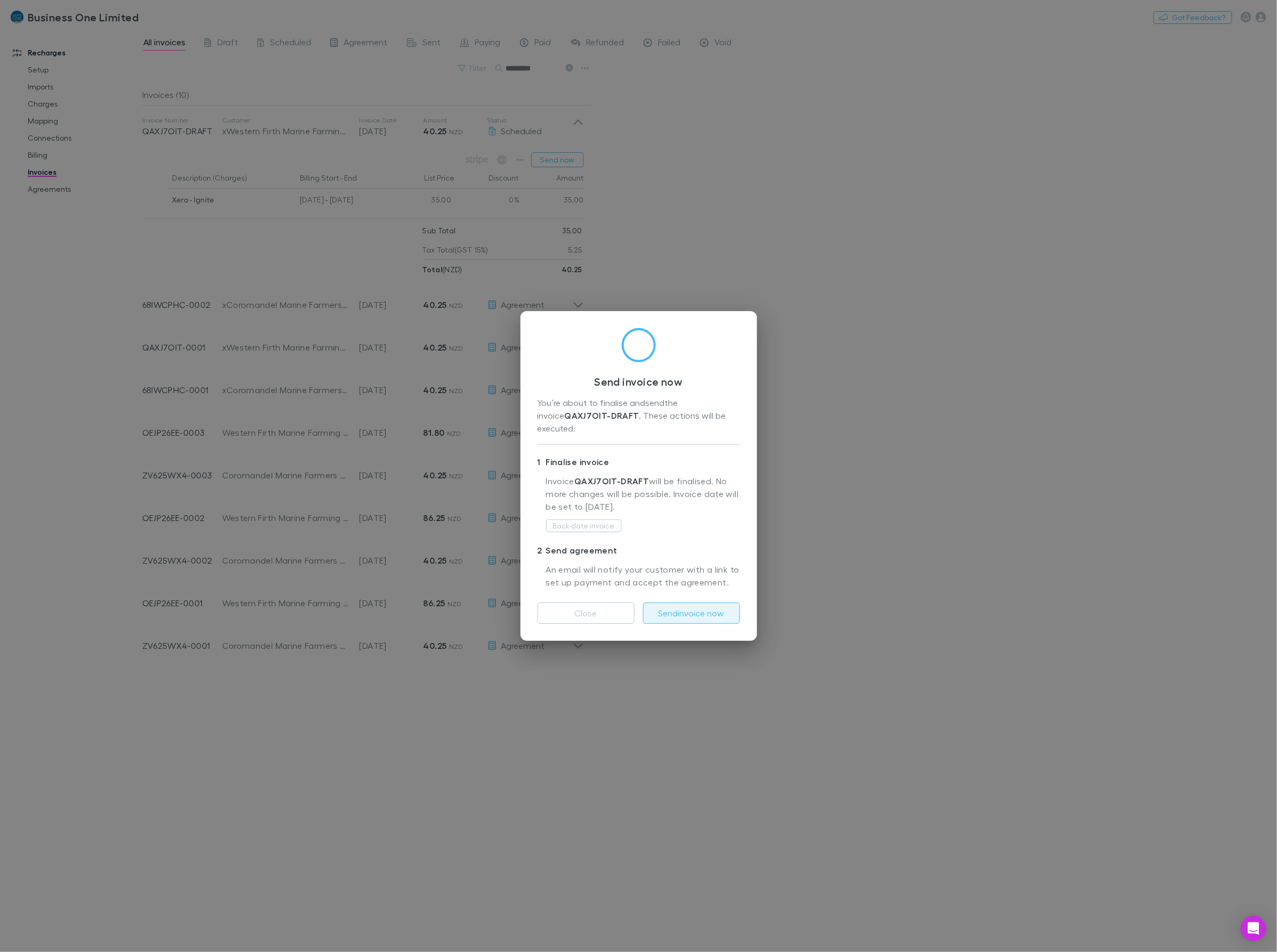
click at [686, 608] on button "Send invoice now" at bounding box center [691, 613] width 97 height 21
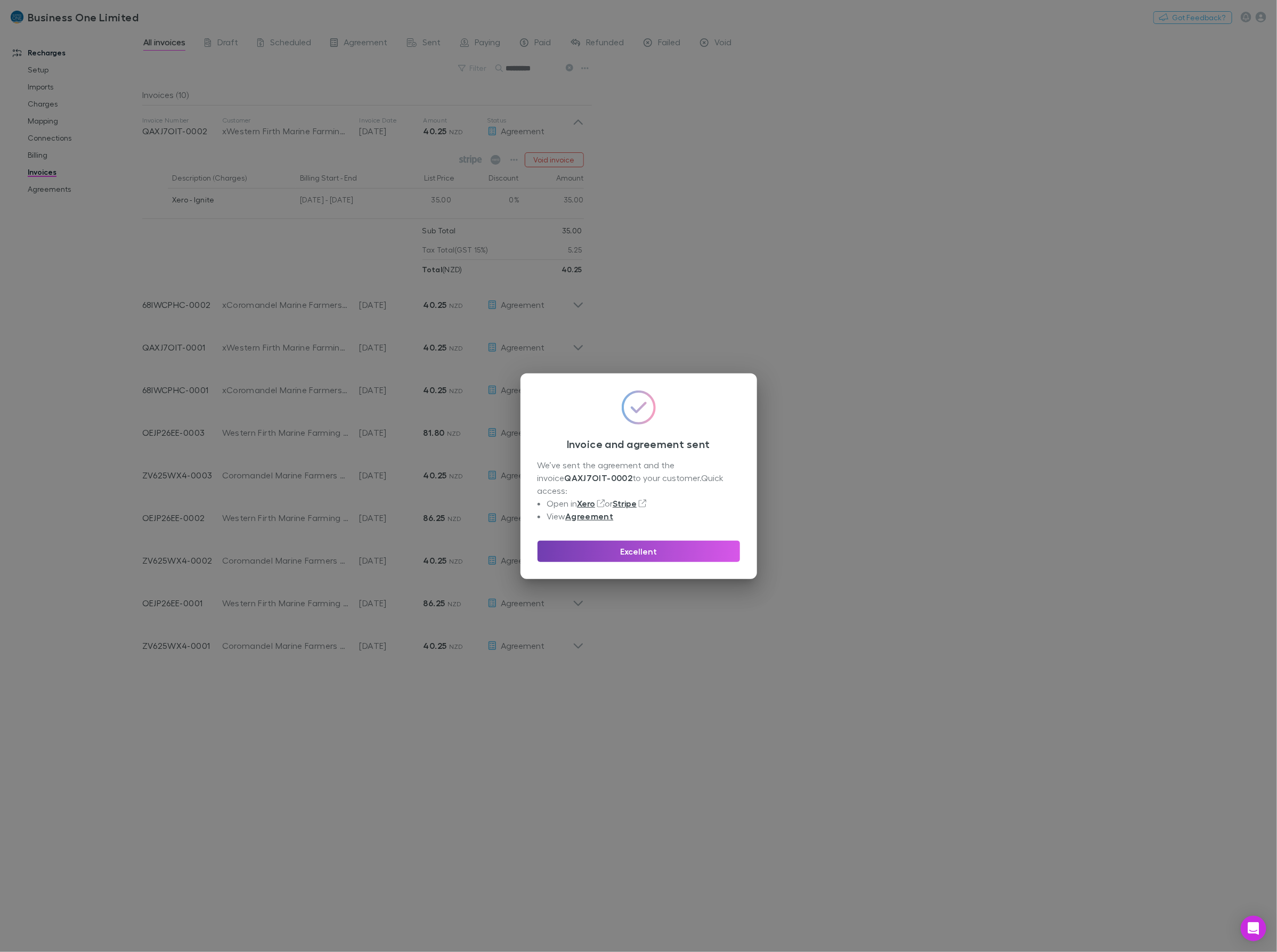
click at [666, 541] on button "Excellent" at bounding box center [638, 552] width 202 height 21
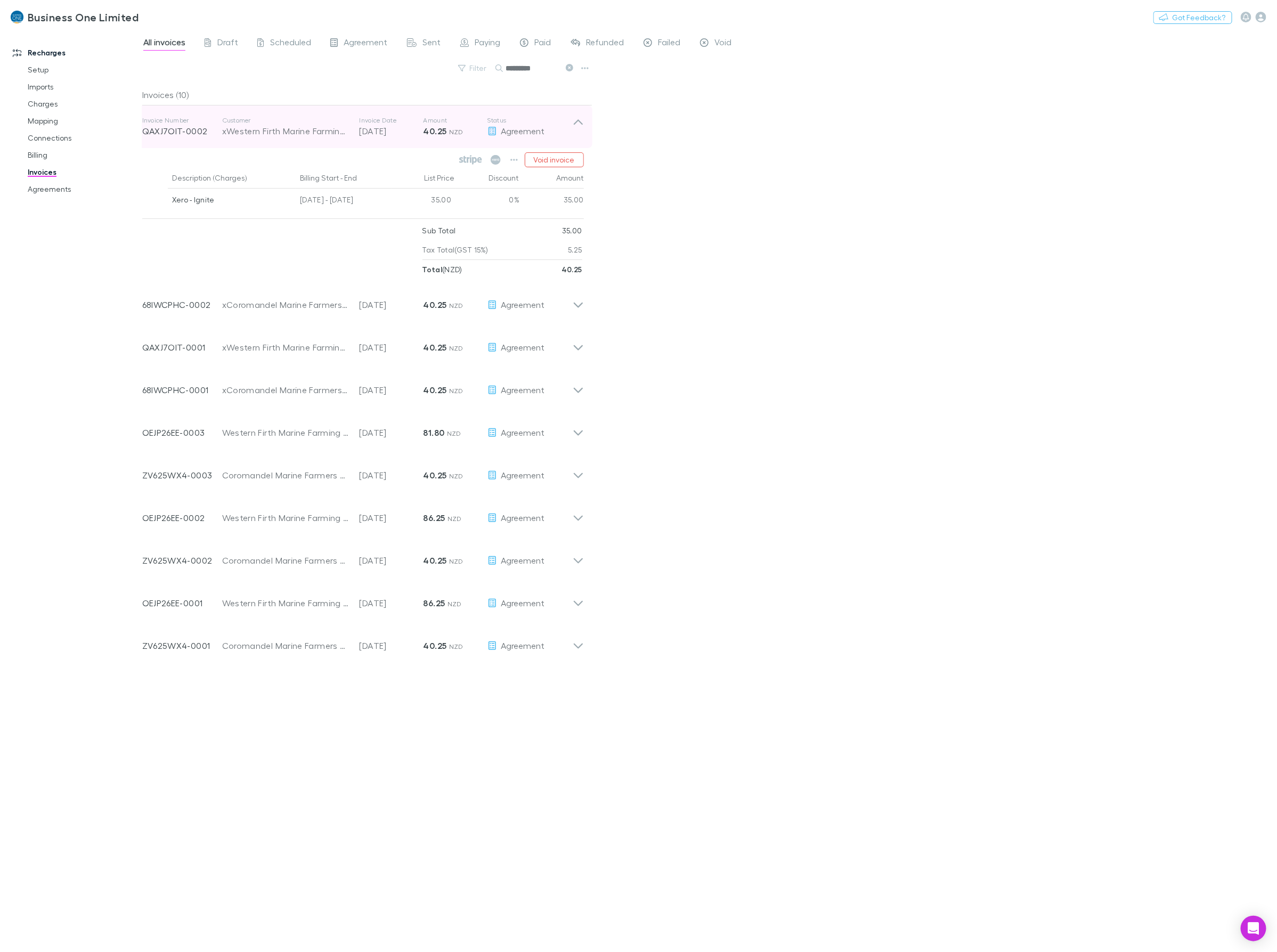
click at [579, 123] on icon at bounding box center [578, 127] width 11 height 21
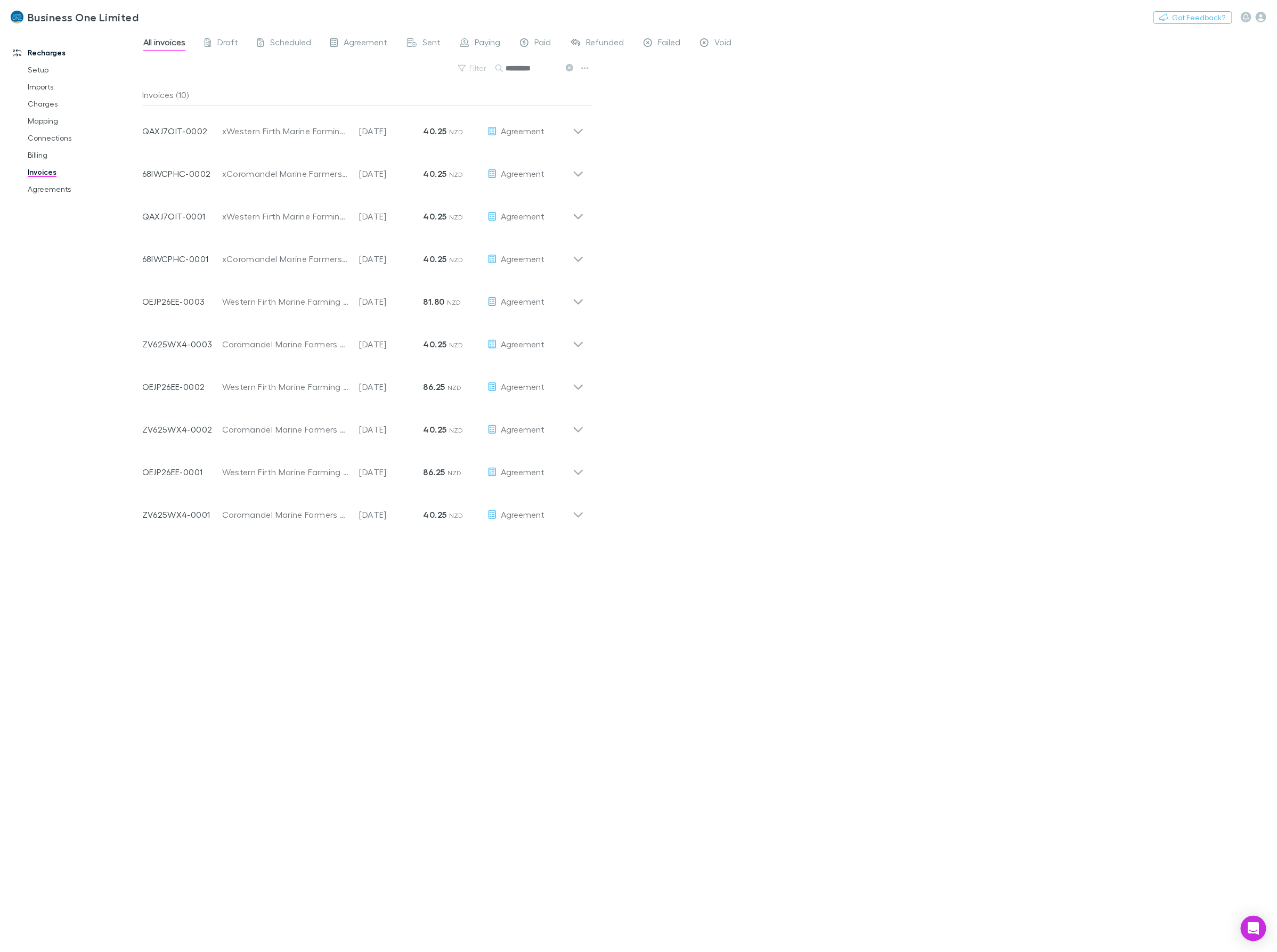
drag, startPoint x: 545, startPoint y: 65, endPoint x: 247, endPoint y: 76, distance: 298.2
click at [275, 78] on div "Filter Search *********" at bounding box center [367, 72] width 450 height 23
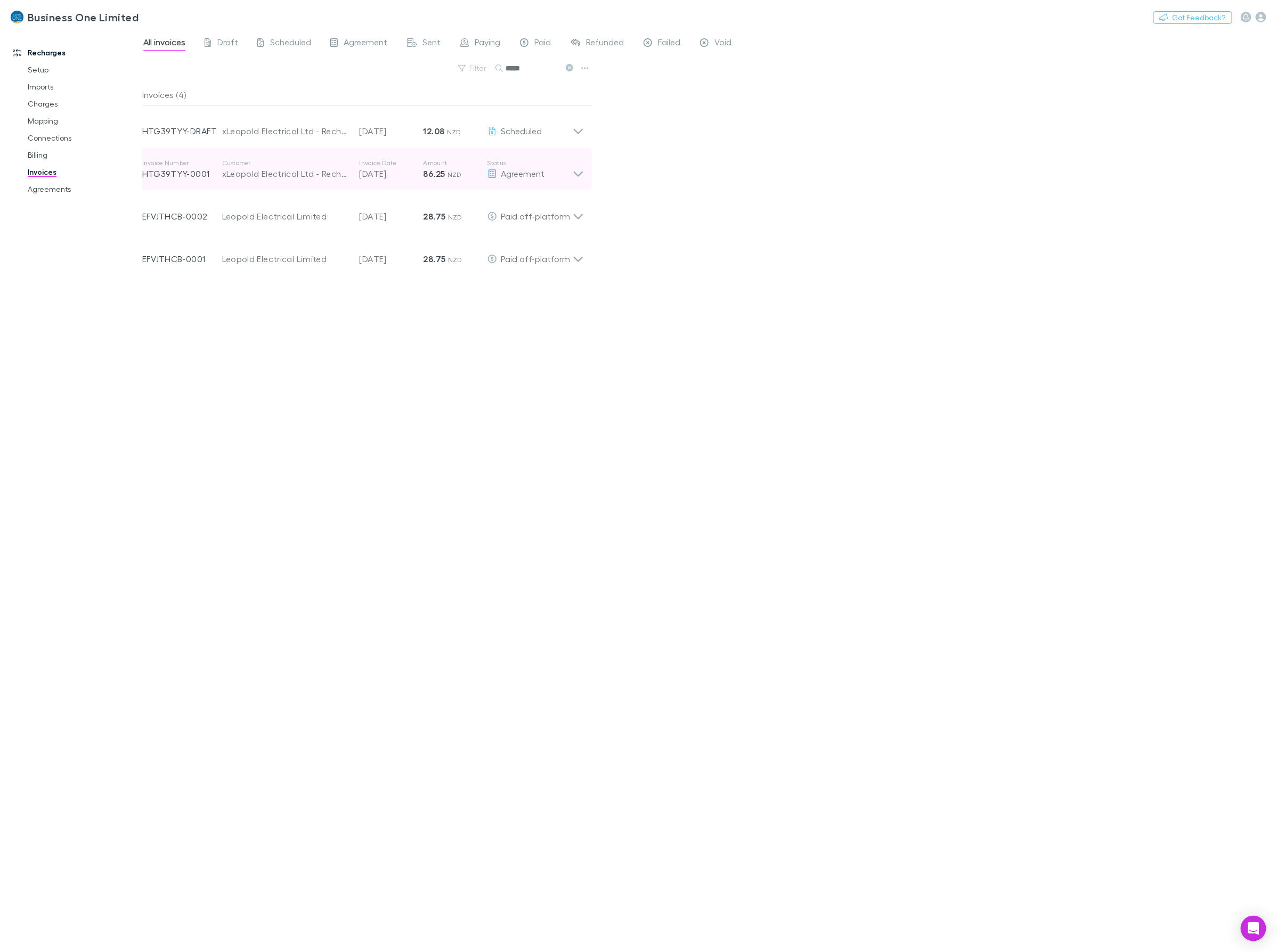
type input "*****"
click at [576, 171] on icon at bounding box center [578, 169] width 11 height 21
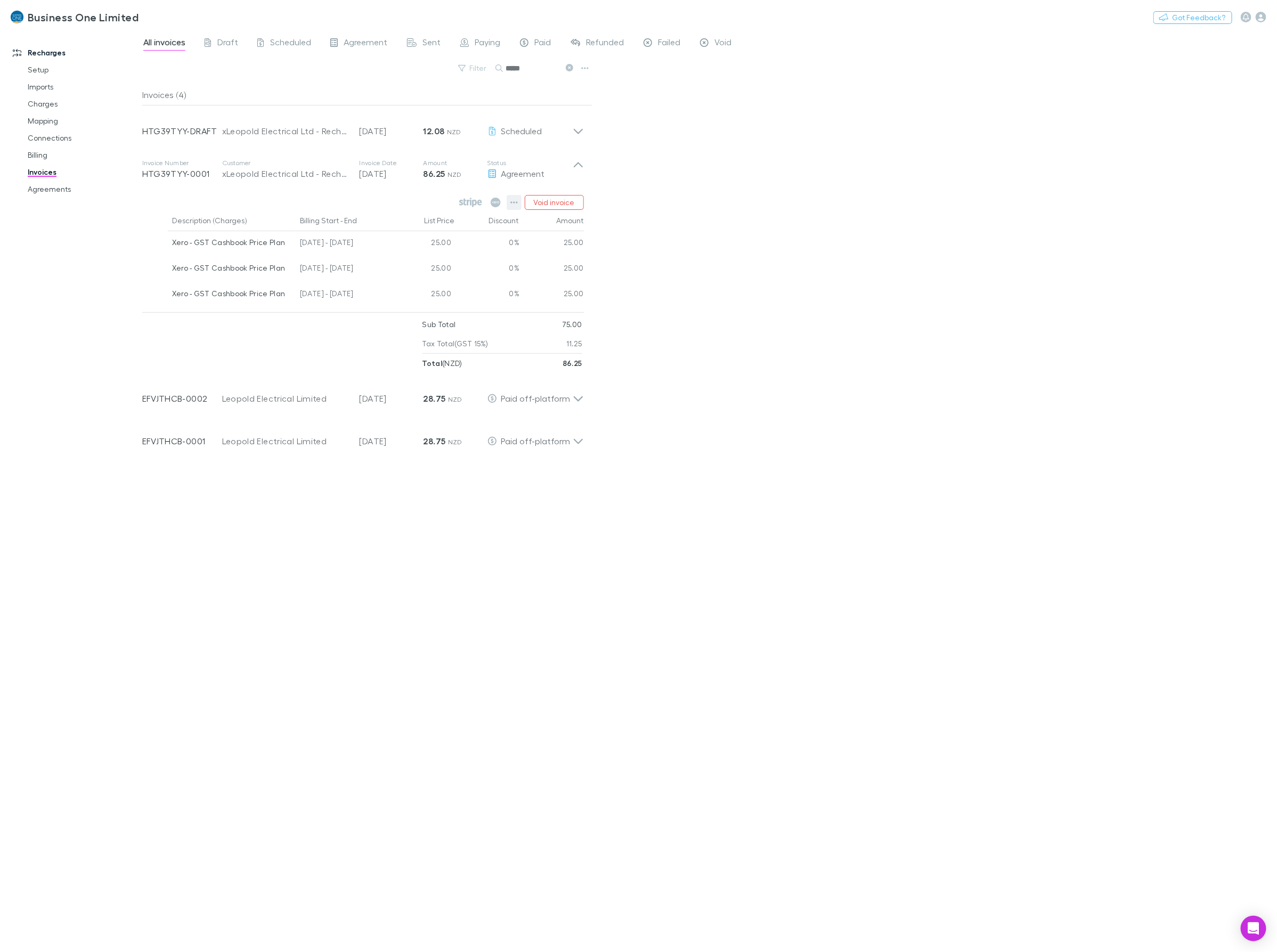
click at [514, 203] on icon "button" at bounding box center [514, 202] width 8 height 2
click at [576, 126] on div at bounding box center [638, 476] width 1277 height 952
click at [581, 127] on icon at bounding box center [578, 127] width 11 height 21
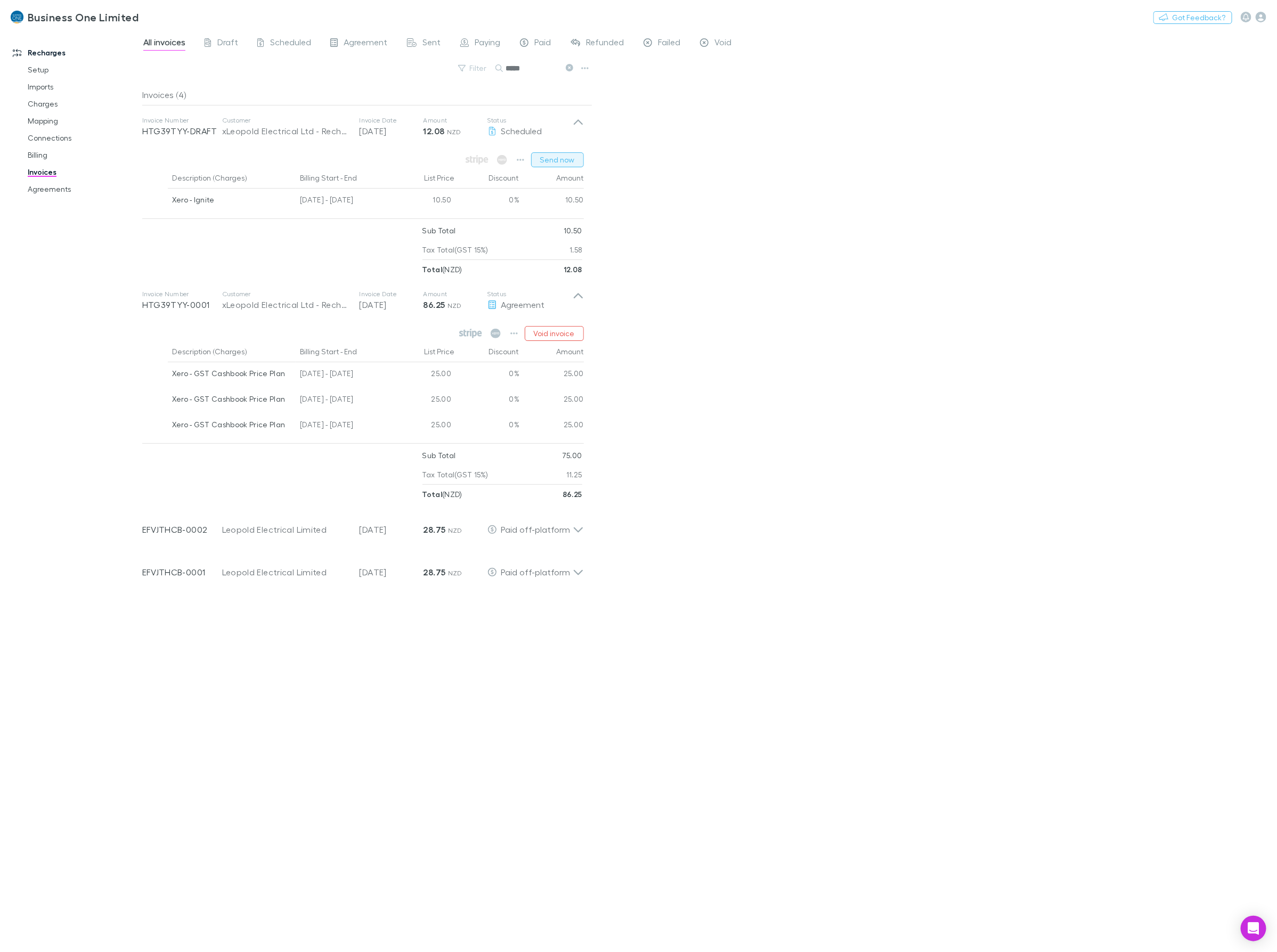
click at [552, 157] on button "Send now" at bounding box center [557, 160] width 53 height 15
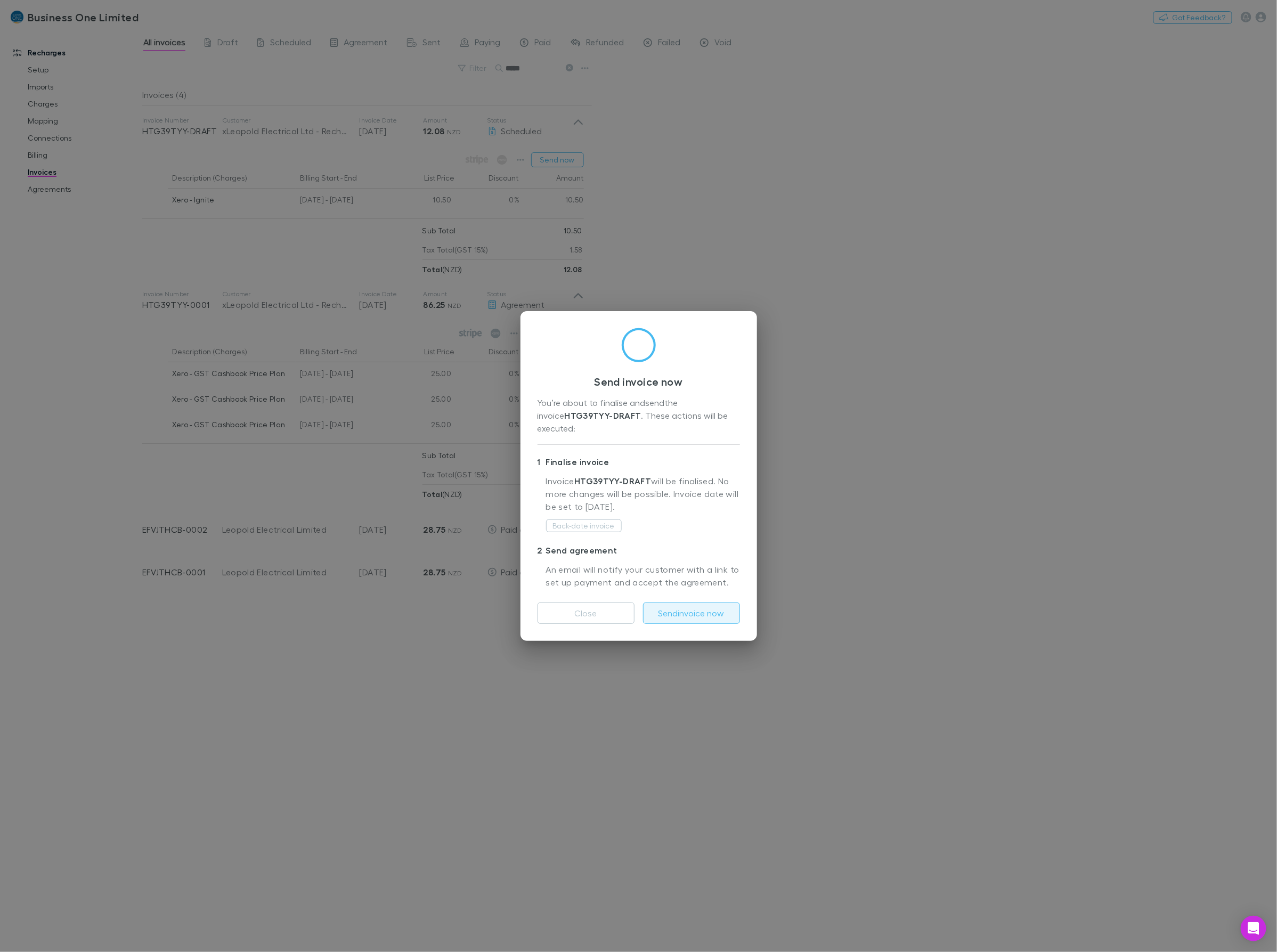
click at [696, 607] on button "Send invoice now" at bounding box center [691, 613] width 97 height 21
click at [994, 600] on div "Send invoice now You’re about to finalise and send the invoice HTG39TYY-DRAFT .…" at bounding box center [638, 476] width 1277 height 952
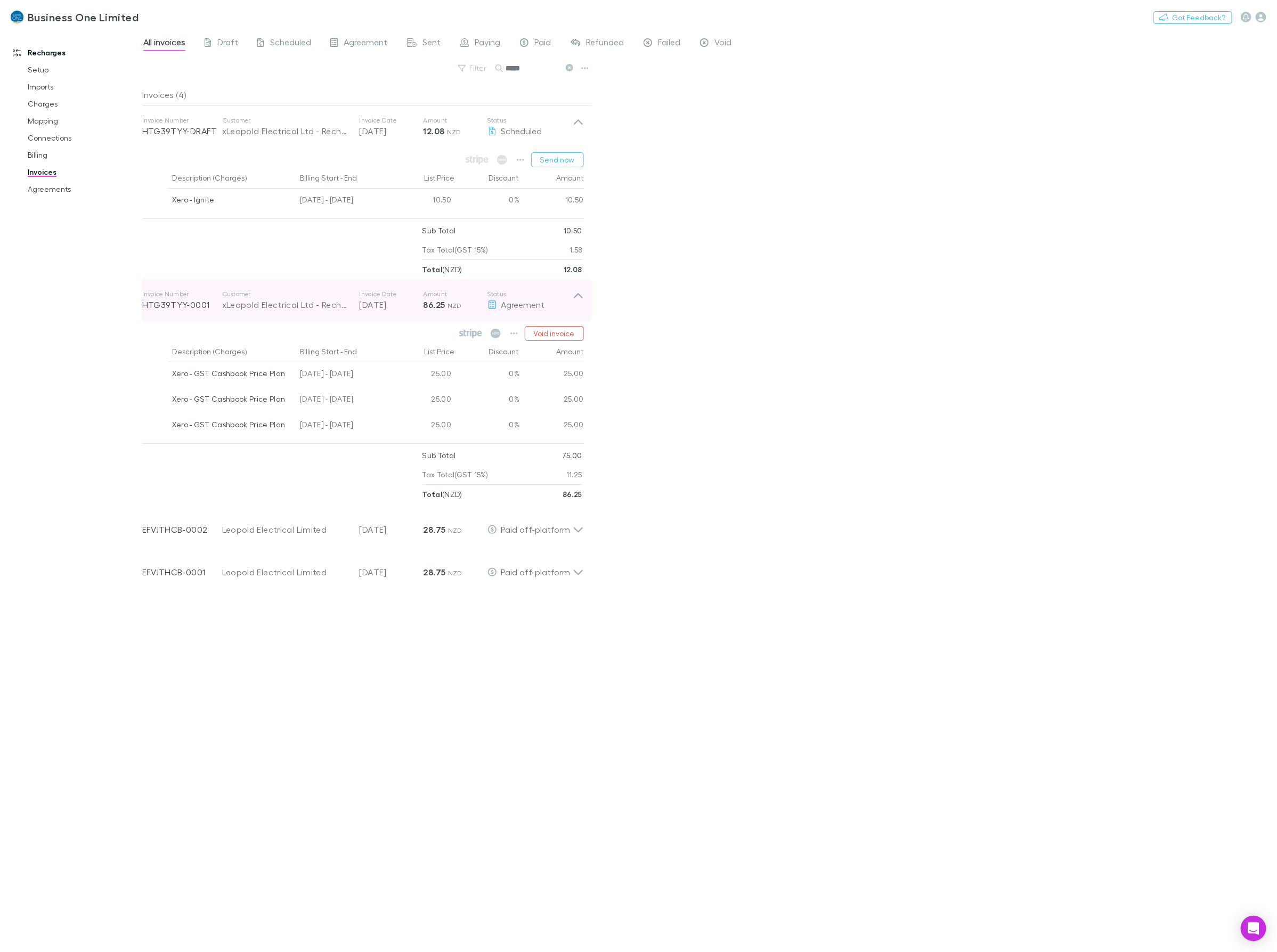
click at [576, 292] on icon at bounding box center [578, 300] width 11 height 21
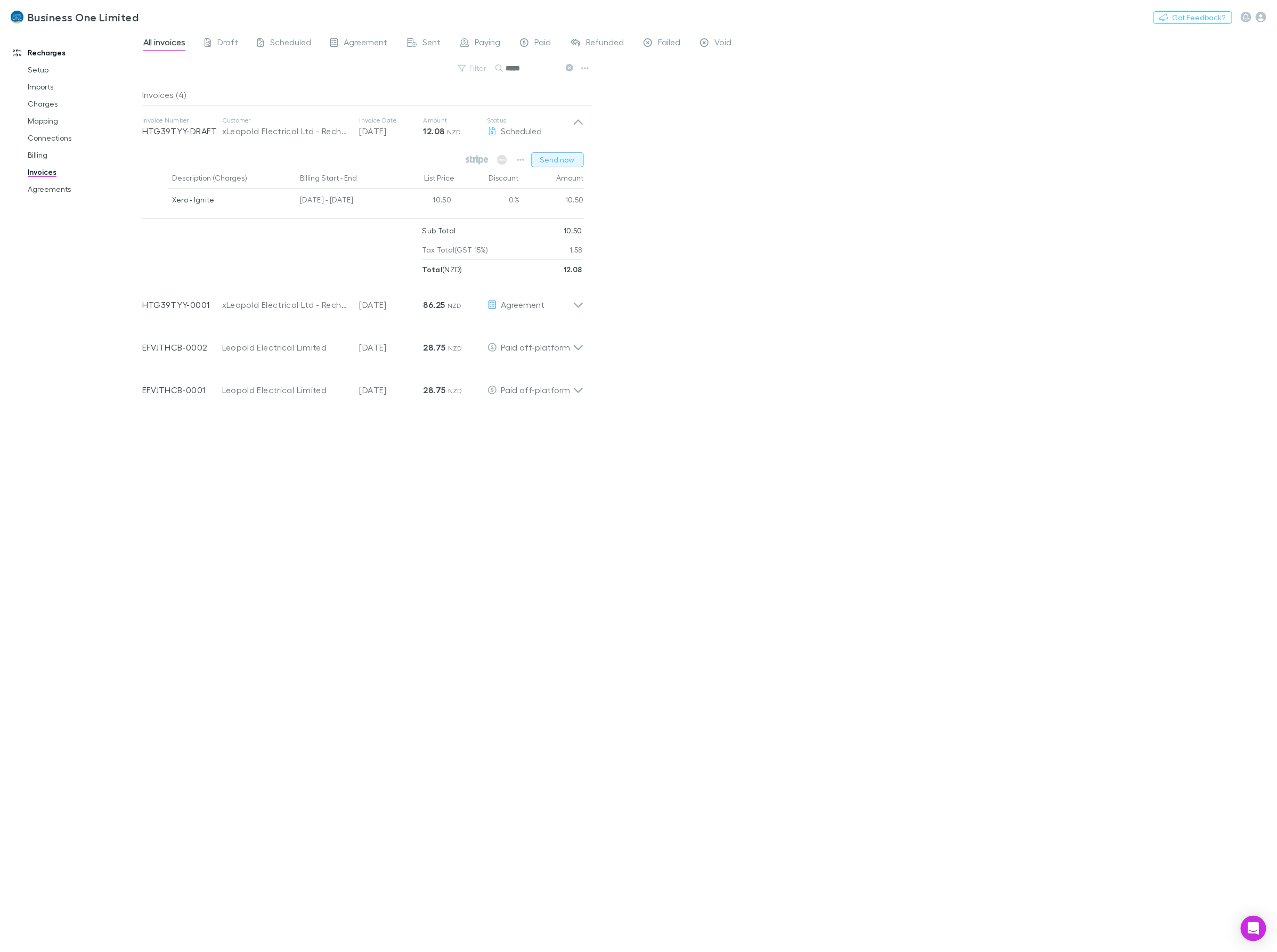
click at [557, 158] on button "Send now" at bounding box center [557, 160] width 53 height 15
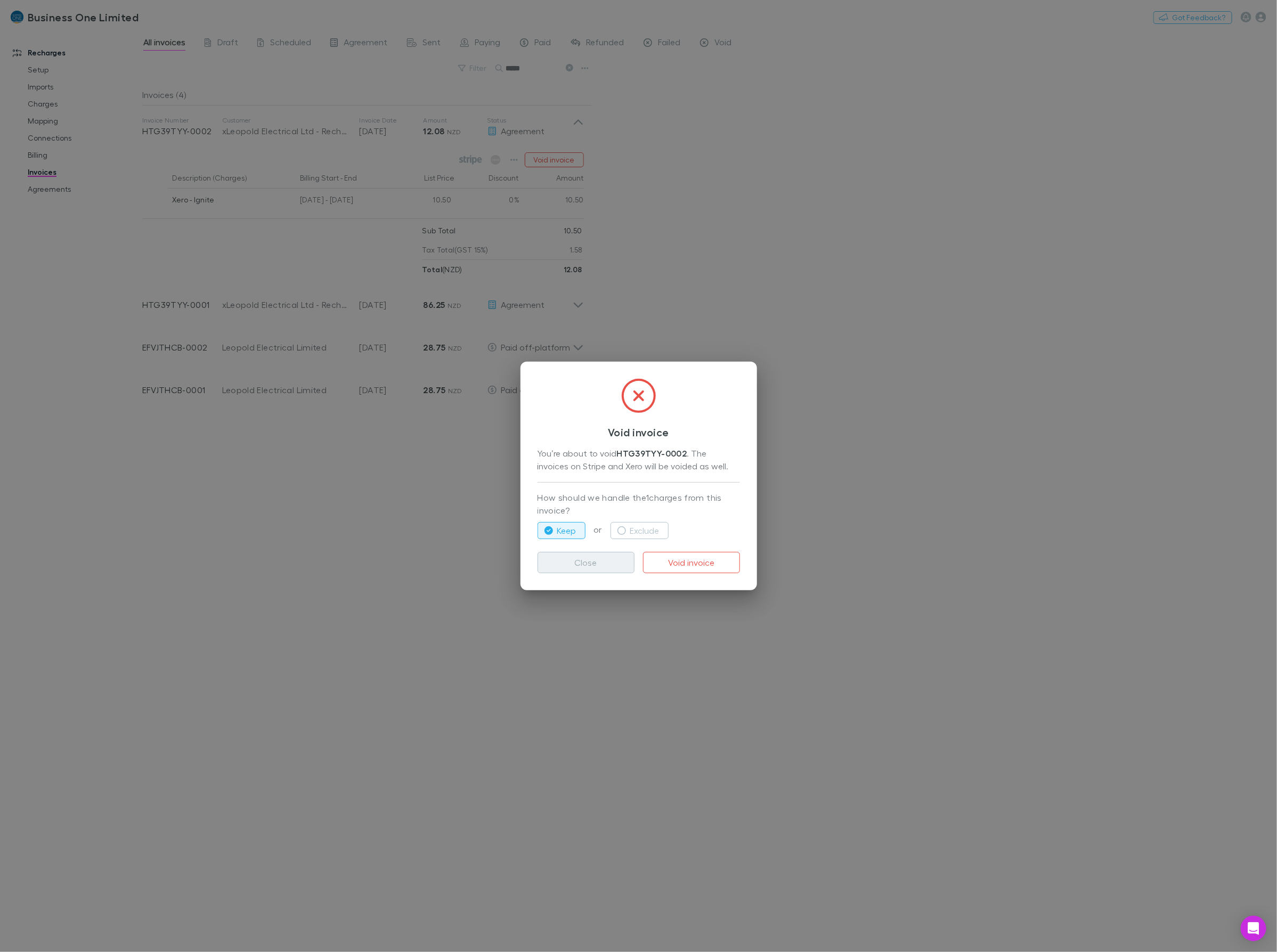
click at [589, 568] on button "Close" at bounding box center [586, 562] width 97 height 21
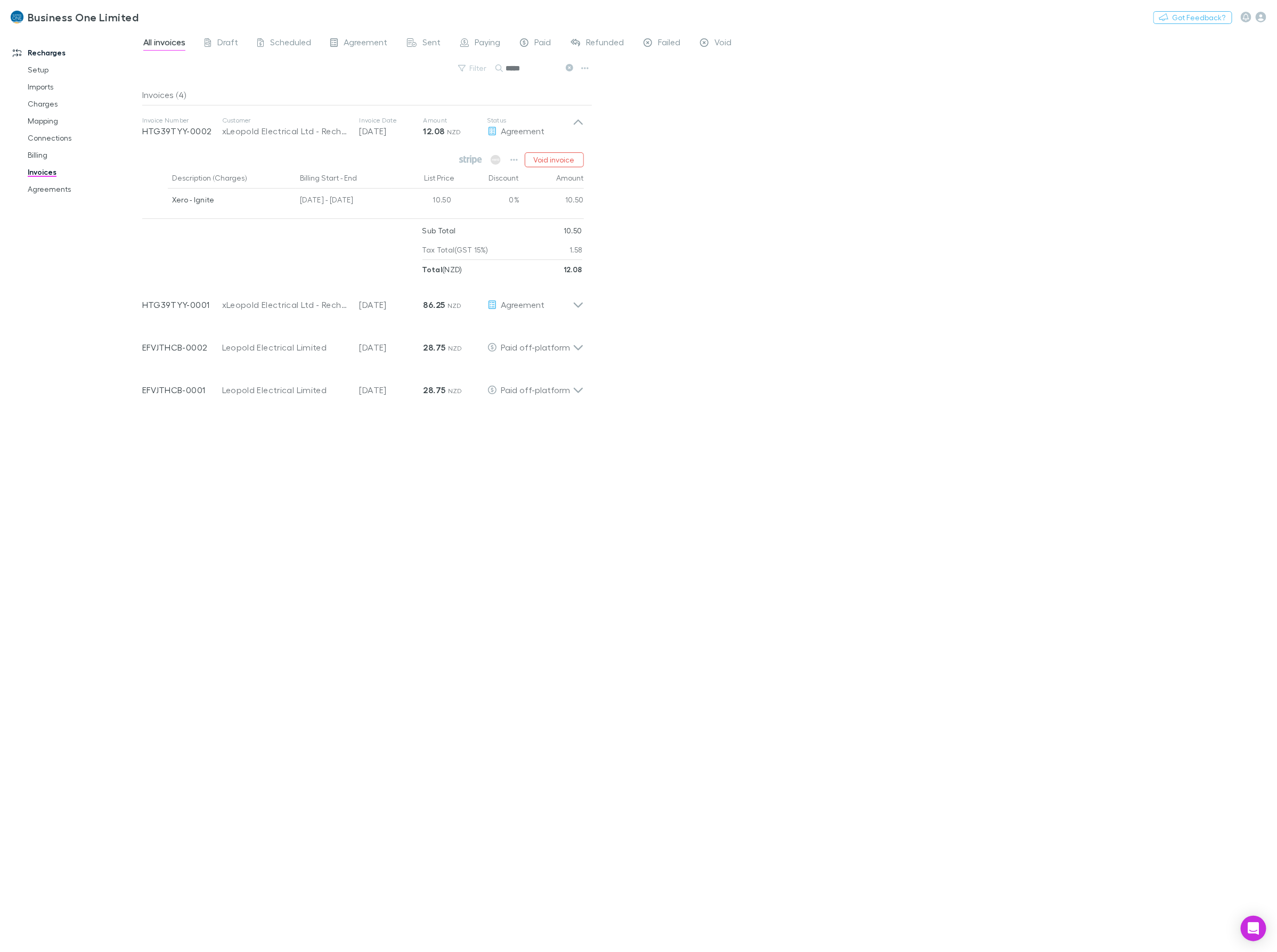
click at [967, 488] on div "All invoices Draft Scheduled Agreement Sent Paying Paid Refunded Failed Void Fi…" at bounding box center [710, 490] width 1135 height 922
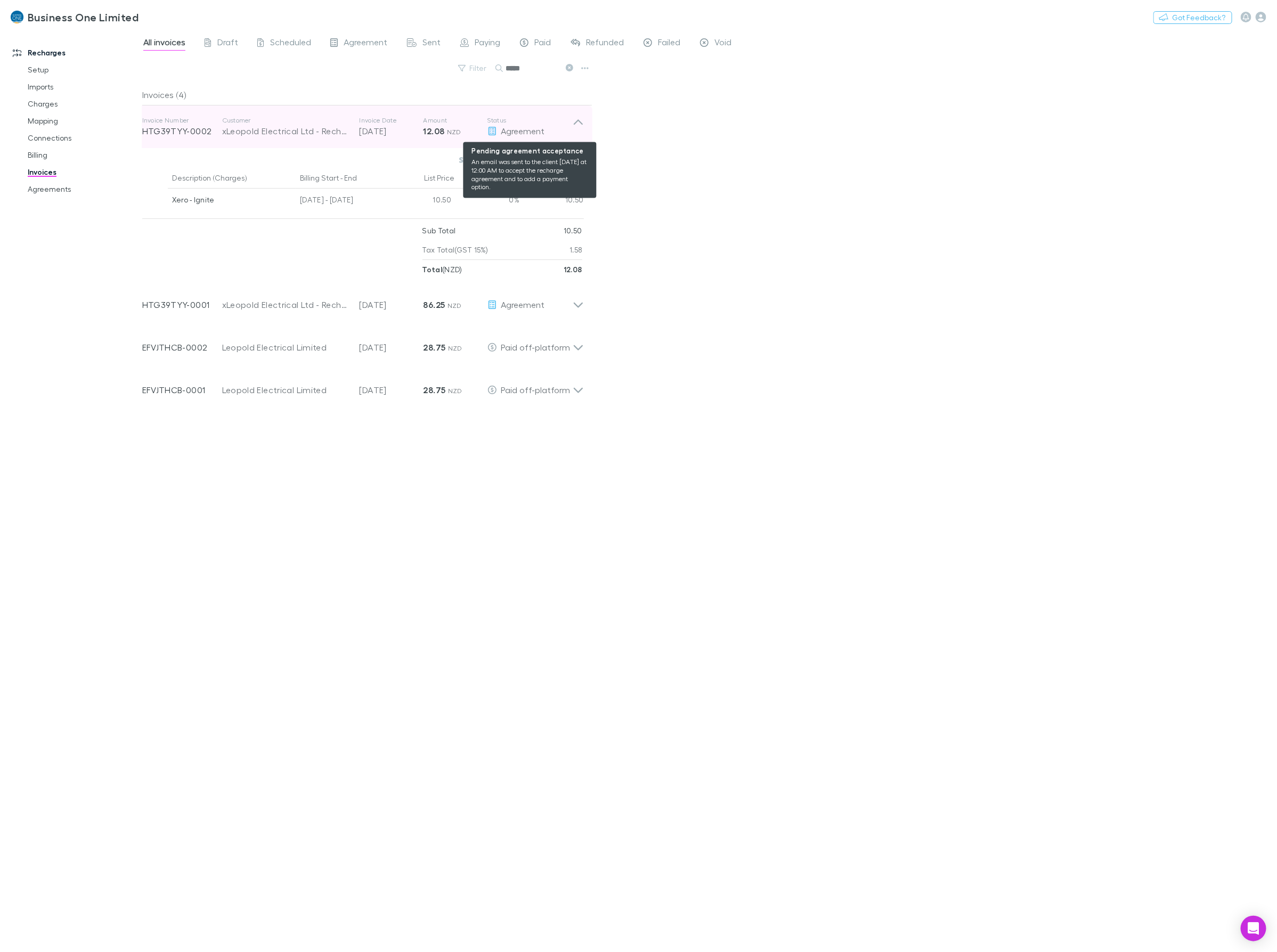
click at [567, 126] on div "Agreement" at bounding box center [530, 131] width 85 height 13
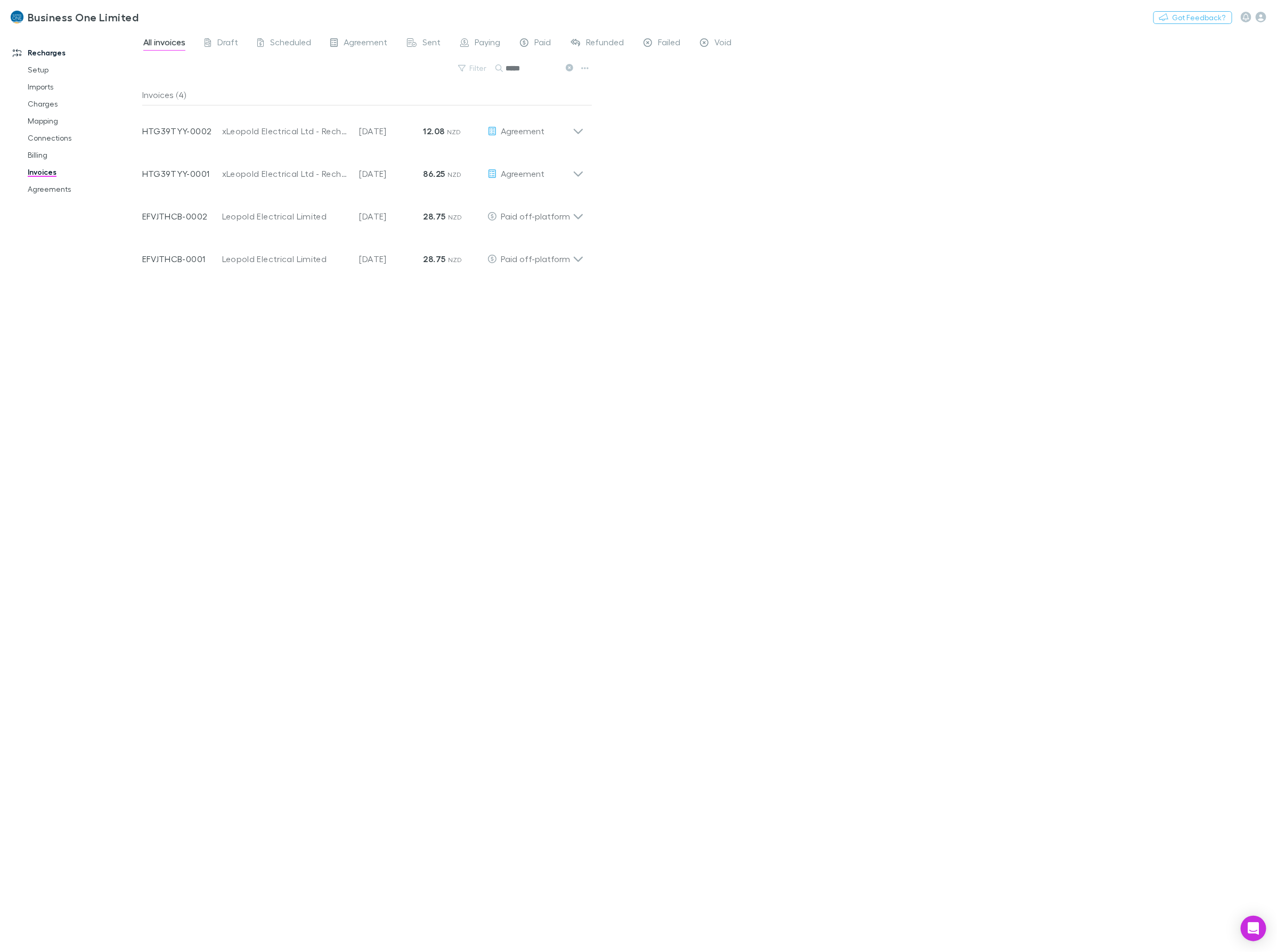
drag, startPoint x: 538, startPoint y: 71, endPoint x: 428, endPoint y: 71, distance: 110.0
click at [438, 71] on div "Filter Search *****" at bounding box center [367, 72] width 450 height 23
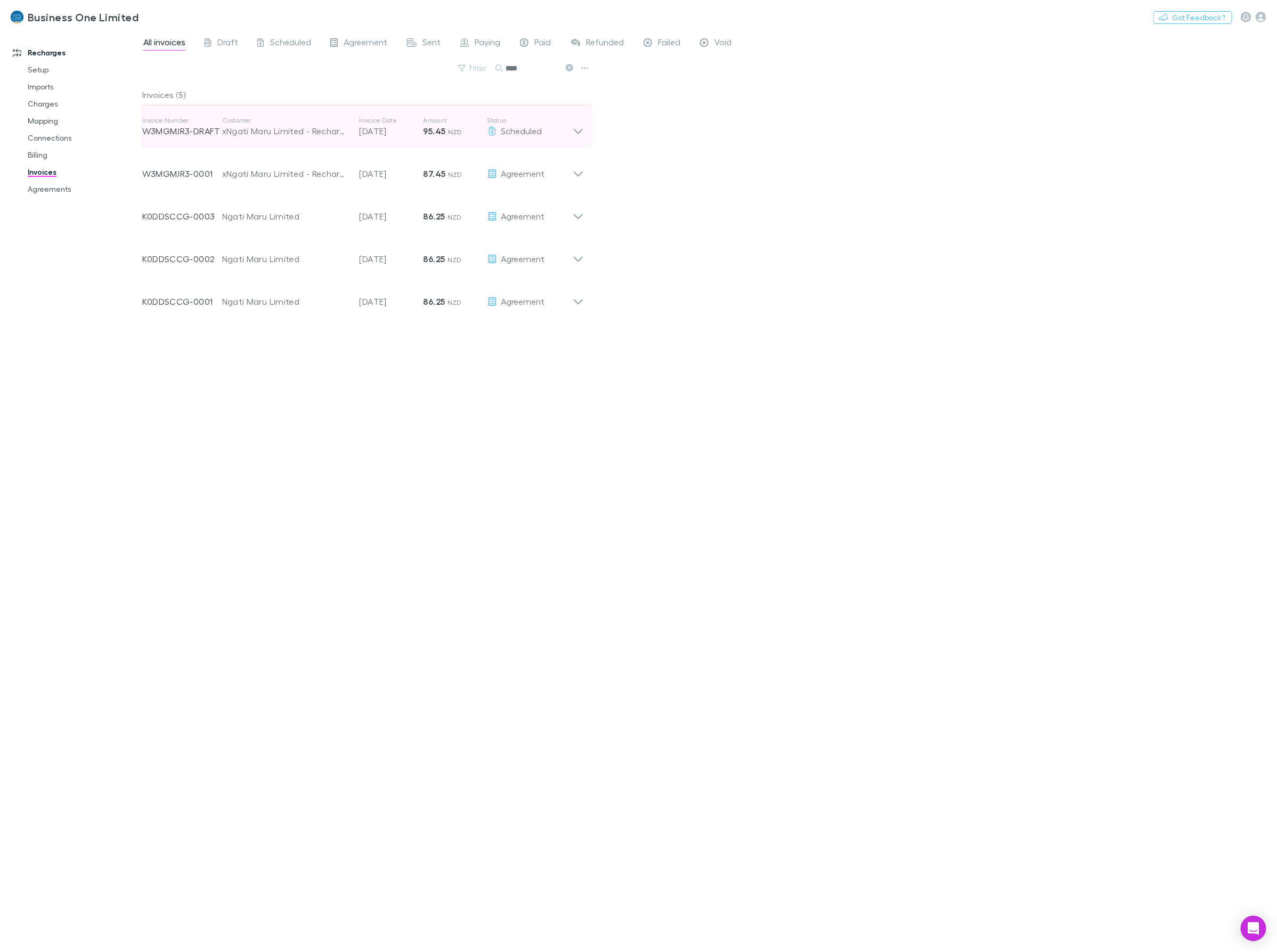
click at [579, 125] on icon at bounding box center [578, 127] width 11 height 21
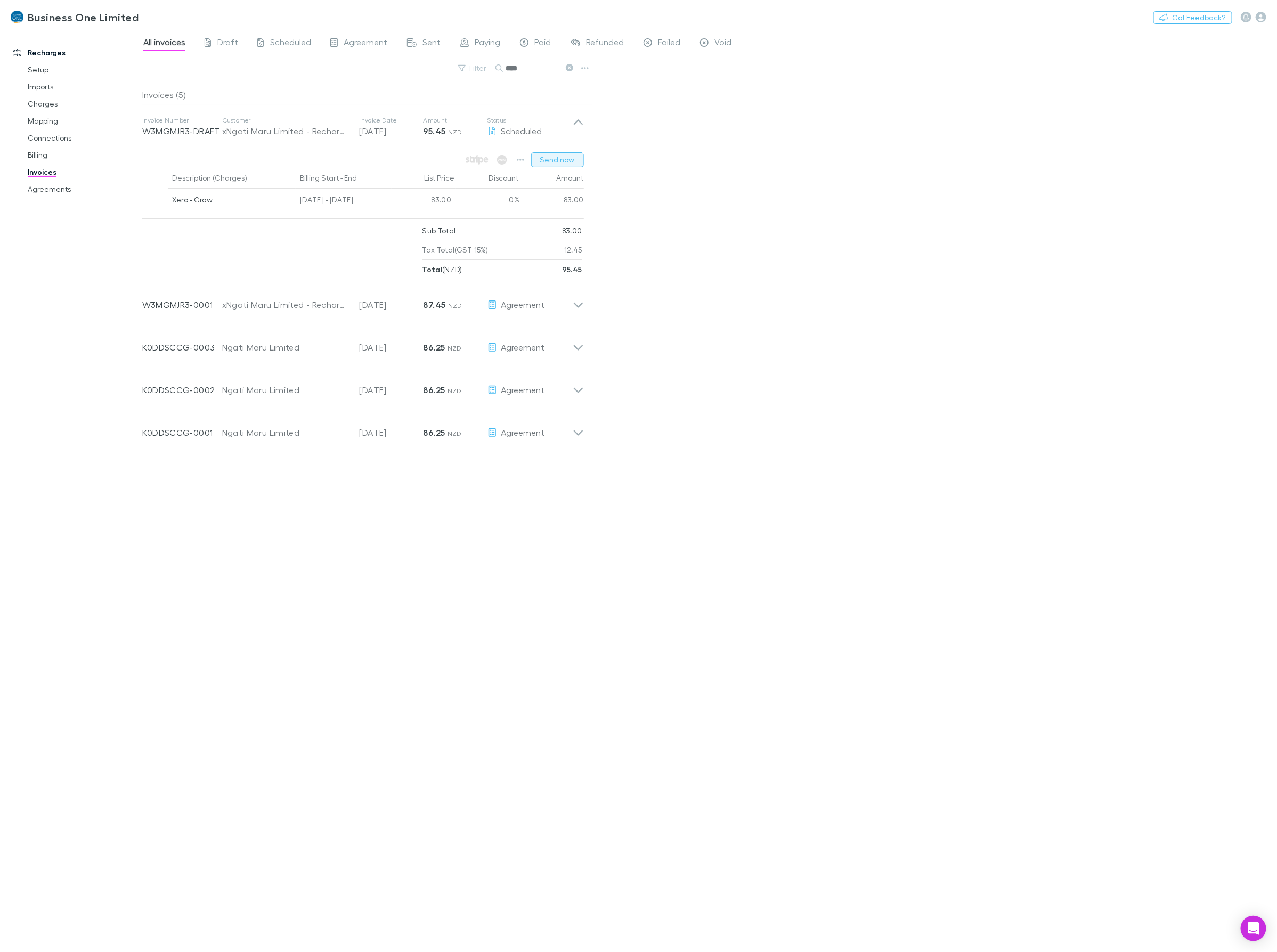
click at [552, 157] on button "Send now" at bounding box center [557, 160] width 53 height 15
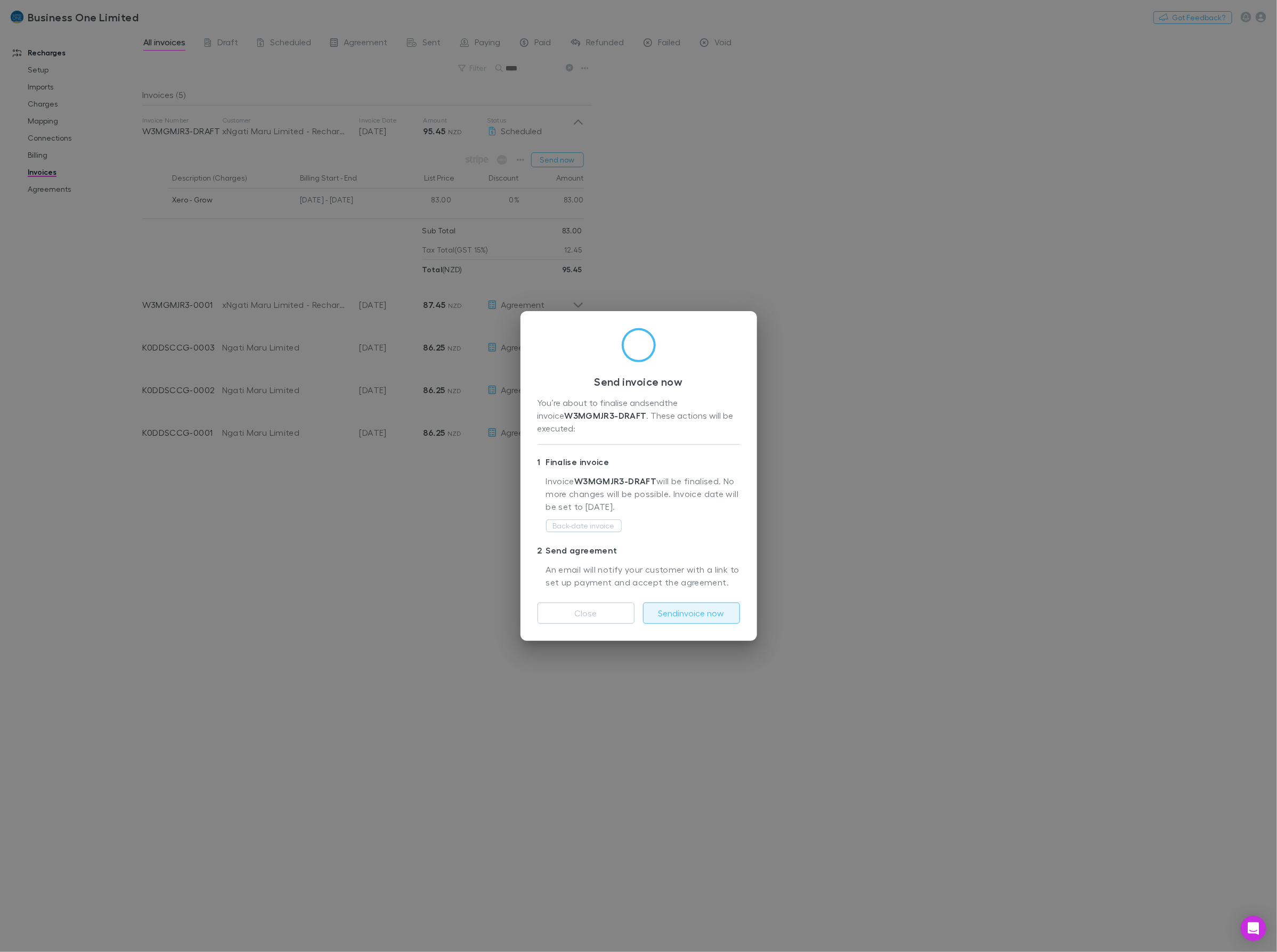
click at [673, 610] on button "Send invoice now" at bounding box center [691, 613] width 97 height 21
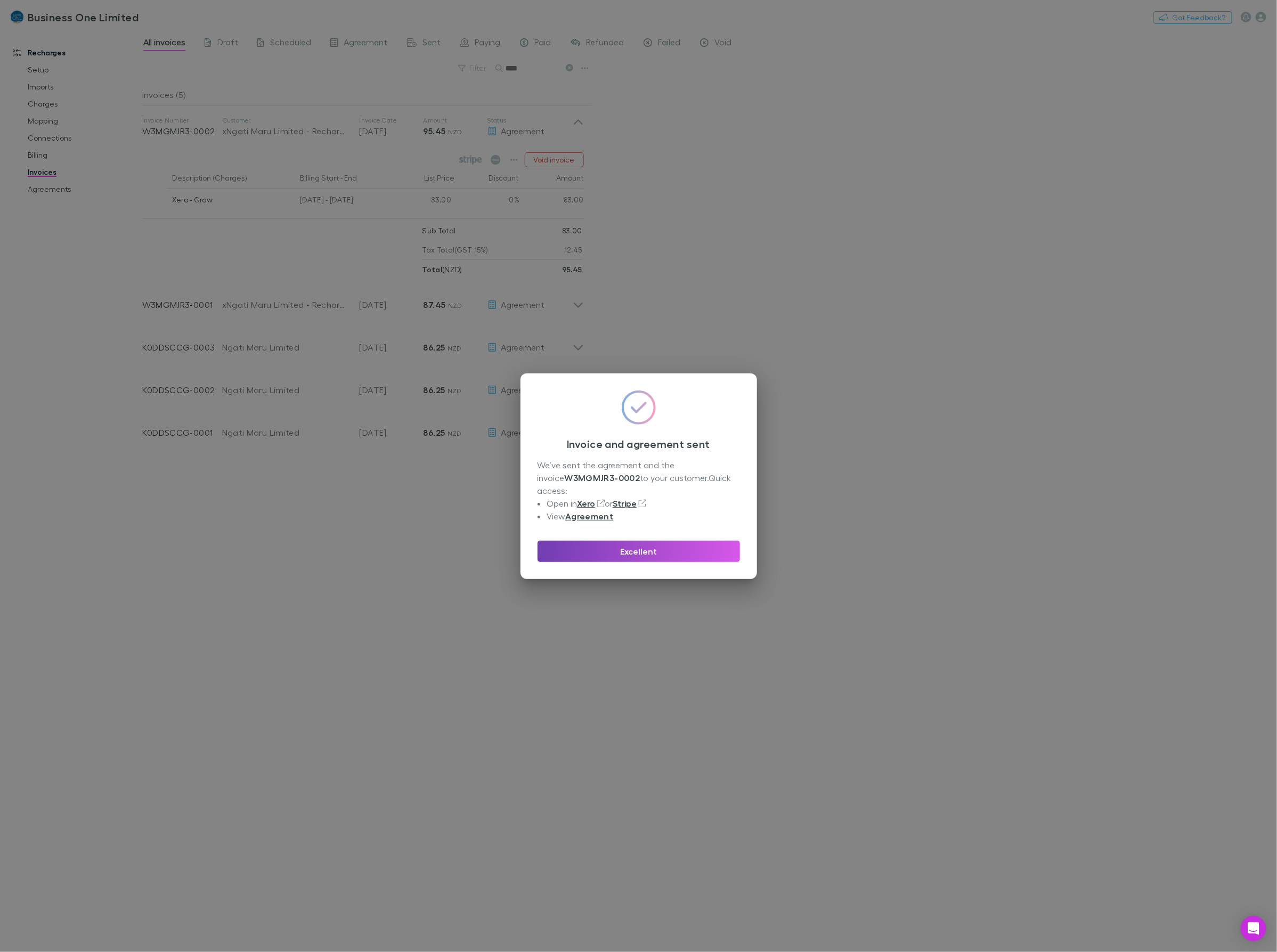
click at [616, 545] on button "Excellent" at bounding box center [638, 552] width 202 height 21
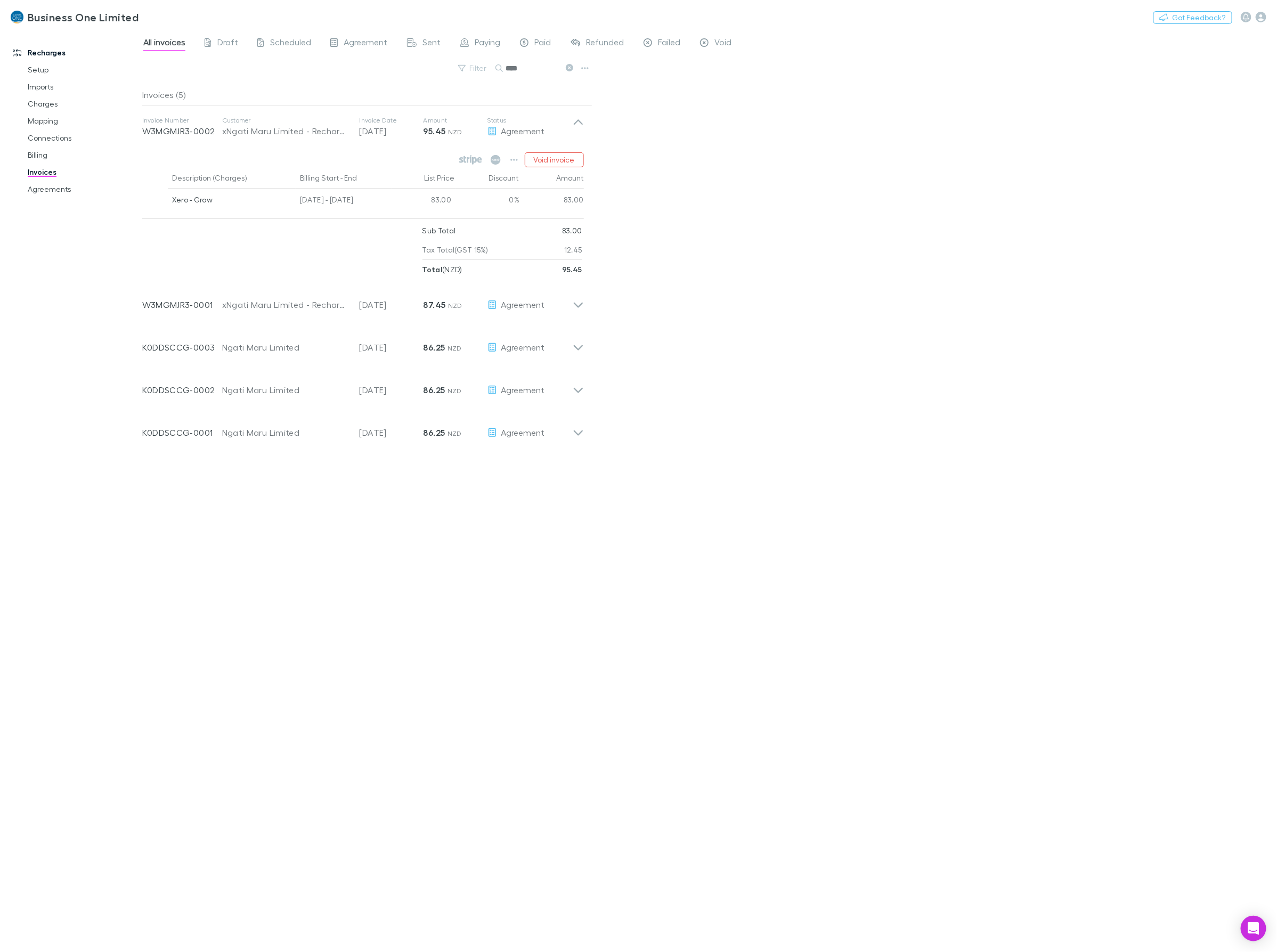
drag, startPoint x: 499, startPoint y: 68, endPoint x: 440, endPoint y: 67, distance: 59.0
click at [444, 67] on div "Filter Search ****" at bounding box center [367, 72] width 450 height 23
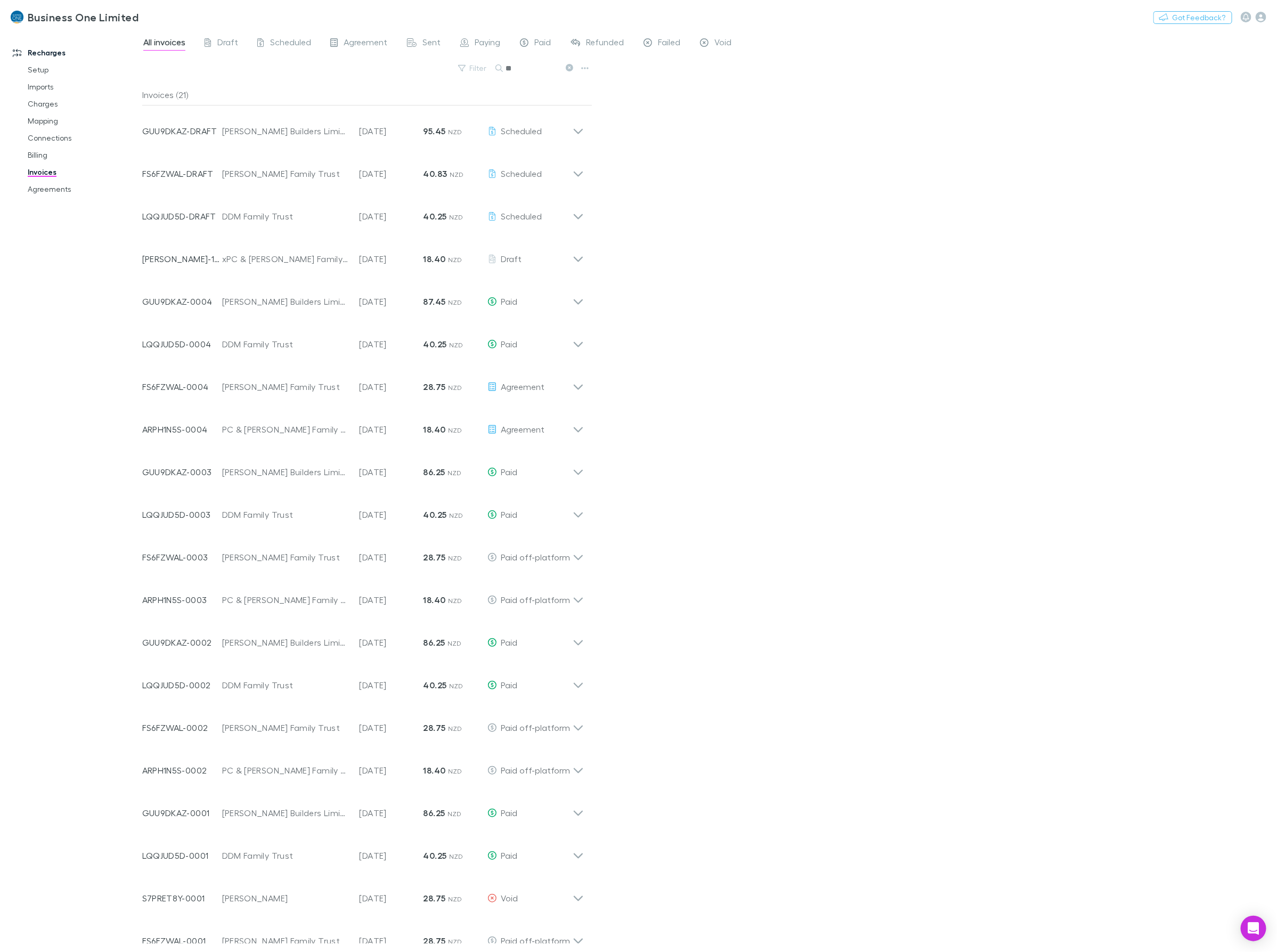
type input "*"
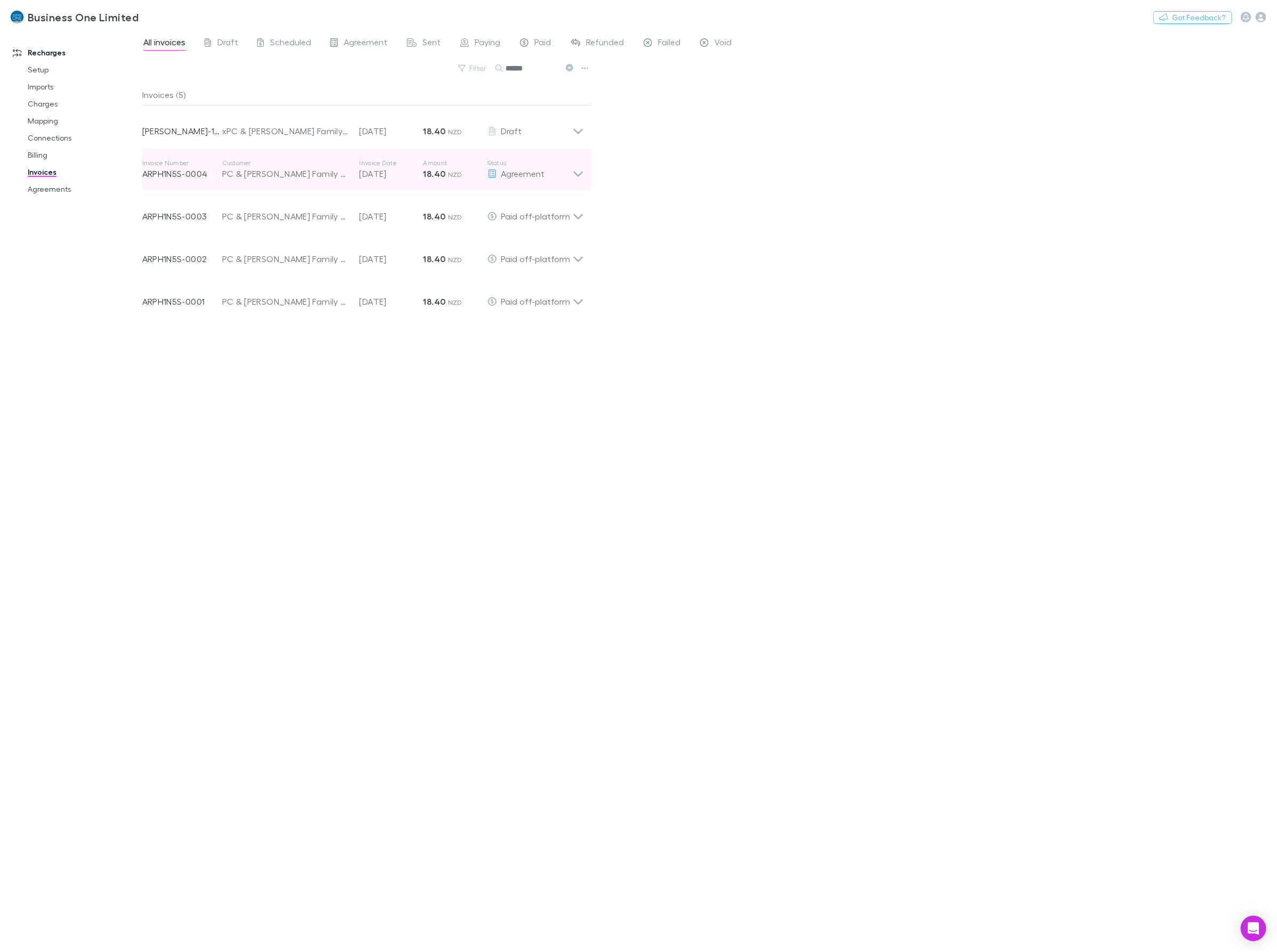
click at [579, 168] on icon at bounding box center [578, 169] width 11 height 21
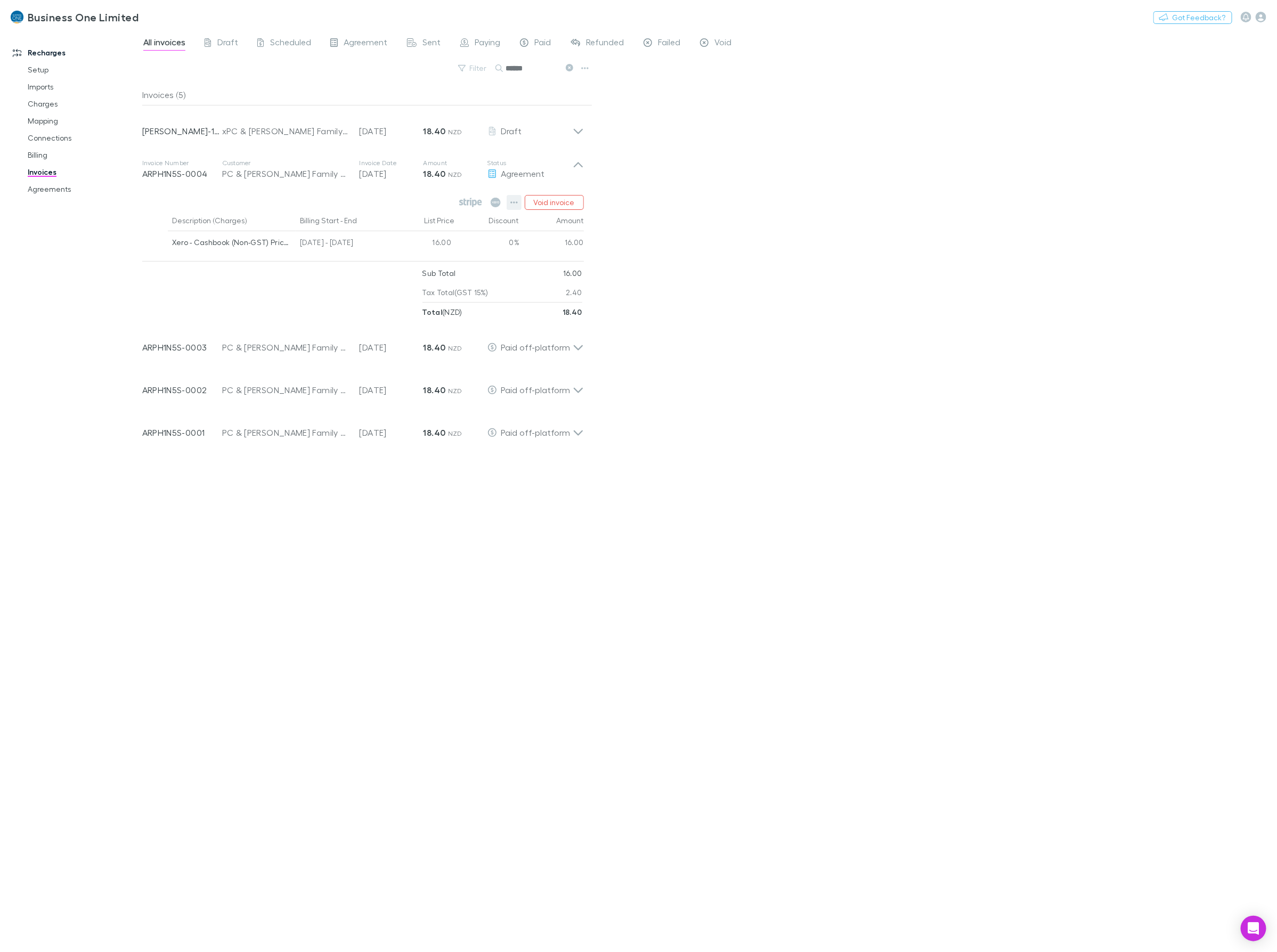
click at [514, 203] on icon "button" at bounding box center [514, 203] width 8 height 9
click at [822, 161] on div at bounding box center [638, 476] width 1277 height 952
click at [581, 130] on icon at bounding box center [577, 132] width 9 height 5
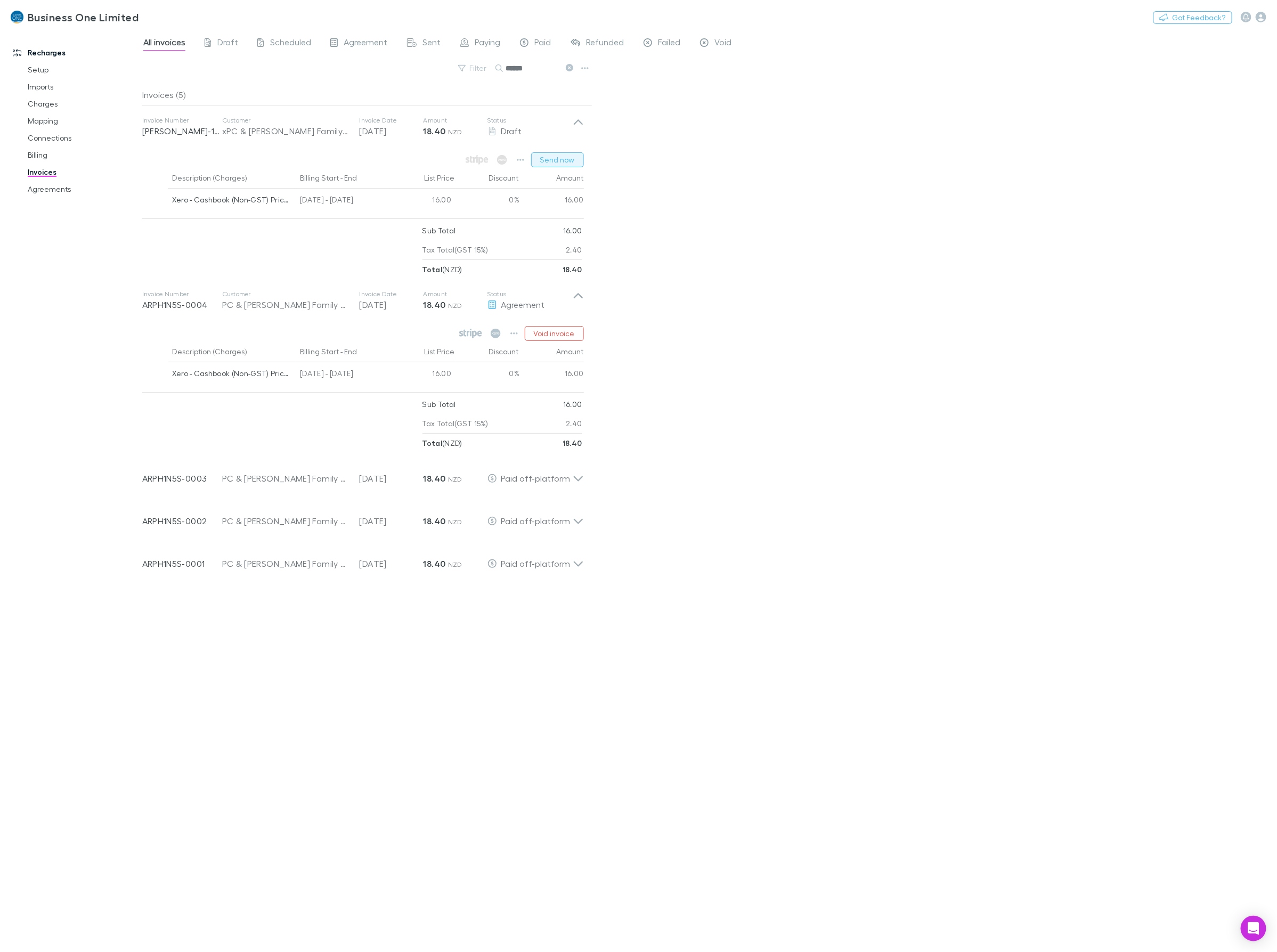
click at [561, 160] on button "Send now" at bounding box center [557, 160] width 53 height 15
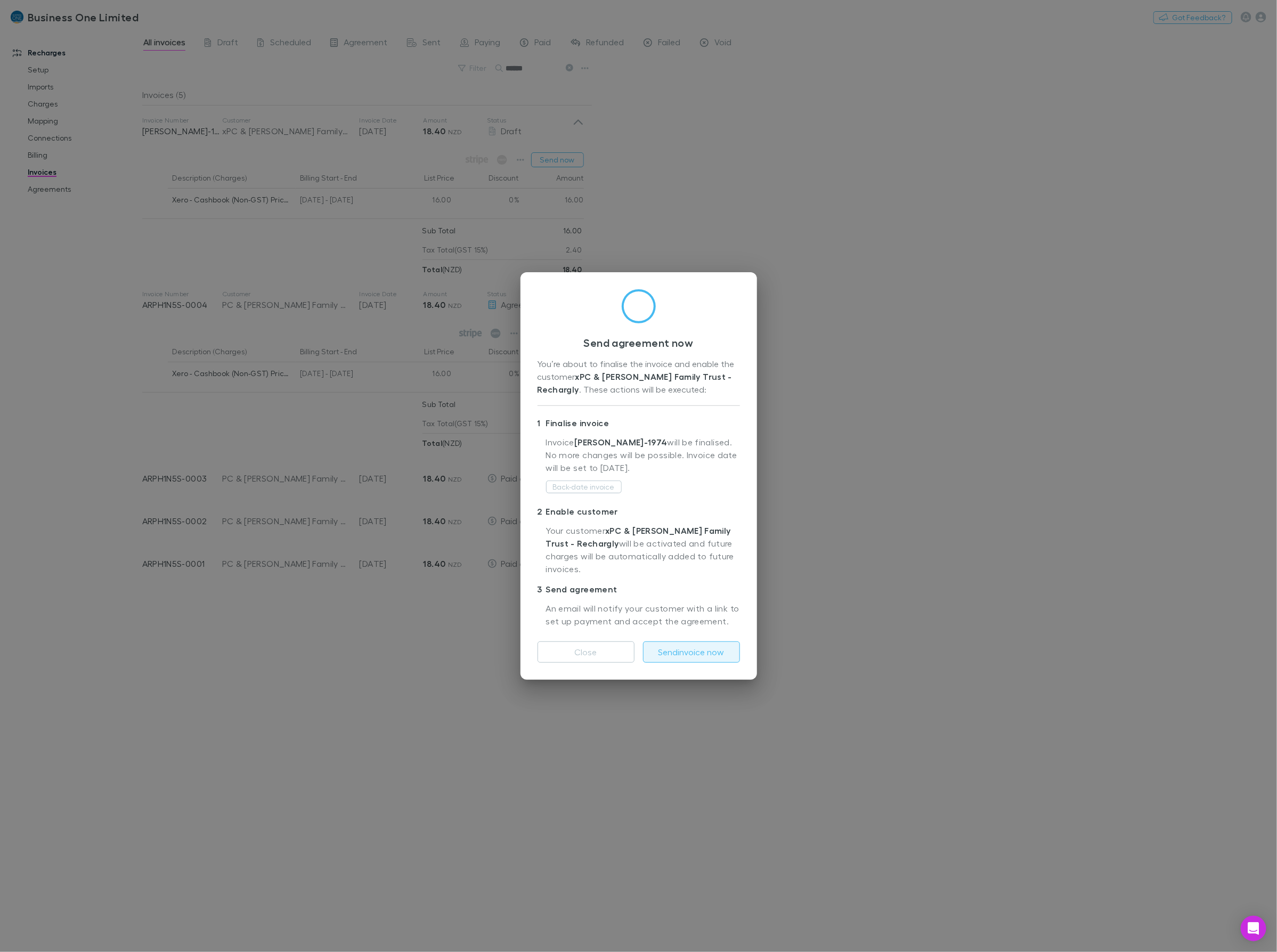
click at [709, 647] on button "Send invoice now" at bounding box center [691, 652] width 97 height 21
click at [931, 635] on div "Send agreement now You’re about to finalise the invoice and enable the customer…" at bounding box center [638, 476] width 1277 height 952
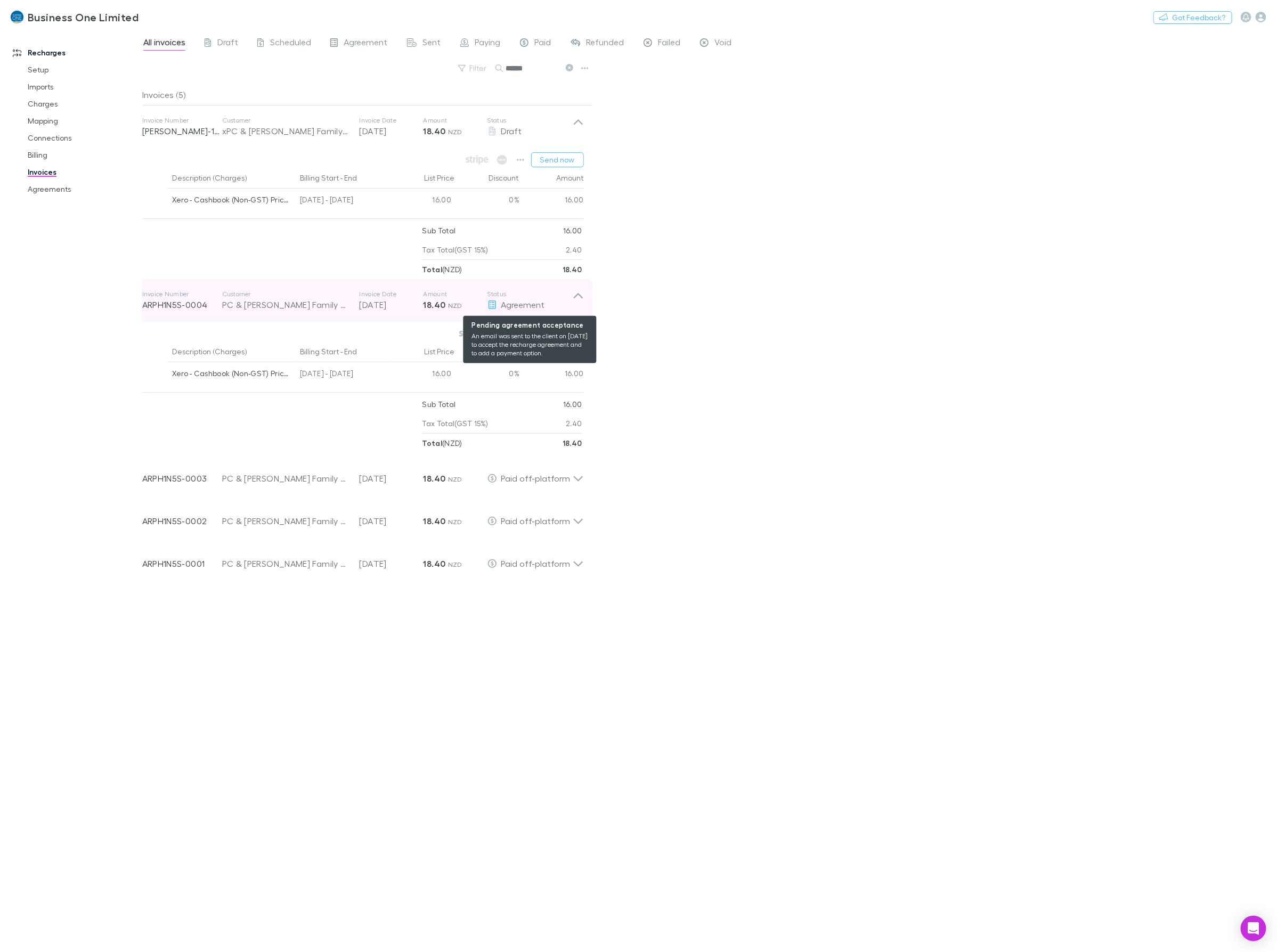
click at [572, 297] on icon at bounding box center [578, 300] width 11 height 21
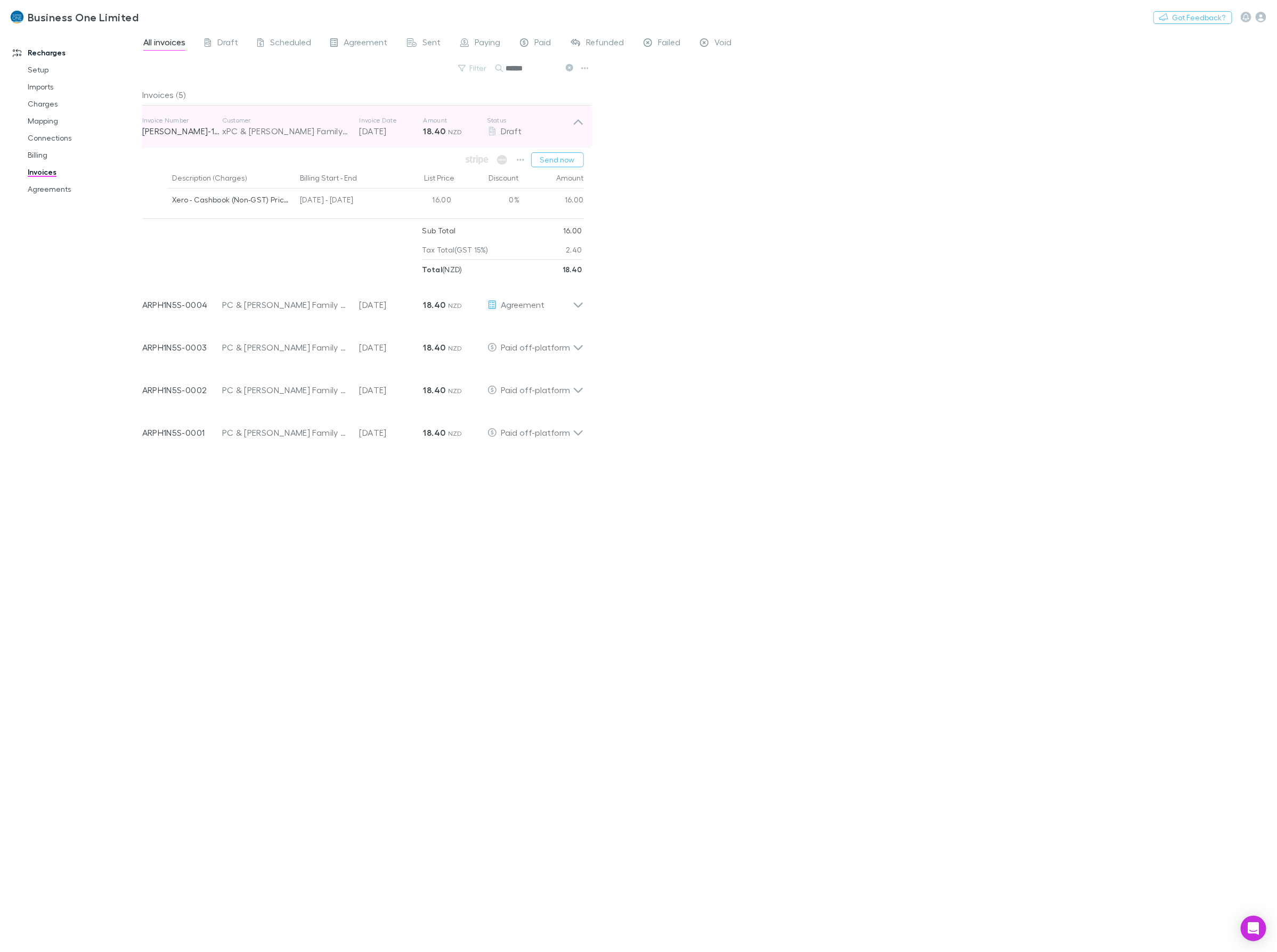
click at [576, 128] on icon at bounding box center [578, 127] width 11 height 21
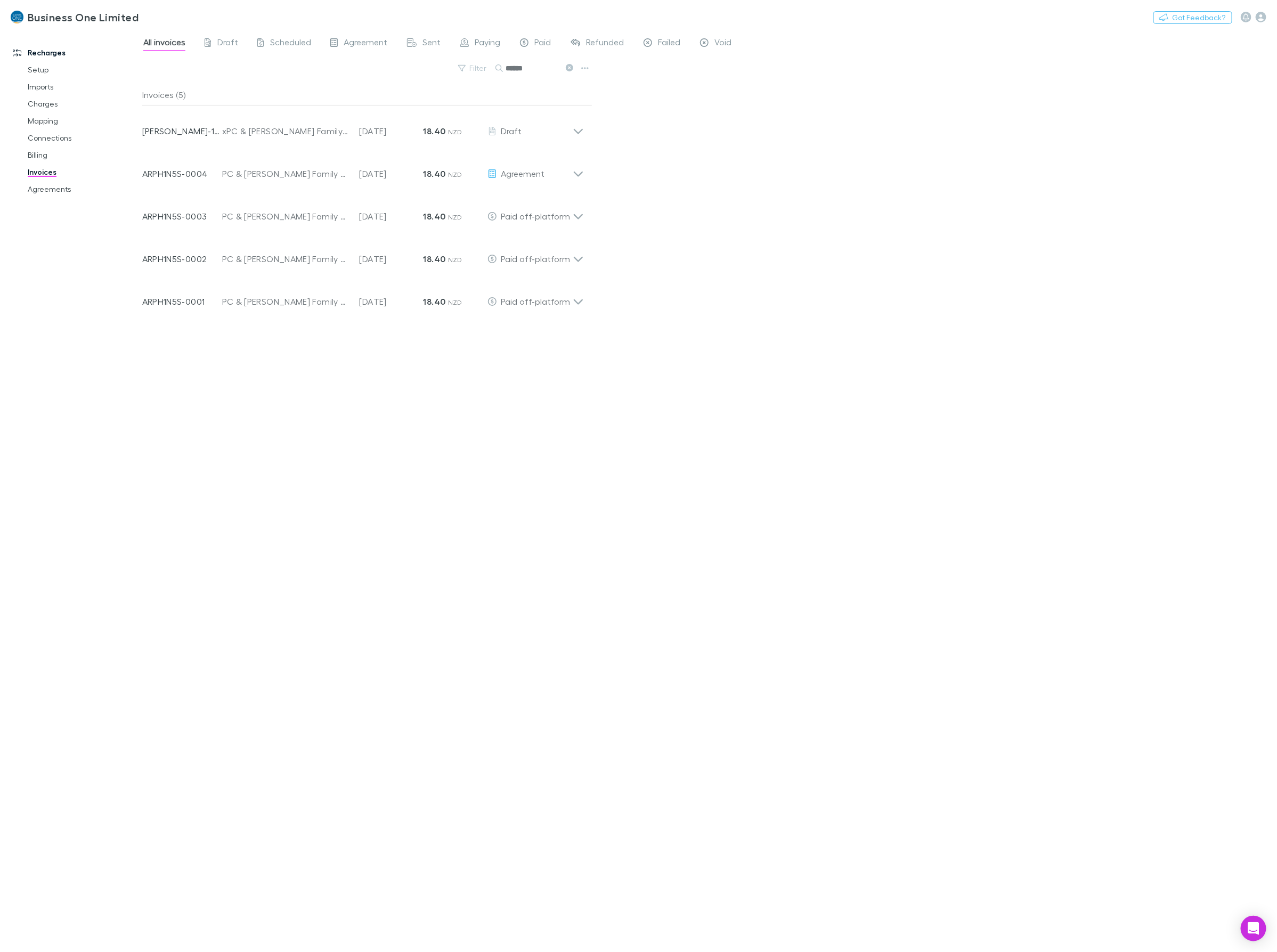
click at [769, 224] on div "All invoices Draft Scheduled Agreement Sent Paying Paid Refunded Failed Void Fi…" at bounding box center [710, 490] width 1135 height 922
drag, startPoint x: 536, startPoint y: 71, endPoint x: 494, endPoint y: 69, distance: 42.0
click at [496, 69] on div "******" at bounding box center [535, 68] width 80 height 13
type input "*****"
click at [581, 130] on icon at bounding box center [577, 132] width 9 height 5
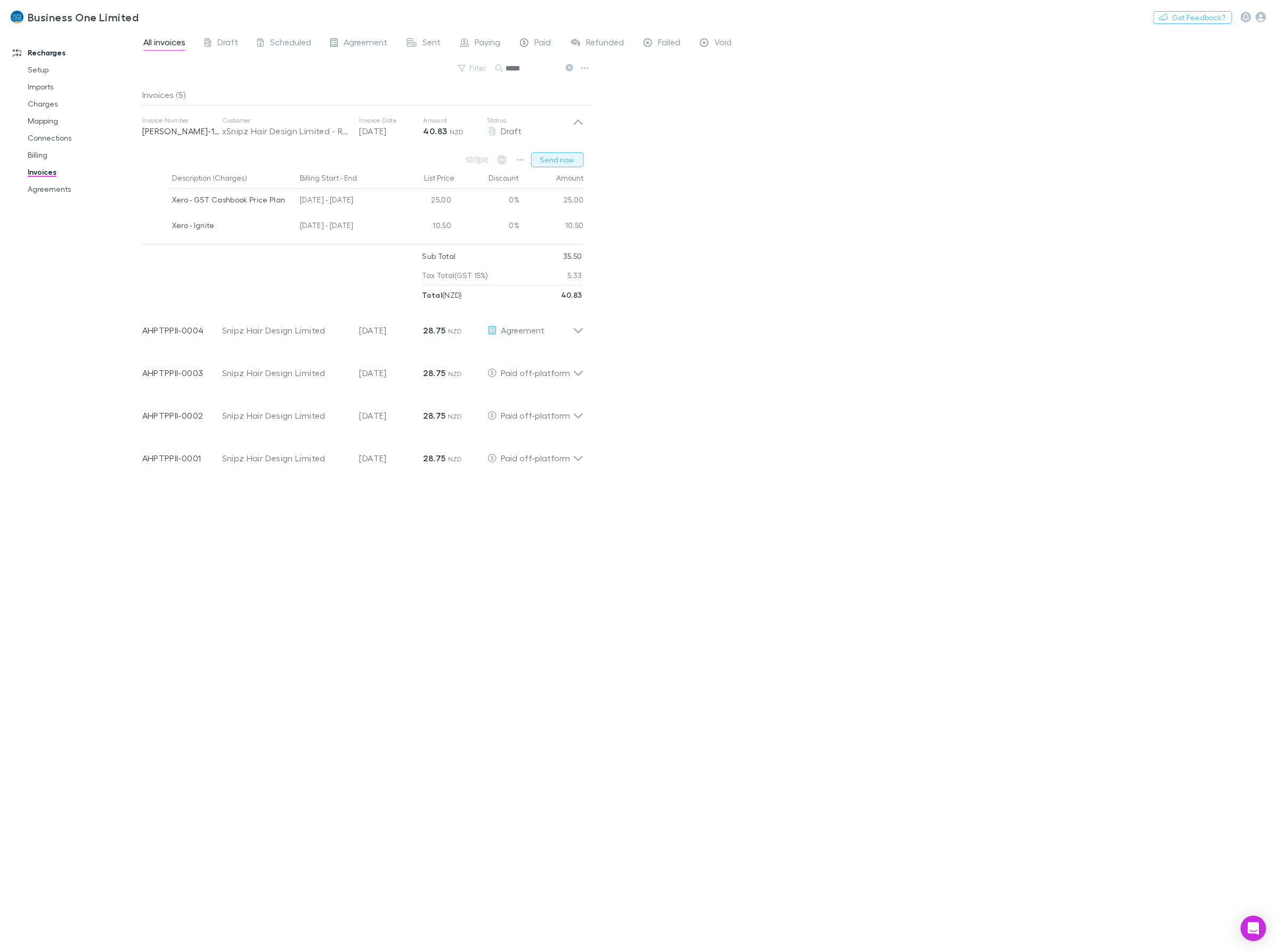
click at [549, 157] on button "Send now" at bounding box center [557, 160] width 53 height 15
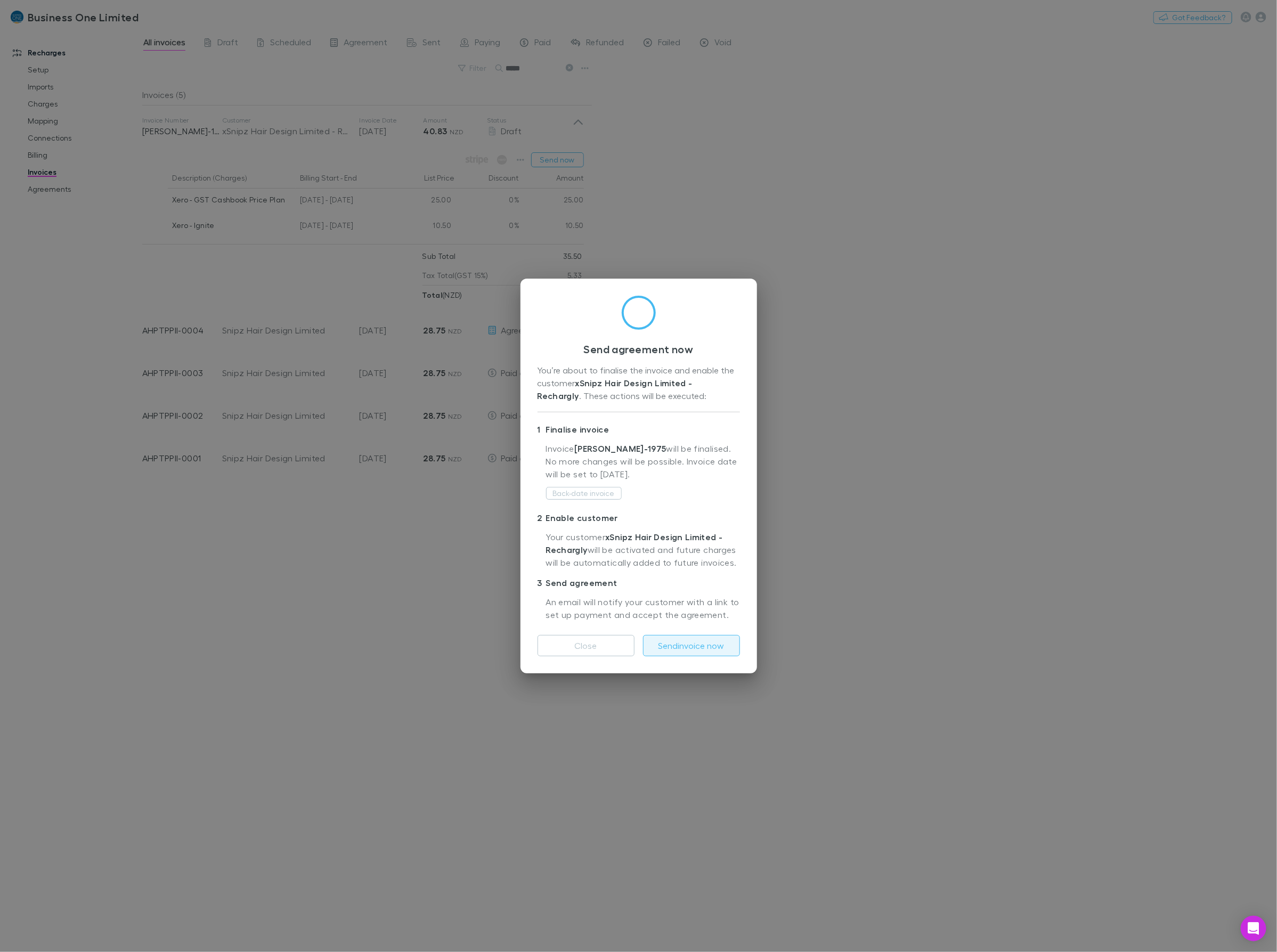
click at [704, 652] on button "Send invoice now" at bounding box center [691, 645] width 97 height 21
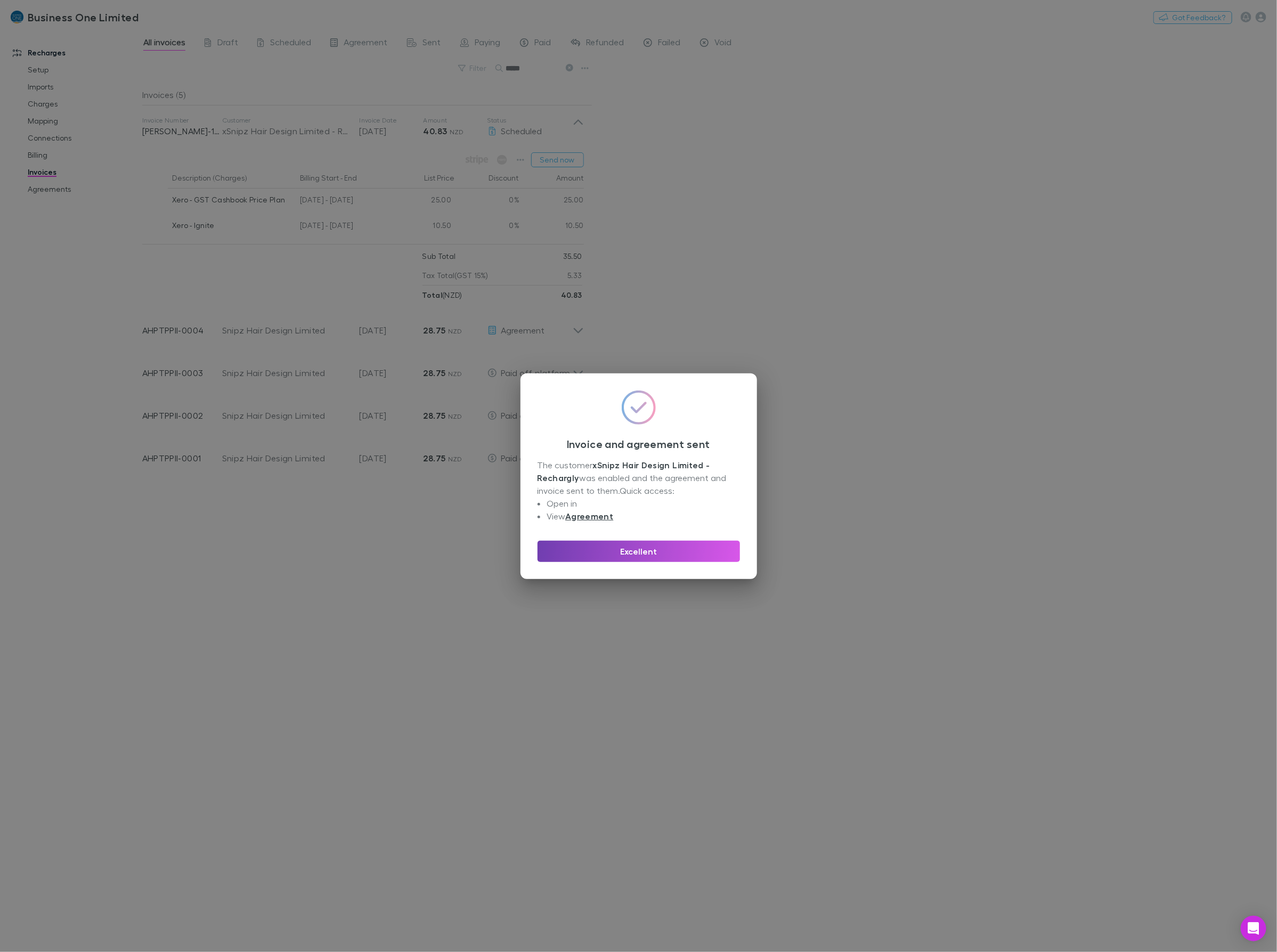
click at [671, 548] on button "Excellent" at bounding box center [638, 552] width 202 height 21
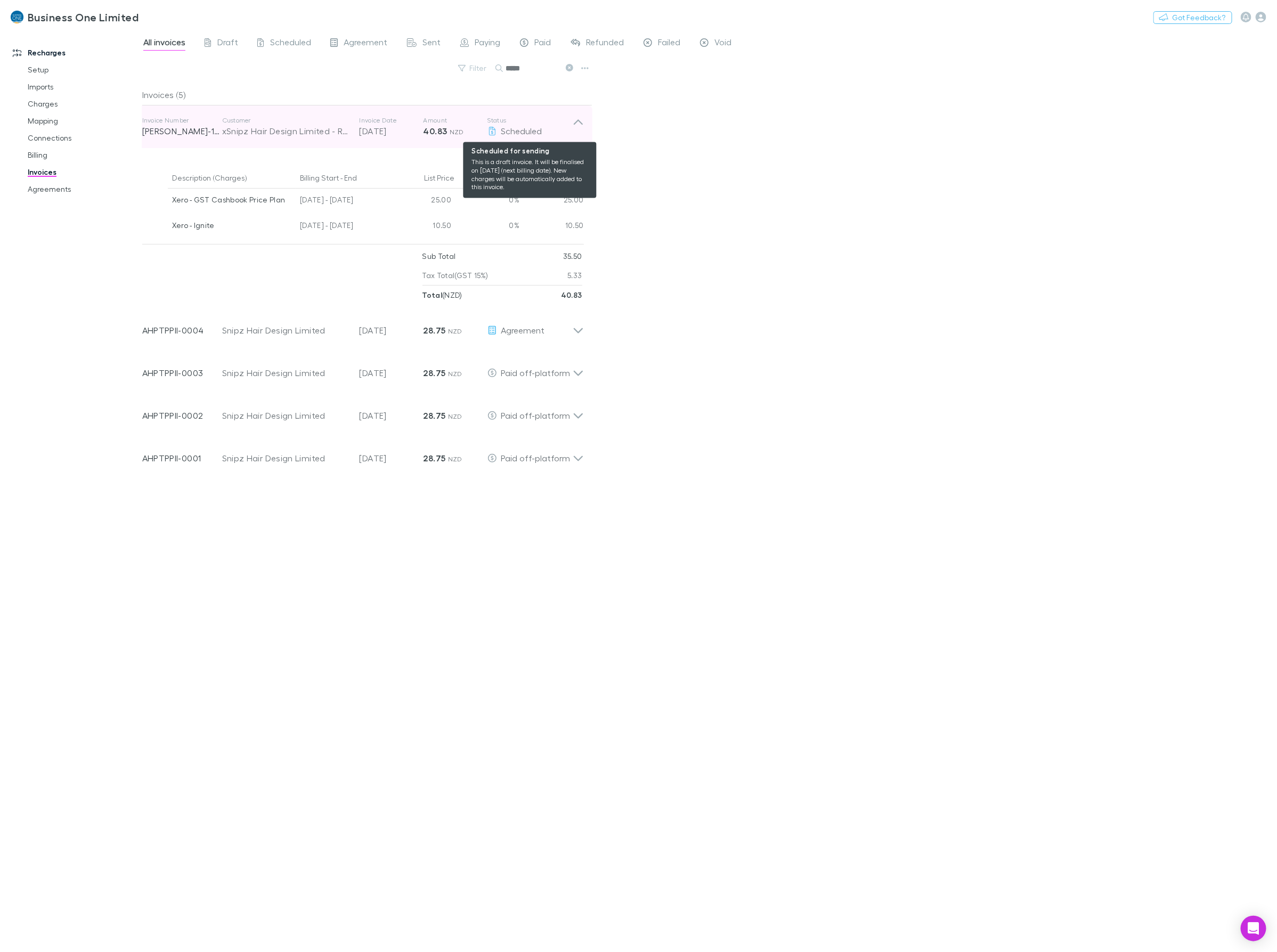
click at [570, 125] on div "Scheduled" at bounding box center [530, 131] width 85 height 13
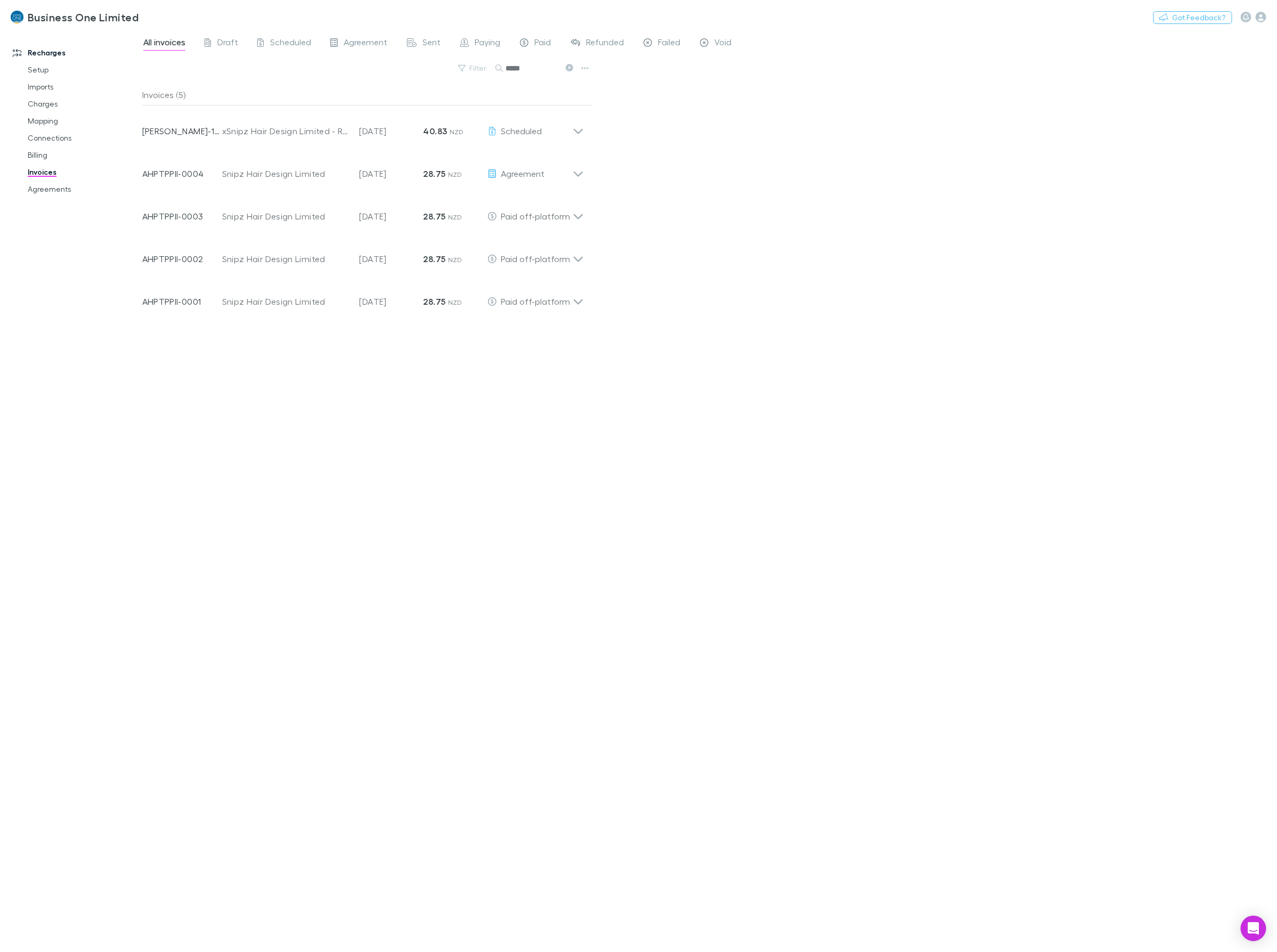
click at [1048, 209] on div "All invoices Draft Scheduled Agreement Sent Paying Paid Refunded Failed Void Fi…" at bounding box center [710, 490] width 1135 height 922
click at [661, 646] on div "All invoices Draft Scheduled Agreement Sent Paying Paid Refunded Failed Void Fi…" at bounding box center [710, 490] width 1135 height 922
click at [585, 127] on div "Invoice Number RECH-1975 Customer xSnipz Hair Design Limited - Rechargly Invoic…" at bounding box center [363, 127] width 458 height 43
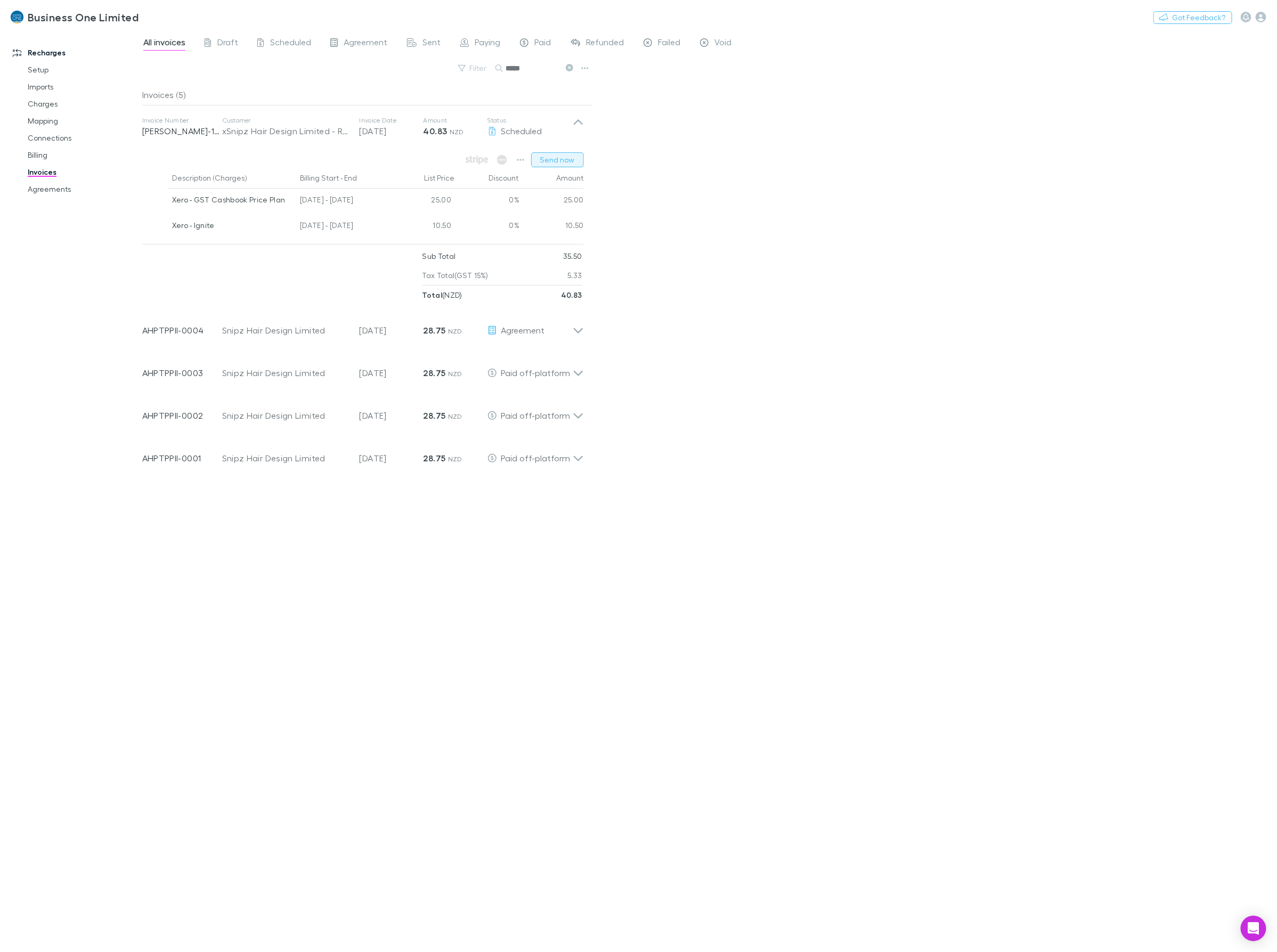
click at [544, 157] on button "Send now" at bounding box center [557, 160] width 53 height 15
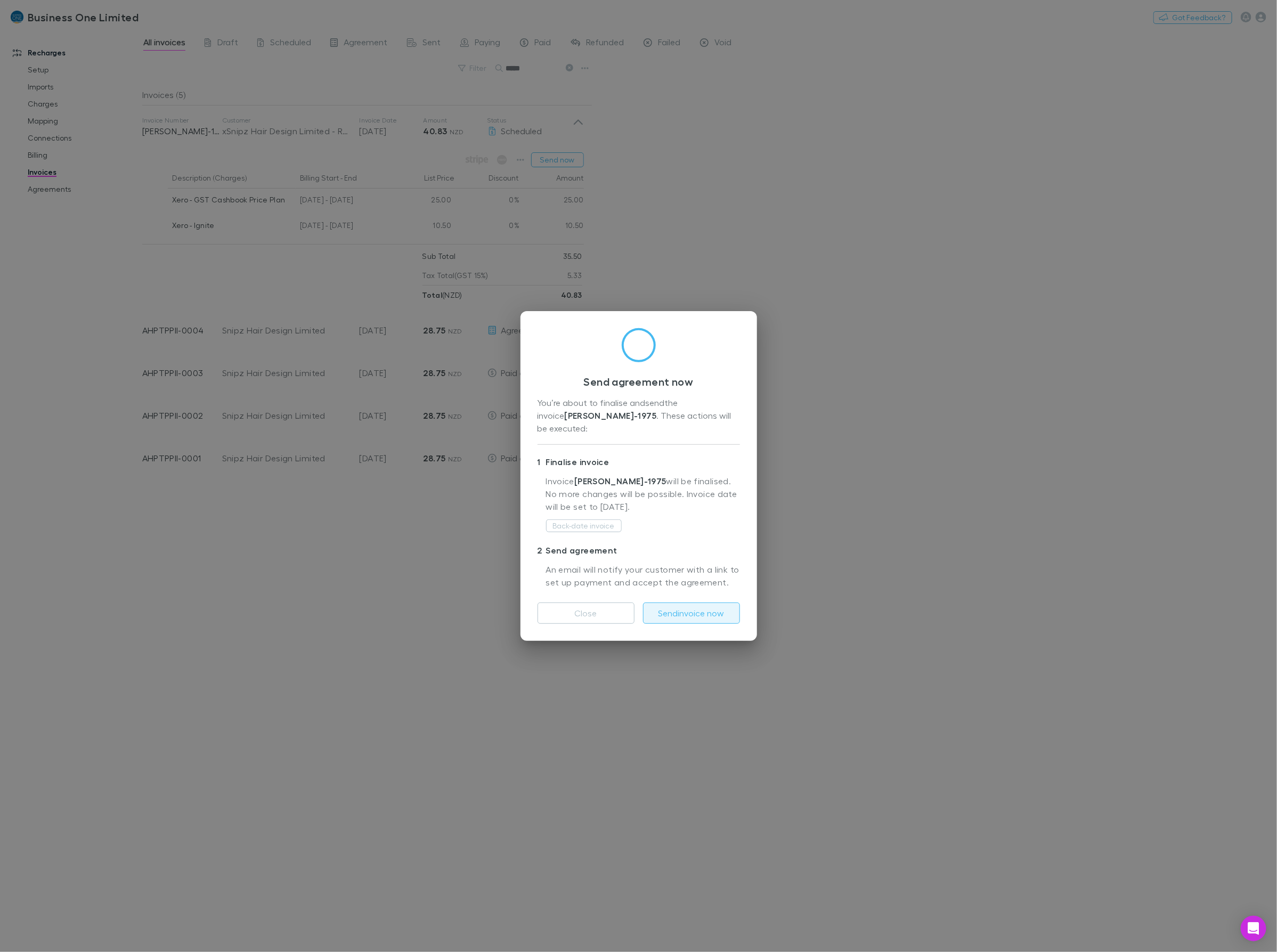
click at [701, 616] on button "Send invoice now" at bounding box center [691, 613] width 97 height 21
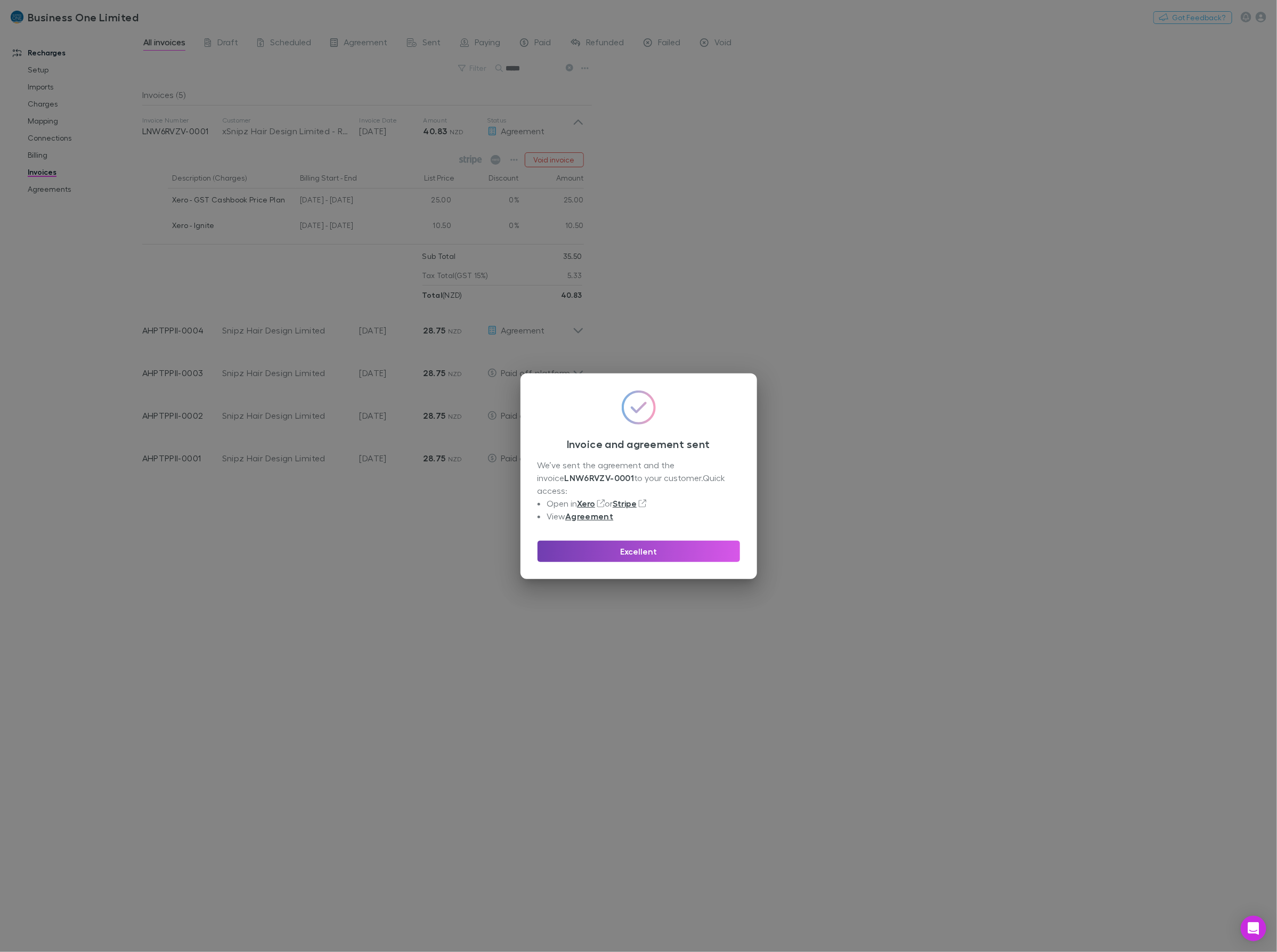
click at [618, 541] on button "Excellent" at bounding box center [638, 552] width 202 height 21
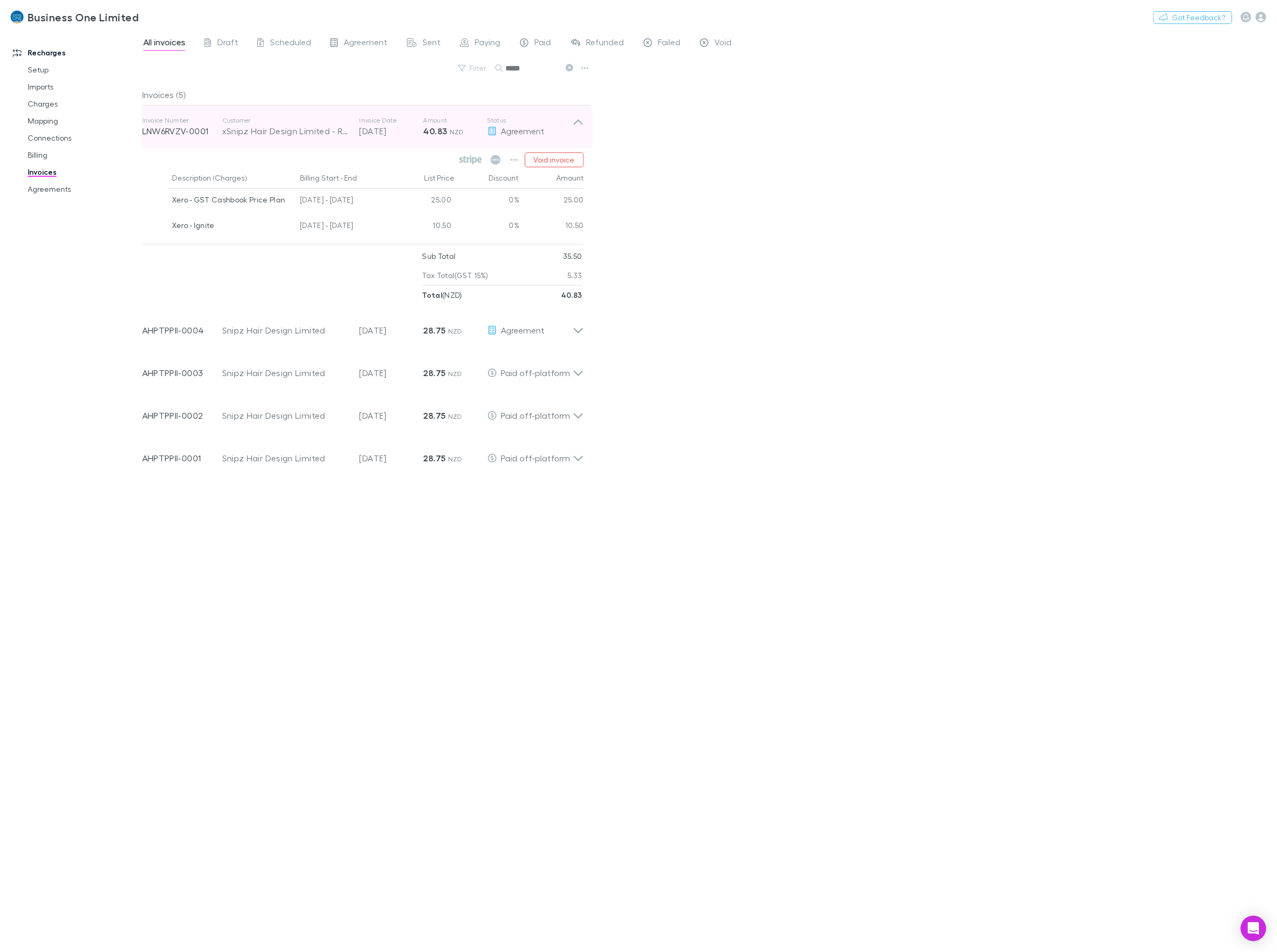
click at [569, 116] on p "Status" at bounding box center [530, 120] width 85 height 9
